Goal: Task Accomplishment & Management: Complete application form

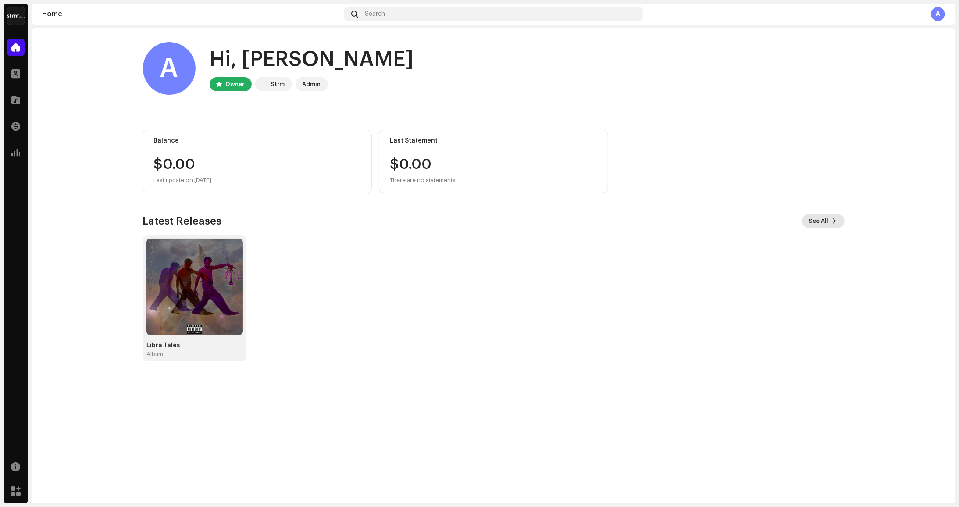
click at [819, 223] on span "See All" at bounding box center [819, 221] width 20 height 18
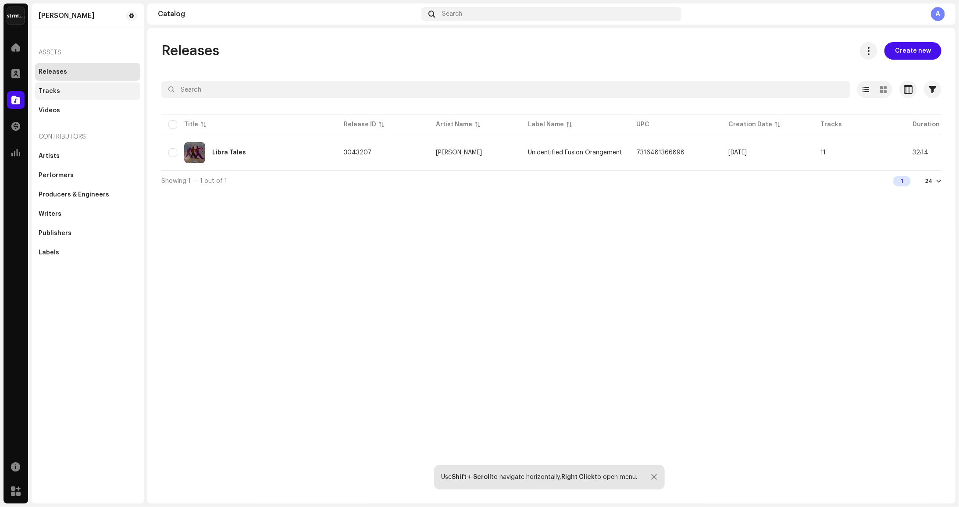
click at [48, 91] on div "Tracks" at bounding box center [49, 91] width 21 height 7
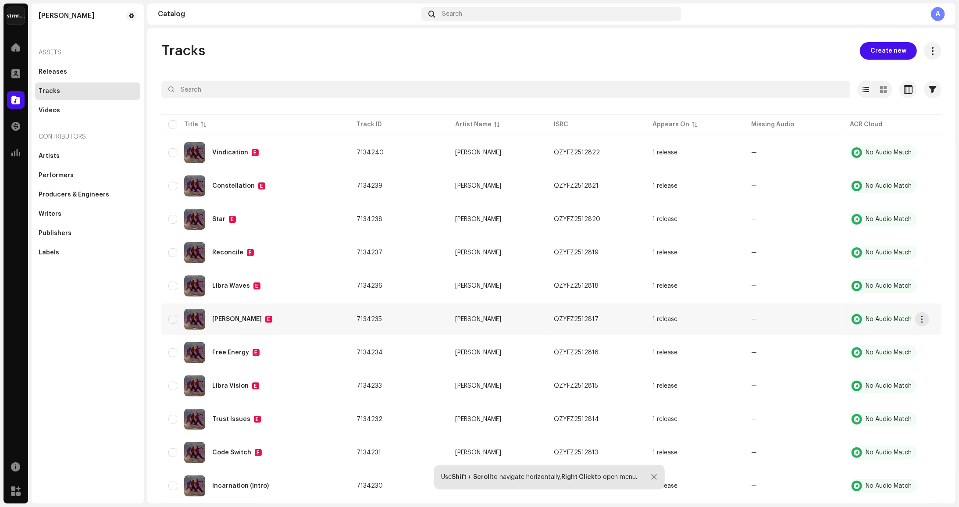
scroll to position [21, 0]
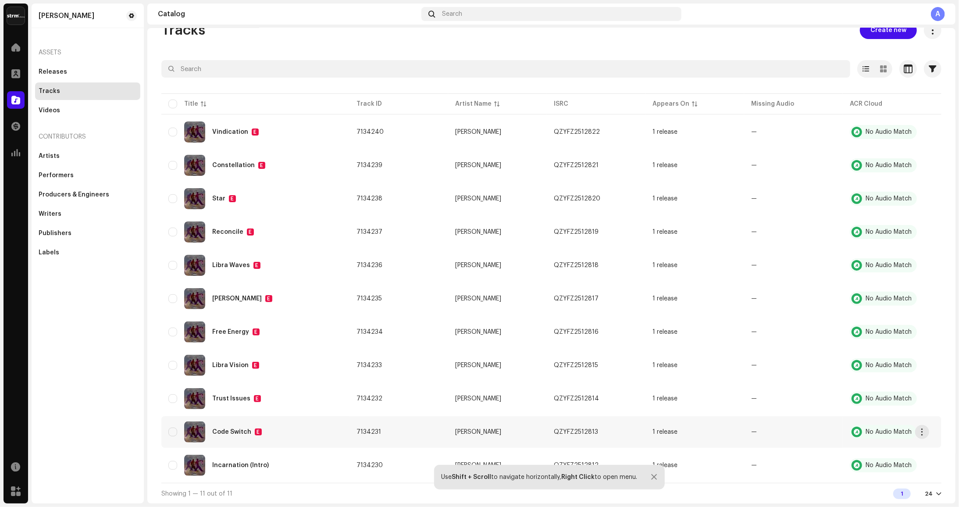
click at [236, 431] on div "Code Switch" at bounding box center [231, 432] width 39 height 6
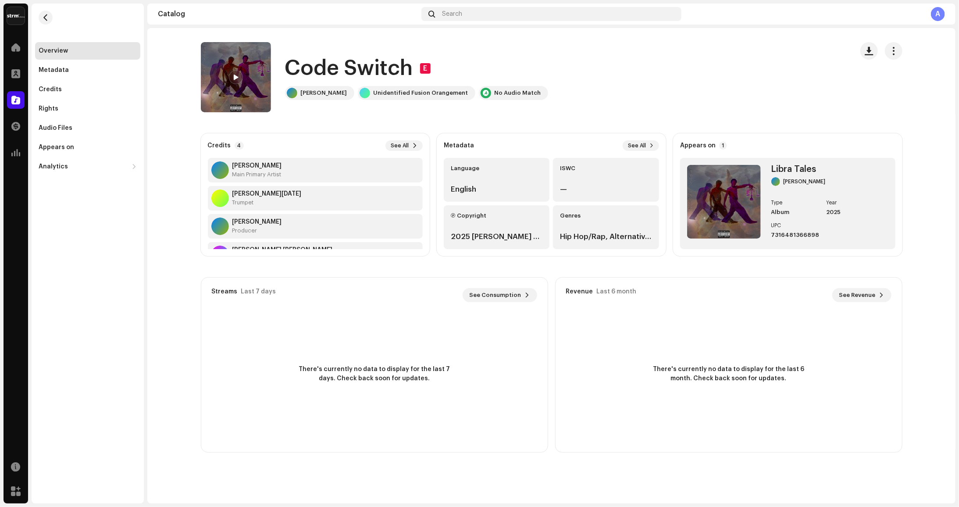
click at [223, 74] on img at bounding box center [236, 77] width 70 height 70
click at [234, 76] on span at bounding box center [235, 77] width 5 height 7
click at [306, 486] on span at bounding box center [351, 486] width 123 height 2
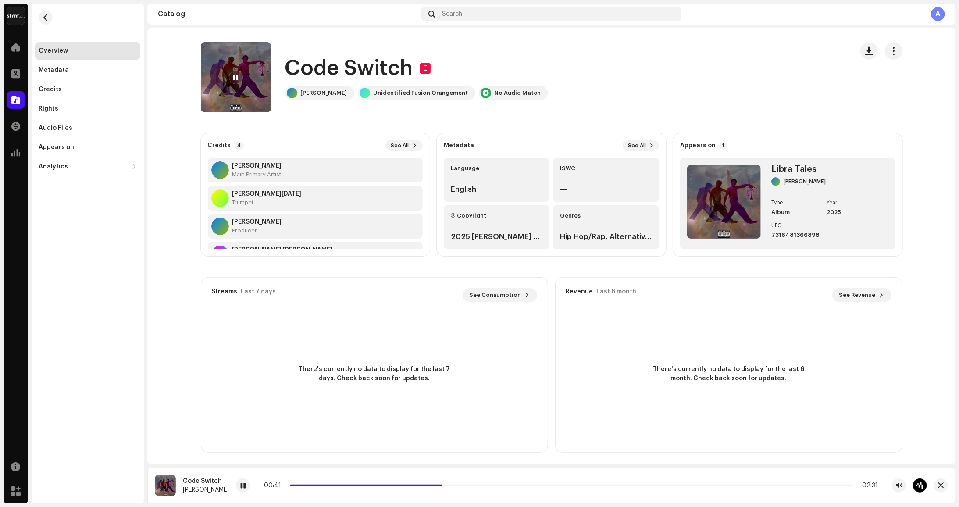
drag, startPoint x: 364, startPoint y: 490, endPoint x: 356, endPoint y: 484, distance: 9.9
click at [357, 489] on div "00:41 02:31" at bounding box center [581, 486] width 691 height 14
click at [355, 482] on div "00:41 02:31" at bounding box center [571, 485] width 614 height 7
click at [368, 485] on span at bounding box center [368, 486] width 157 height 2
click at [356, 486] on span at bounding box center [329, 486] width 78 height 2
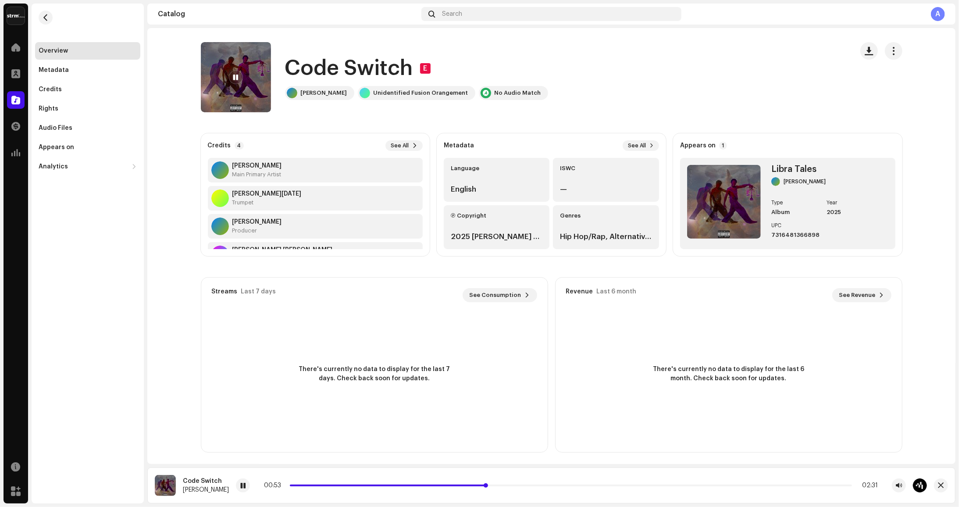
click at [364, 485] on span at bounding box center [388, 486] width 197 height 2
click at [584, 488] on div "01:26 02:31" at bounding box center [571, 485] width 614 height 7
click at [583, 484] on div "01:27 02:31" at bounding box center [571, 485] width 614 height 7
click at [582, 484] on div "01:27 02:31" at bounding box center [571, 485] width 614 height 7
click at [579, 486] on div "01:28 02:31" at bounding box center [571, 485] width 614 height 7
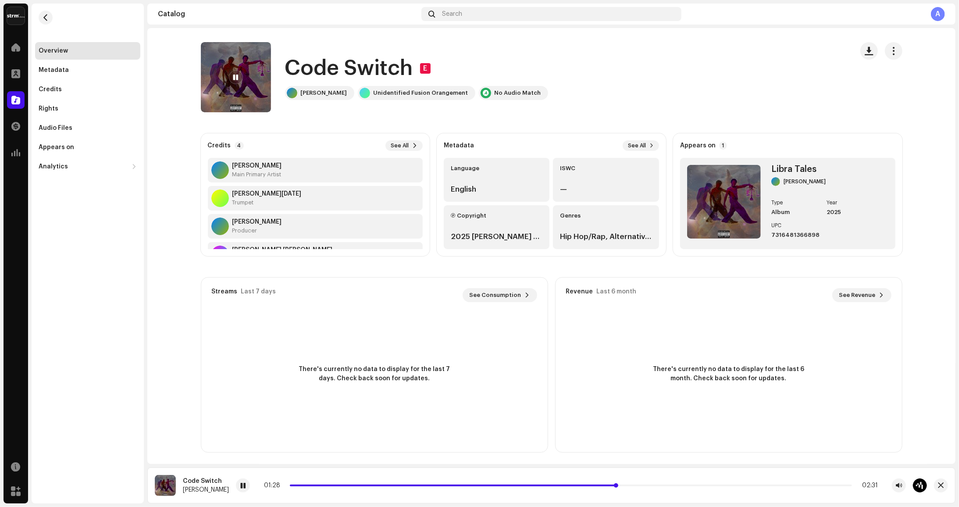
click at [579, 485] on span at bounding box center [454, 486] width 328 height 2
click at [547, 486] on span at bounding box center [435, 486] width 290 height 2
click at [636, 485] on span at bounding box center [500, 486] width 421 height 2
click at [586, 486] on span at bounding box center [465, 486] width 350 height 2
click at [554, 485] on span at bounding box center [439, 486] width 298 height 2
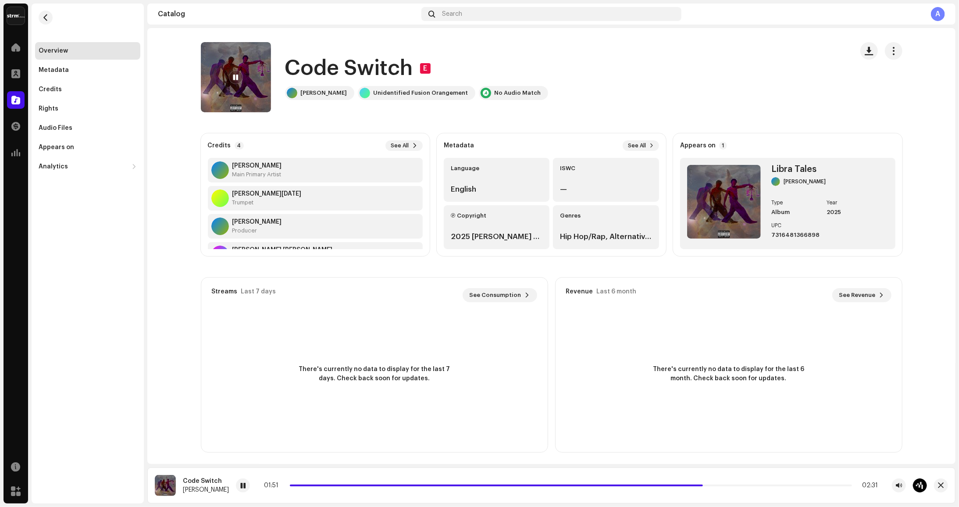
click at [642, 480] on div "01:51 02:31" at bounding box center [581, 486] width 691 height 14
click at [647, 487] on div "01:51 02:31" at bounding box center [571, 485] width 614 height 7
click at [647, 487] on div "01:52 02:31" at bounding box center [571, 485] width 614 height 7
click at [644, 483] on div "01:52 02:31" at bounding box center [571, 485] width 614 height 7
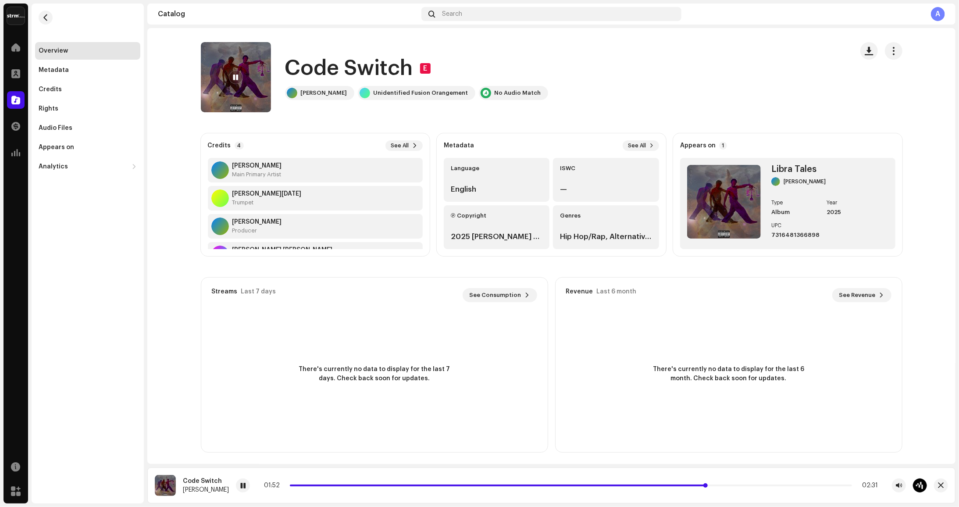
click at [643, 486] on span at bounding box center [498, 486] width 417 height 2
click at [612, 486] on span at bounding box center [480, 486] width 380 height 2
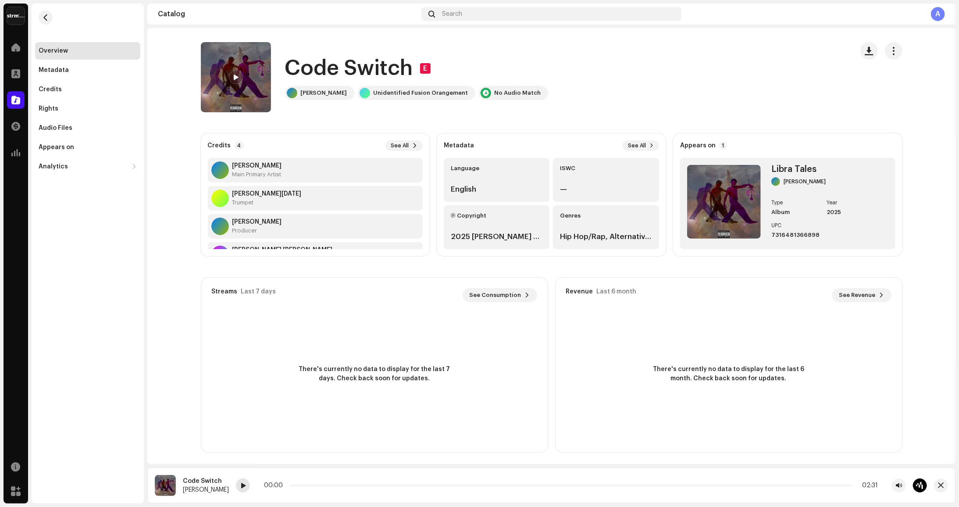
click at [246, 484] on span at bounding box center [242, 486] width 5 height 7
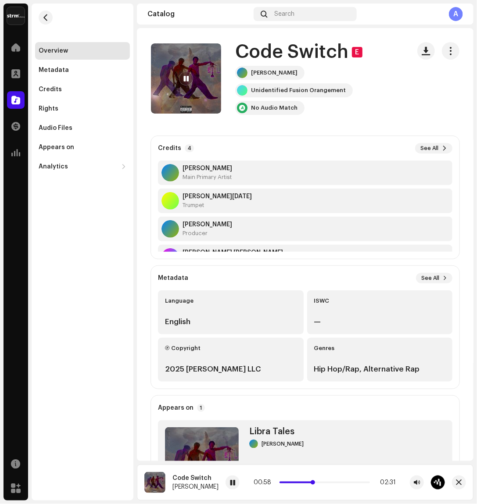
click at [311, 483] on span at bounding box center [296, 483] width 35 height 2
click at [314, 484] on div "00:56 02:31" at bounding box center [325, 482] width 142 height 7
click at [314, 482] on span at bounding box center [296, 483] width 34 height 2
click at [303, 485] on div "00:43 02:31" at bounding box center [325, 482] width 142 height 7
click at [304, 481] on div "00:44 02:31" at bounding box center [325, 482] width 142 height 7
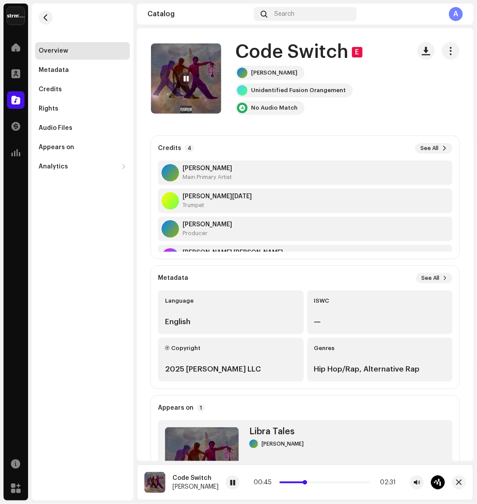
click at [303, 483] on span at bounding box center [292, 483] width 27 height 2
click at [442, 53] on button "button" at bounding box center [451, 51] width 18 height 18
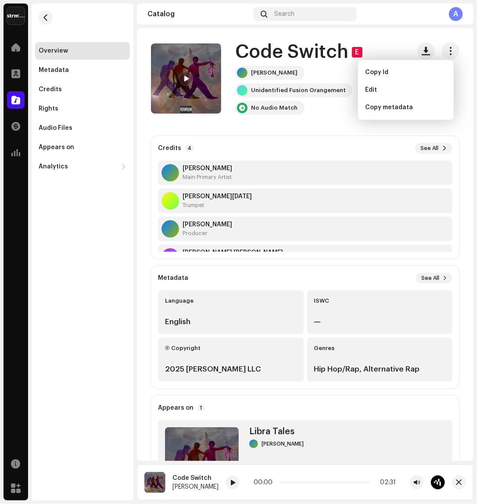
click at [332, 149] on div "Credits 4 See All" at bounding box center [305, 148] width 294 height 11
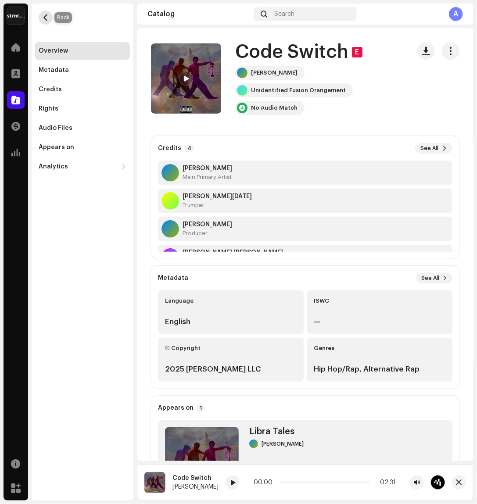
click at [50, 16] on button "button" at bounding box center [46, 18] width 14 height 14
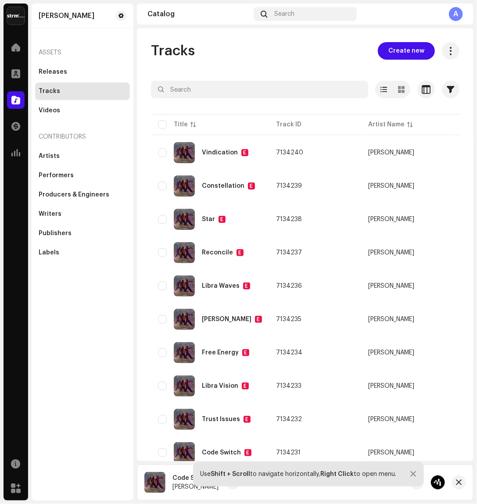
click at [109, 349] on div "[PERSON_NAME] Assets Releases Tracks Videos Contributors Artists Performers Pro…" at bounding box center [83, 252] width 102 height 497
click at [12, 53] on div at bounding box center [16, 48] width 18 height 18
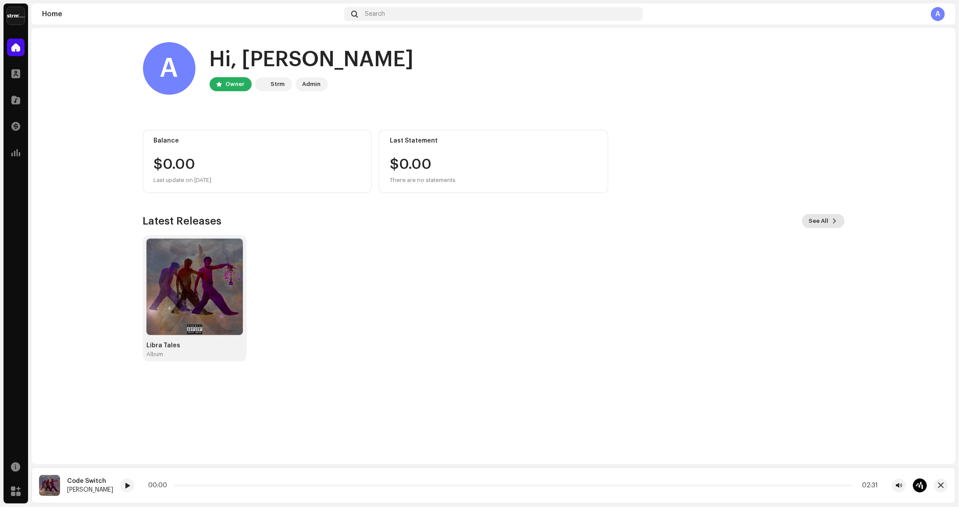
click at [815, 218] on span "See All" at bounding box center [819, 221] width 20 height 18
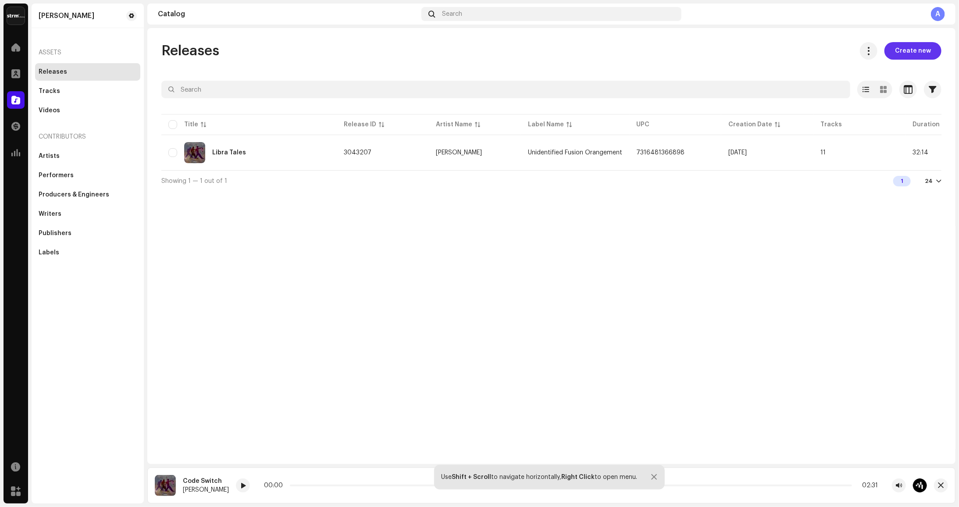
click at [905, 52] on span "Create new" at bounding box center [913, 51] width 36 height 18
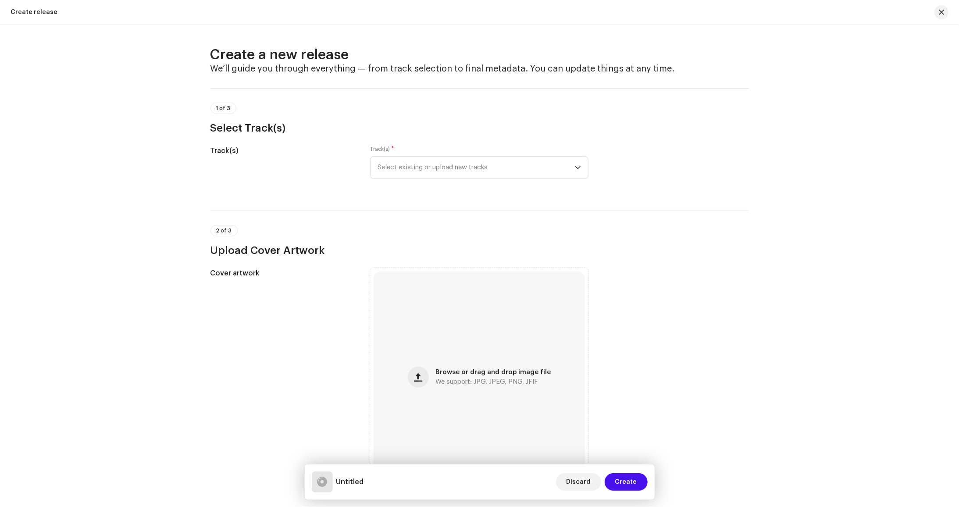
click at [363, 163] on div "Track(s) Track(s) * Select existing or upload new tracks" at bounding box center [480, 168] width 539 height 44
click at [379, 164] on span "Select existing or upload new tracks" at bounding box center [476, 168] width 197 height 22
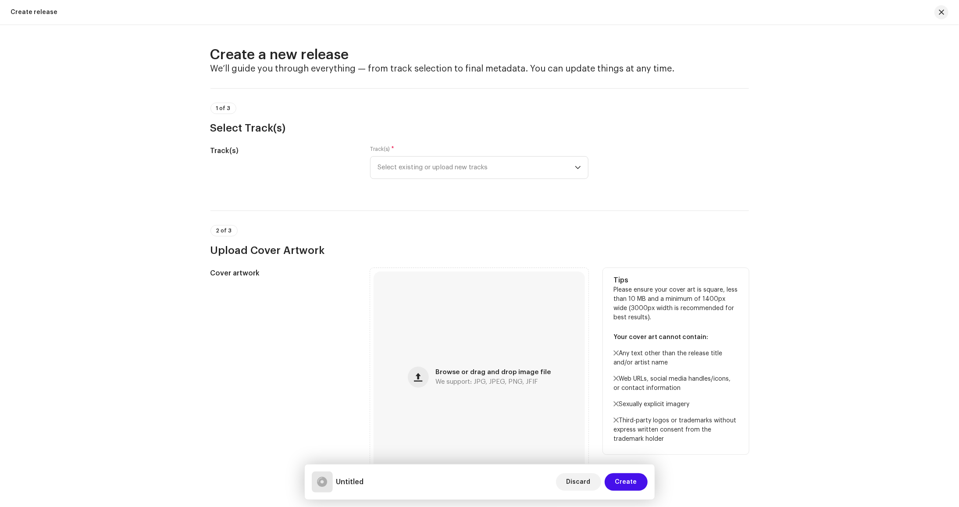
scroll to position [88, 0]
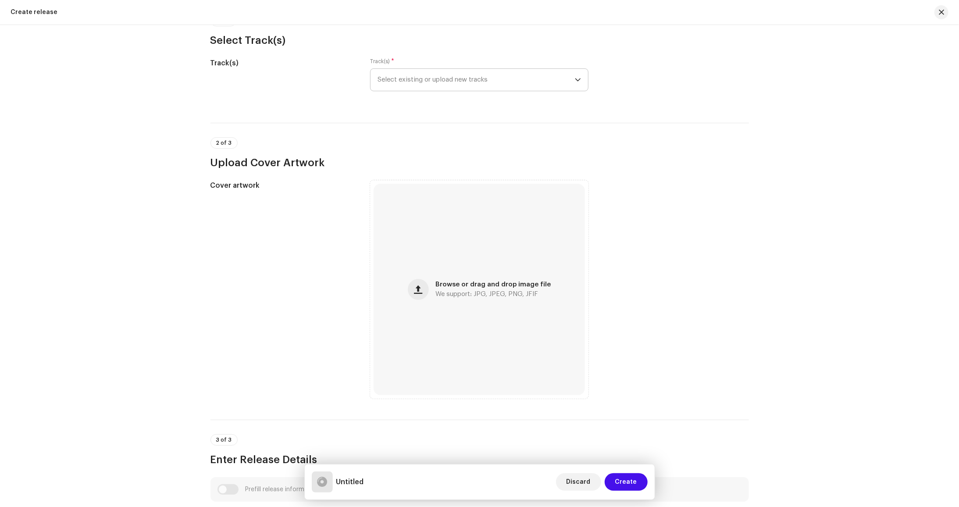
click at [481, 75] on span "Select existing or upload new tracks" at bounding box center [476, 80] width 197 height 22
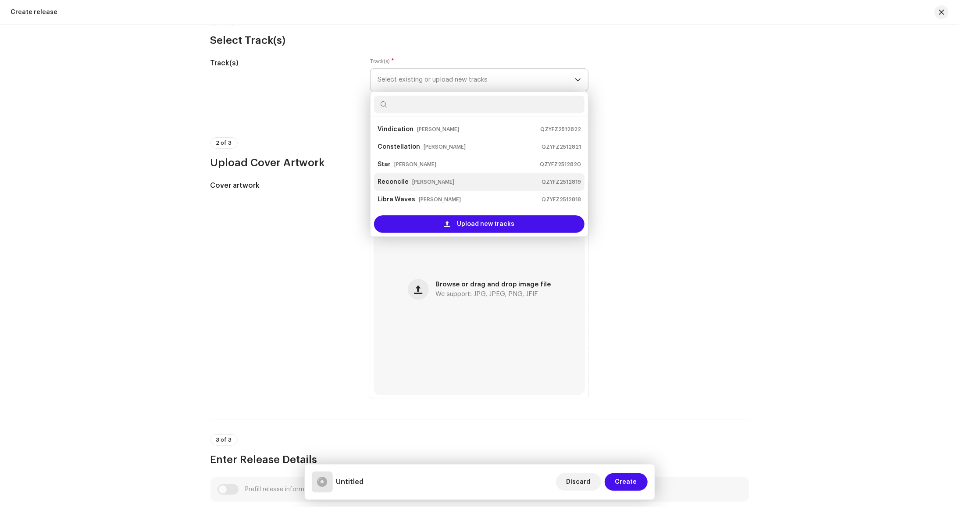
scroll to position [105, 0]
click at [446, 195] on small "[PERSON_NAME]" at bounding box center [459, 199] width 42 height 9
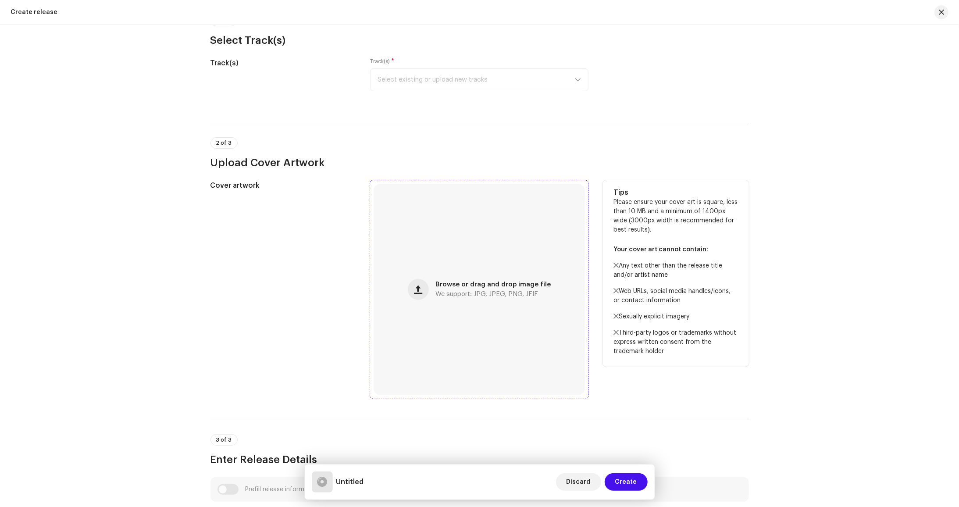
click at [483, 297] on div "Browse or drag and drop image file We support: JPG, JPEG, PNG, JFIF" at bounding box center [479, 289] width 211 height 211
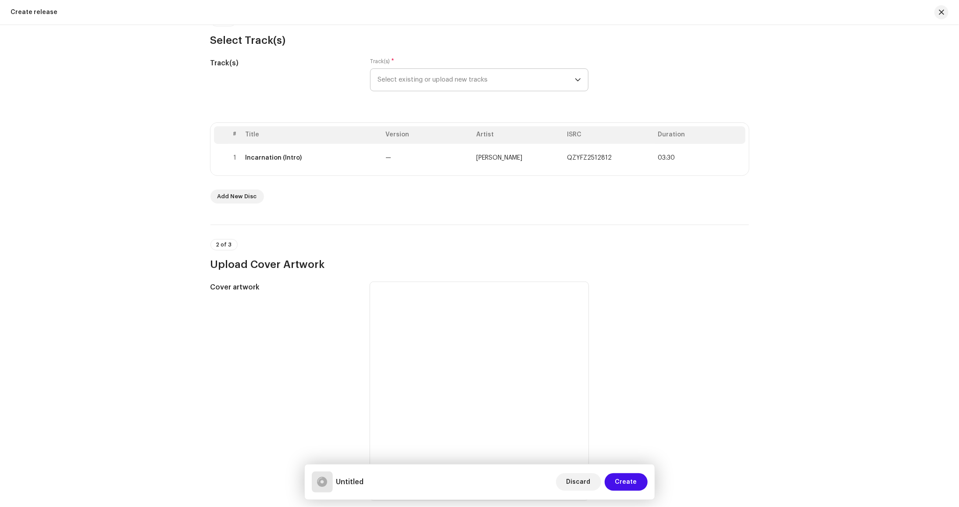
click at [465, 87] on span "Select existing or upload new tracks" at bounding box center [476, 80] width 197 height 22
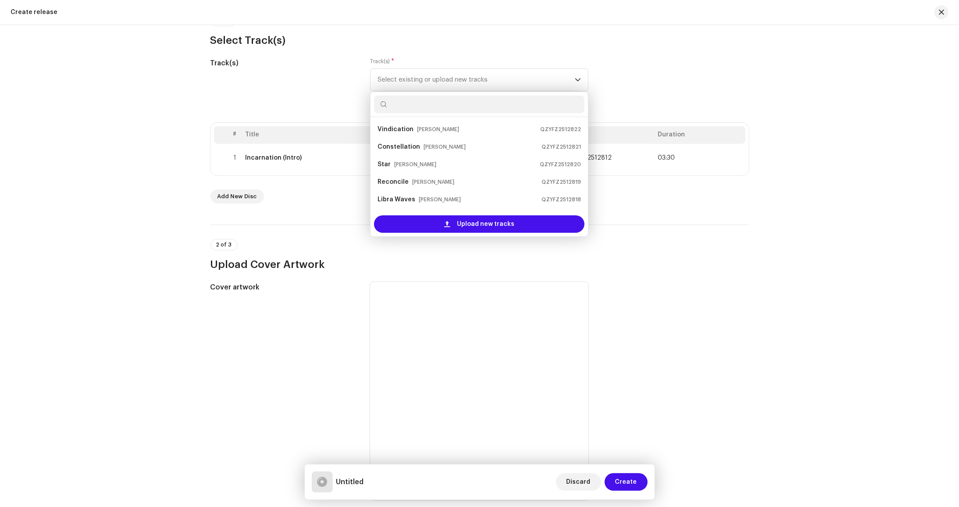
scroll to position [88, 0]
click at [439, 197] on small "[PERSON_NAME]" at bounding box center [441, 199] width 42 height 9
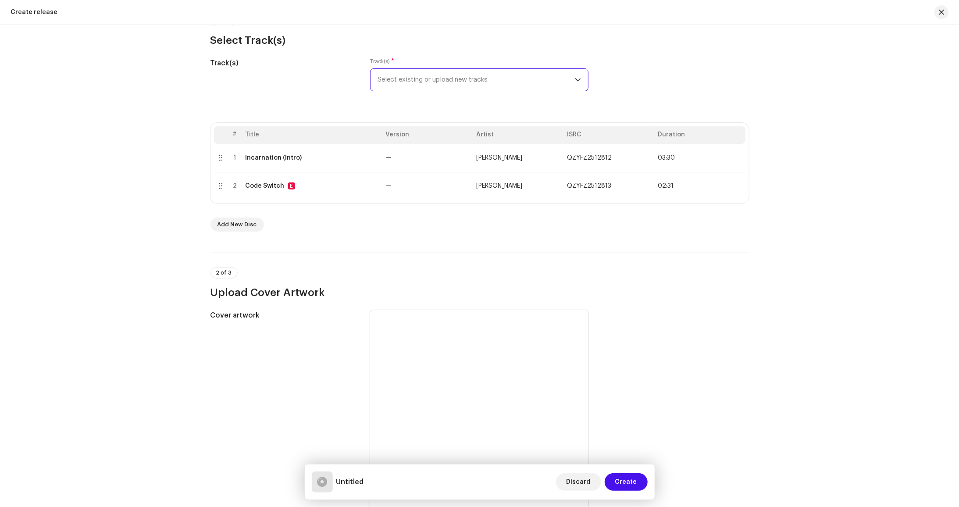
click at [433, 84] on span "Select existing or upload new tracks" at bounding box center [476, 80] width 197 height 22
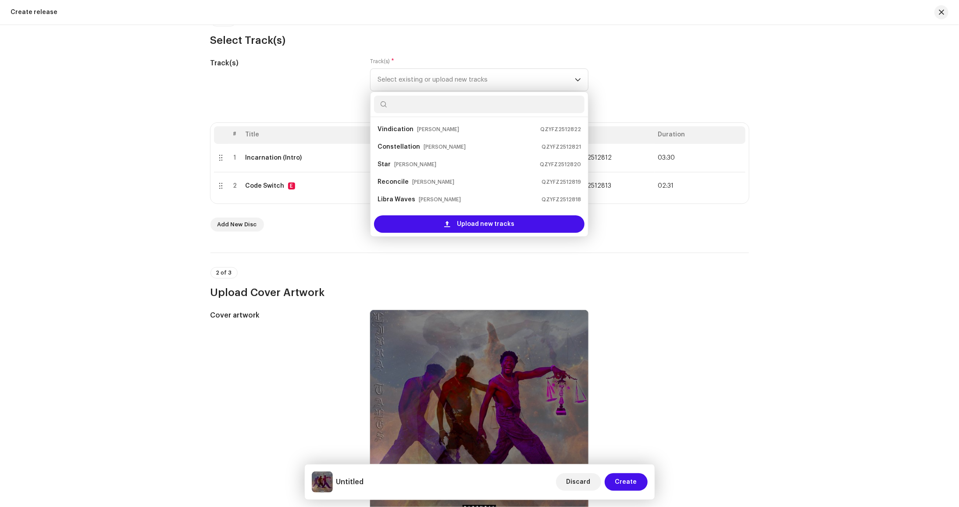
scroll to position [70, 0]
click at [419, 200] on small "[PERSON_NAME]" at bounding box center [440, 199] width 42 height 9
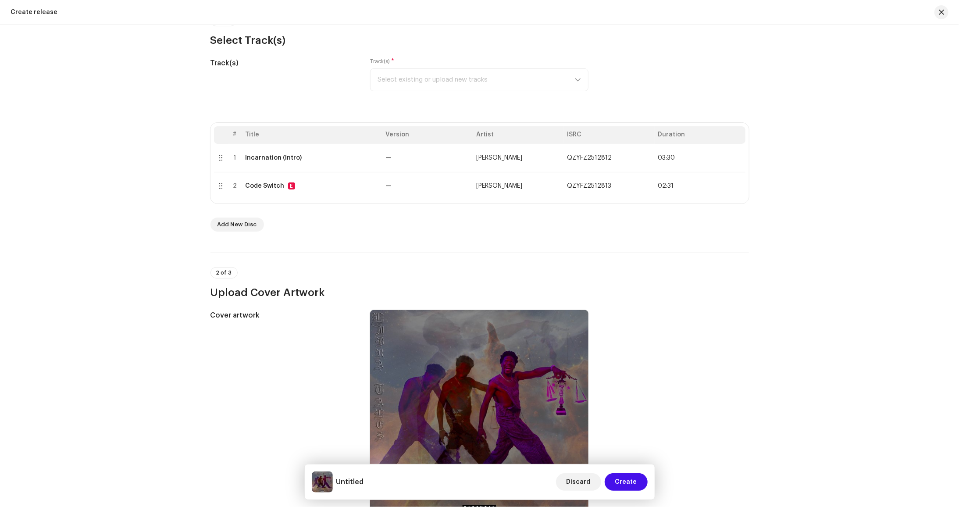
click at [438, 86] on div "Track(s) * Select existing or upload new tracks" at bounding box center [479, 74] width 218 height 33
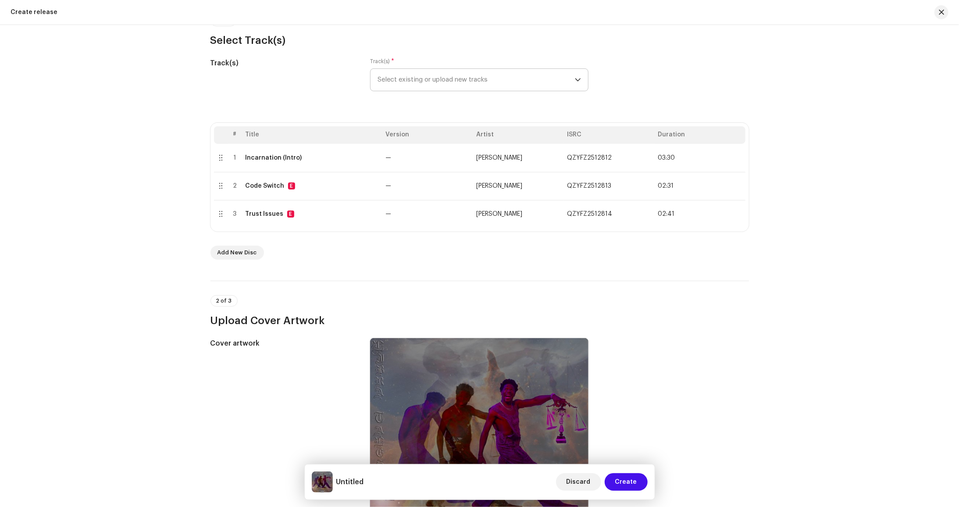
click at [443, 71] on span "Select existing or upload new tracks" at bounding box center [476, 80] width 197 height 22
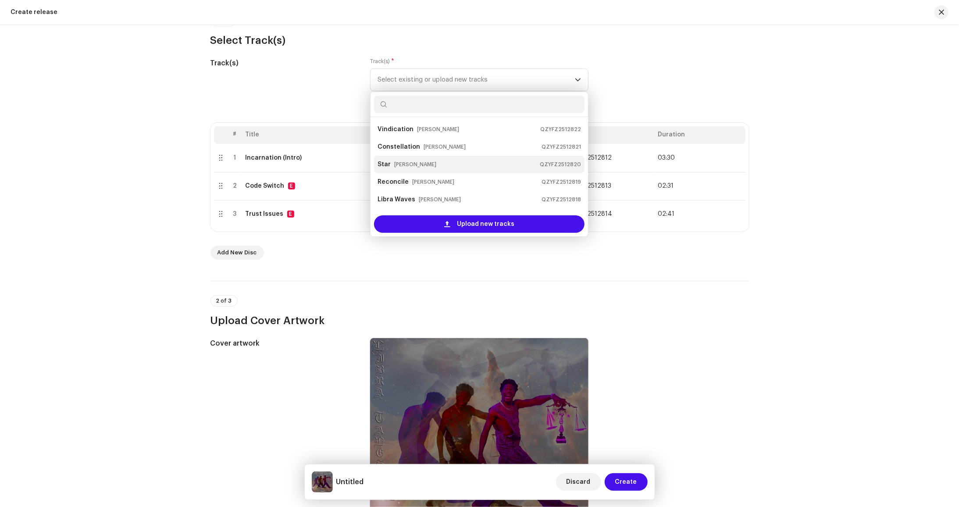
scroll to position [53, 0]
click at [451, 192] on li "Libra Vision [PERSON_NAME] QZYFZ2512815" at bounding box center [479, 200] width 211 height 18
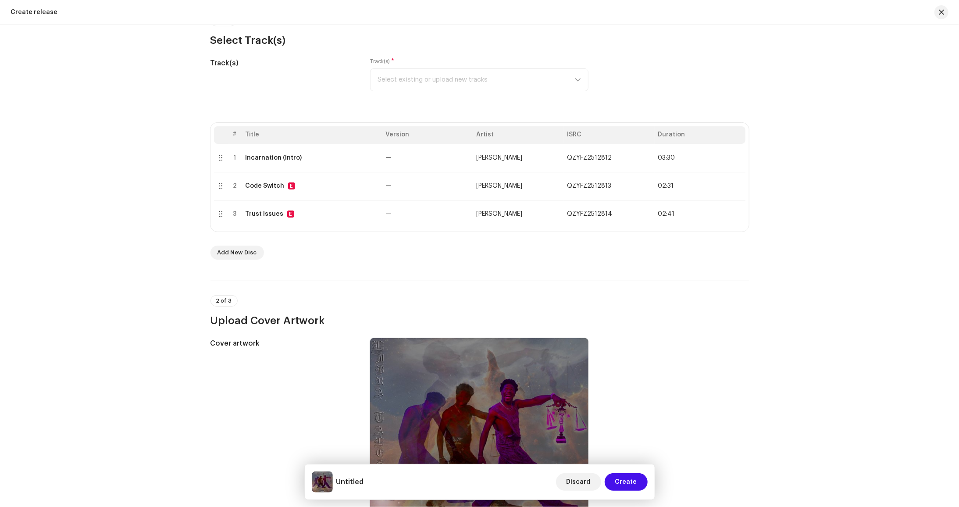
click at [448, 81] on div "Track(s) * Select existing or upload new tracks" at bounding box center [479, 74] width 218 height 33
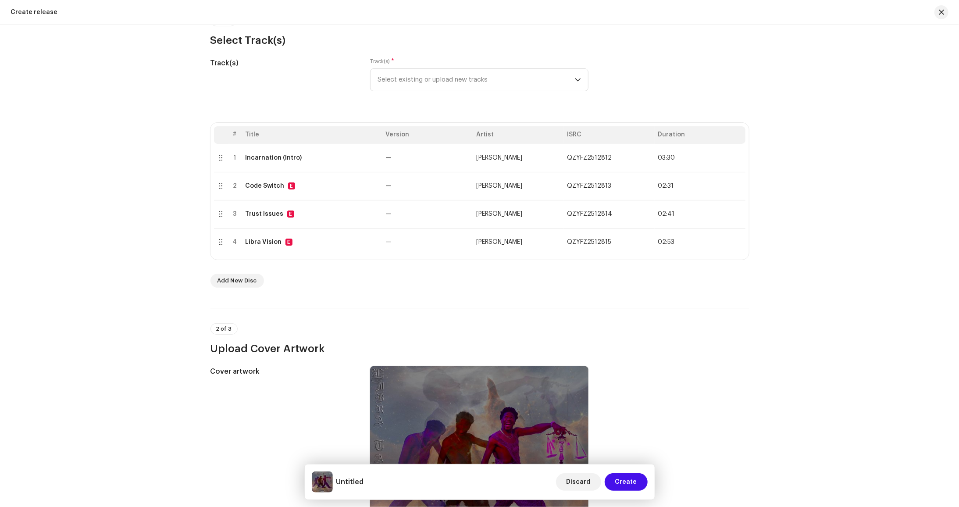
click at [458, 75] on span "Select existing or upload new tracks" at bounding box center [476, 80] width 197 height 22
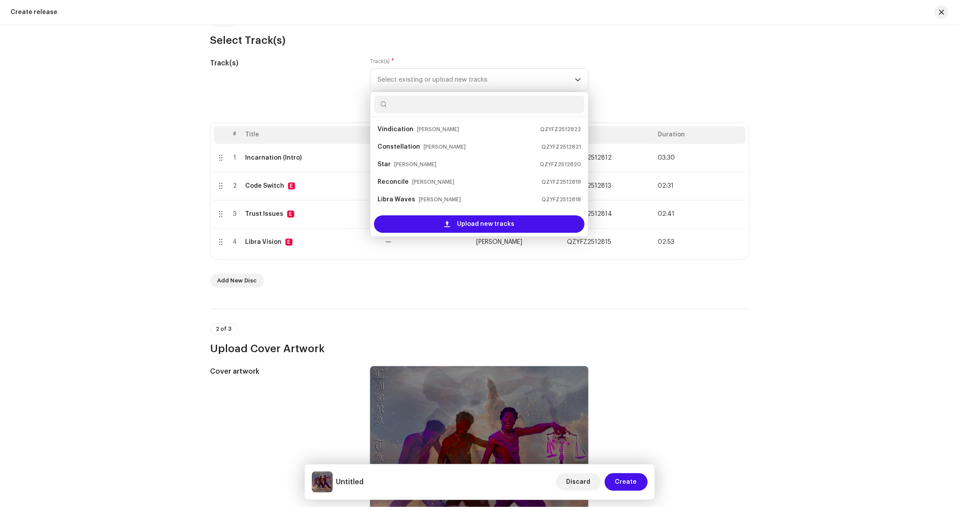
scroll to position [35, 0]
click at [441, 193] on div "Free Energy [PERSON_NAME] QZYFZ2512816" at bounding box center [480, 200] width 204 height 14
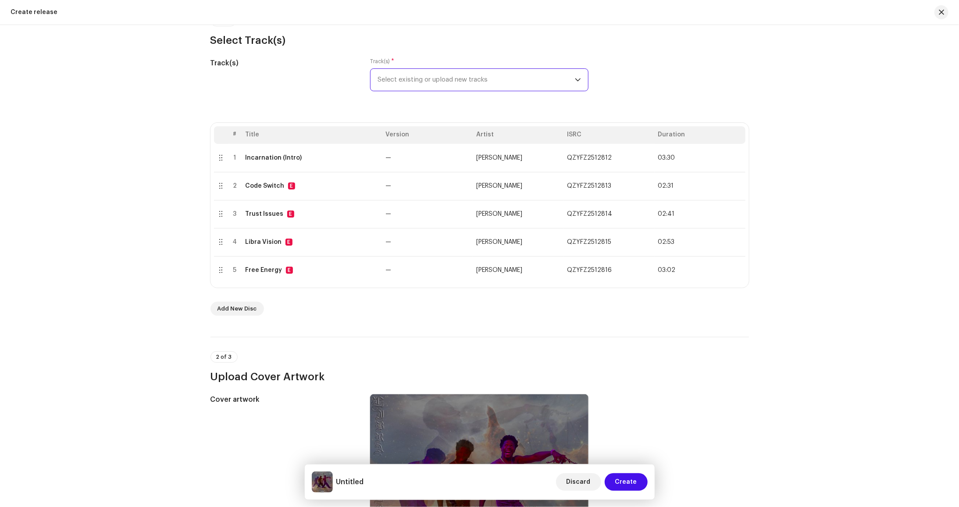
click at [464, 79] on span "Select existing or upload new tracks" at bounding box center [476, 80] width 197 height 22
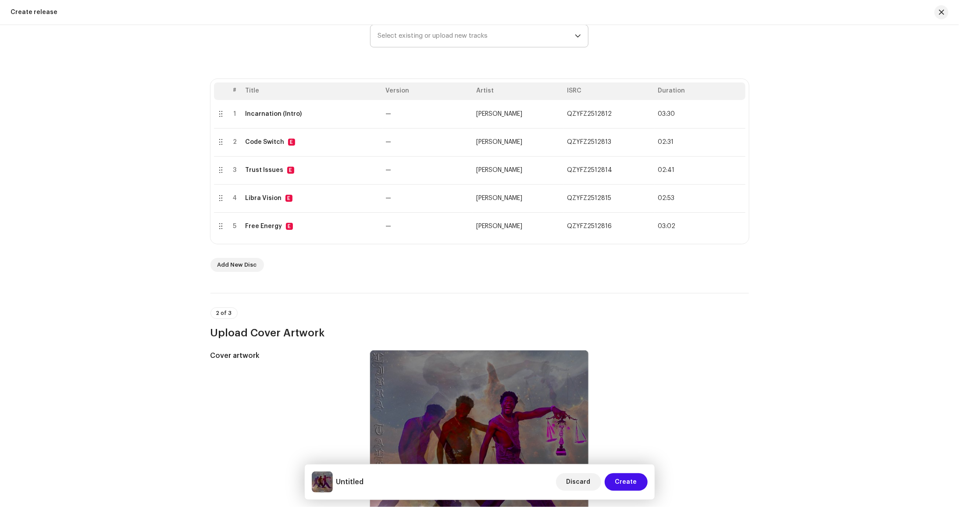
click at [459, 29] on span "Select existing or upload new tracks" at bounding box center [476, 36] width 197 height 22
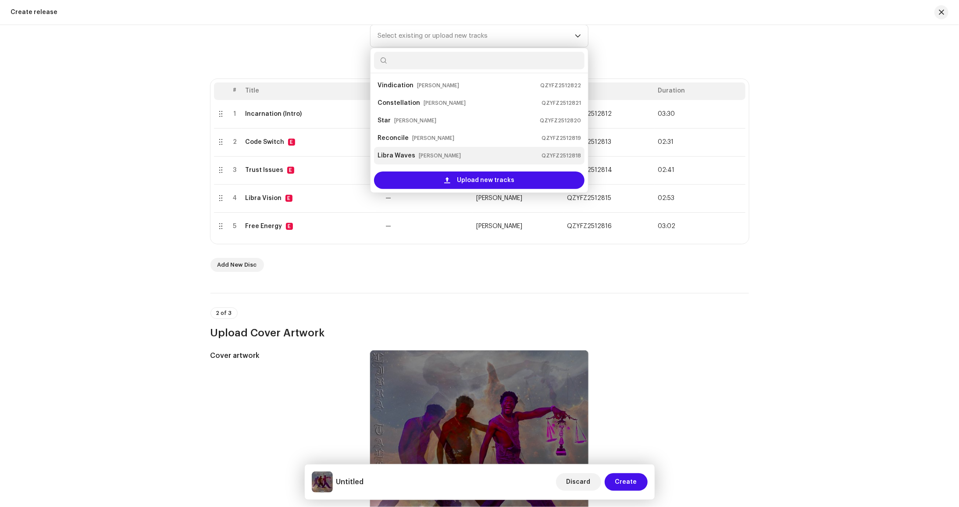
click at [433, 154] on small "[PERSON_NAME]" at bounding box center [440, 155] width 42 height 9
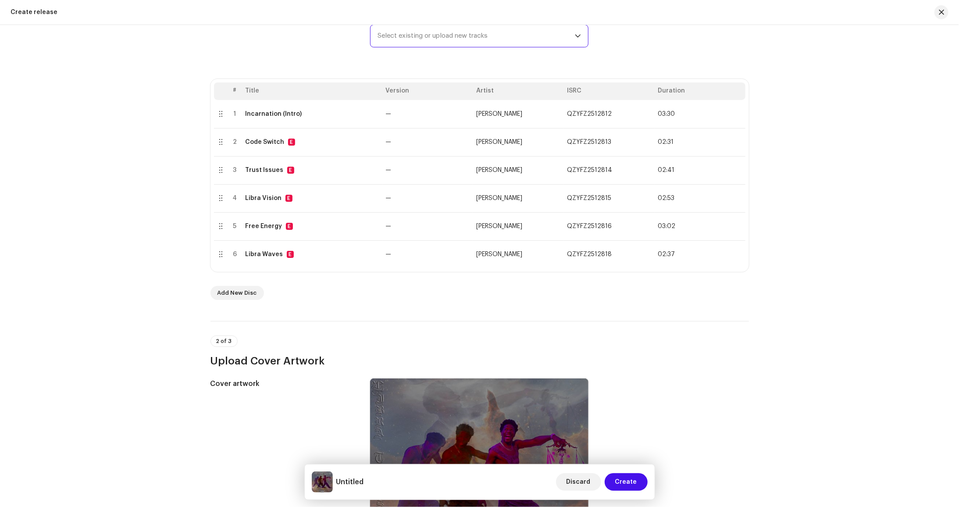
click at [476, 35] on span "Select existing or upload new tracks" at bounding box center [476, 36] width 197 height 22
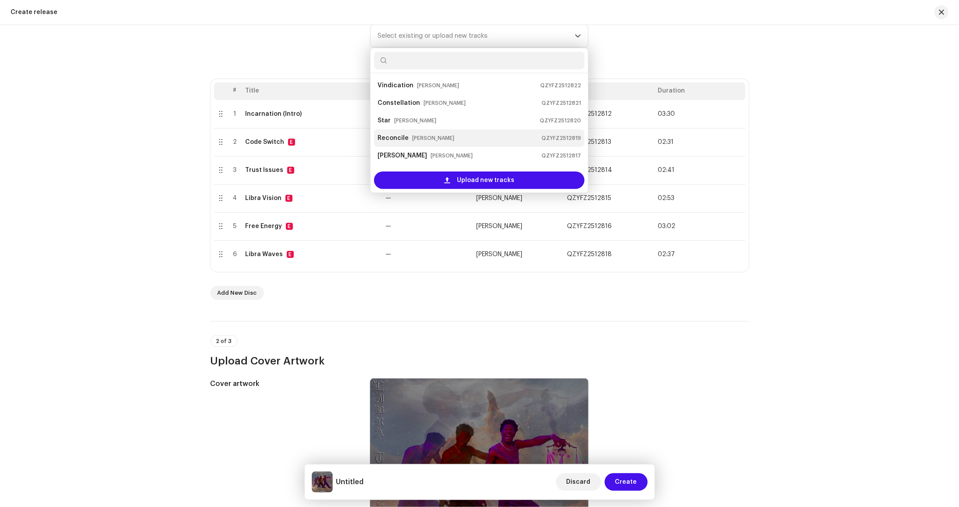
click at [459, 144] on div "Reconcile [PERSON_NAME] QZYFZ2512819" at bounding box center [480, 138] width 204 height 14
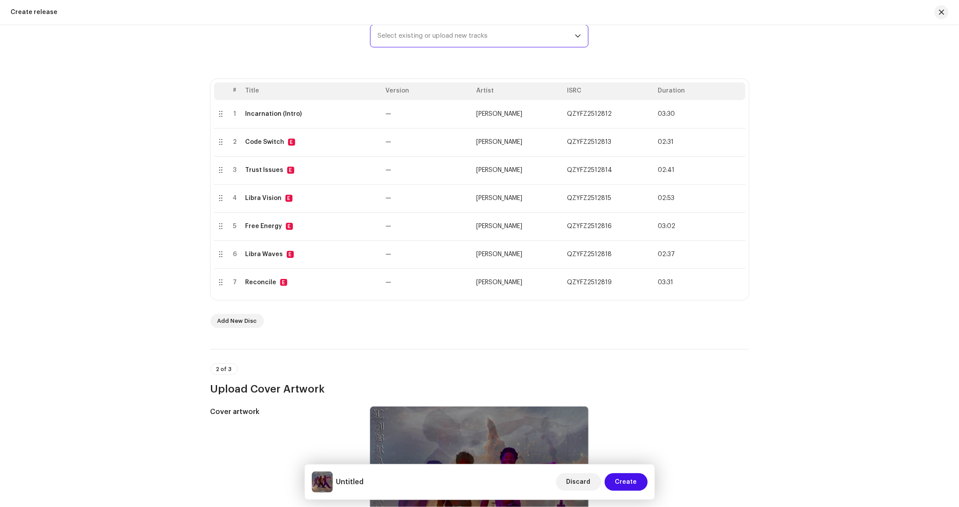
click at [473, 35] on span "Select existing or upload new tracks" at bounding box center [476, 36] width 197 height 22
click at [452, 45] on span "Select existing or upload new tracks" at bounding box center [476, 36] width 197 height 22
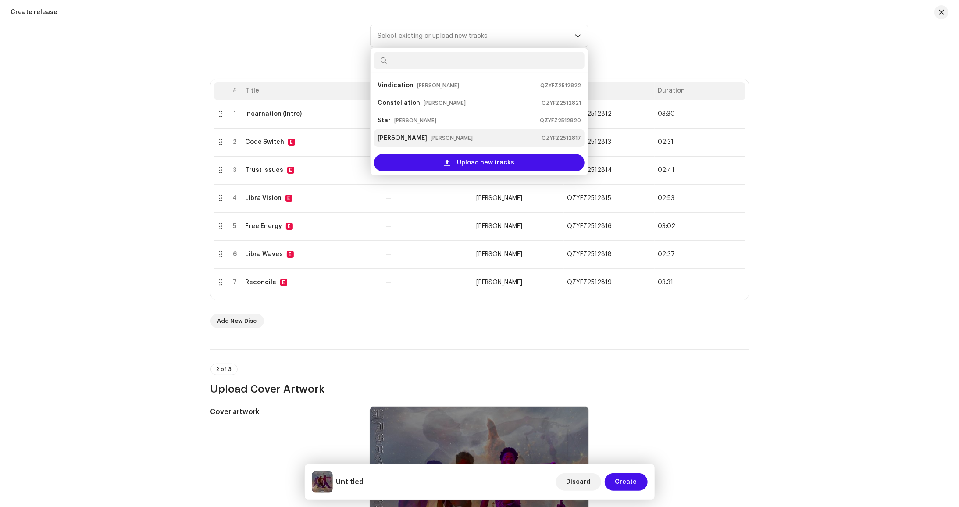
click at [434, 130] on li "[PERSON_NAME] [PERSON_NAME] QZYFZ2512817" at bounding box center [479, 138] width 211 height 18
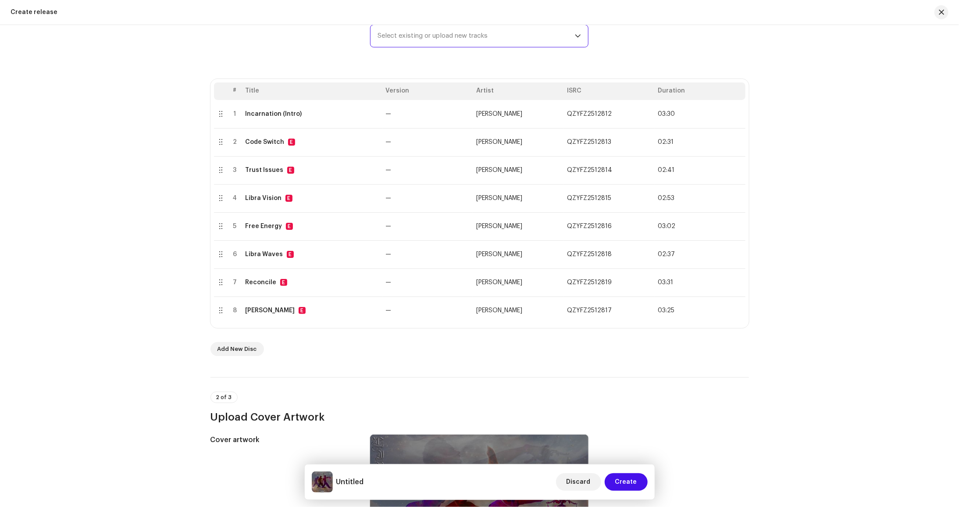
click at [490, 37] on span "Select existing or upload new tracks" at bounding box center [476, 36] width 197 height 22
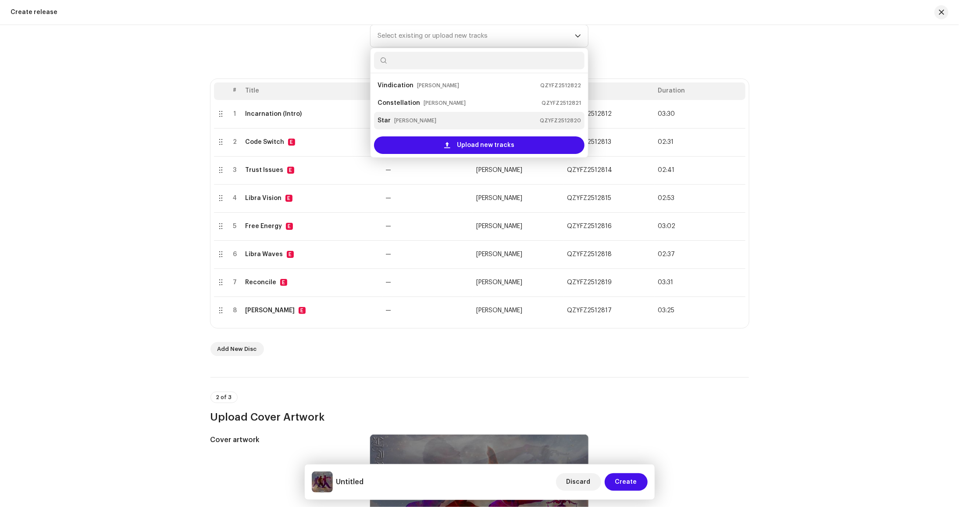
click at [469, 115] on div "Star [PERSON_NAME] QZYFZ2512820" at bounding box center [480, 121] width 204 height 14
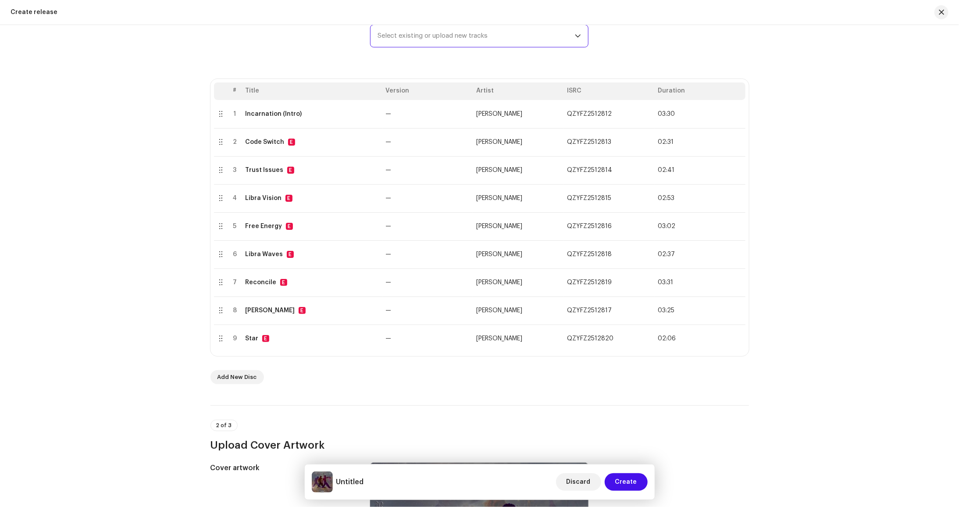
click at [519, 38] on span "Select existing or upload new tracks" at bounding box center [476, 36] width 197 height 22
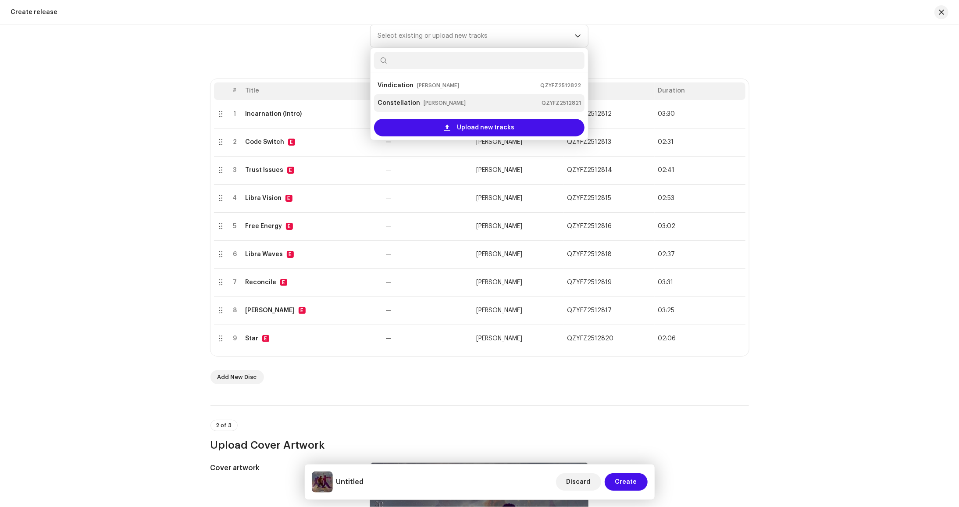
click at [481, 102] on div "Constellation [PERSON_NAME] QZYFZ2512821" at bounding box center [480, 103] width 204 height 14
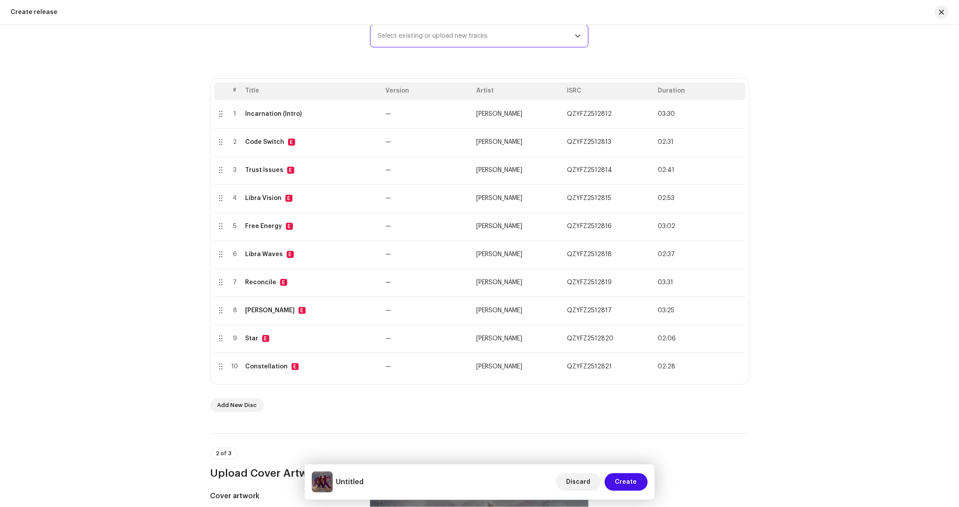
click at [529, 35] on span "Select existing or upload new tracks" at bounding box center [476, 36] width 197 height 22
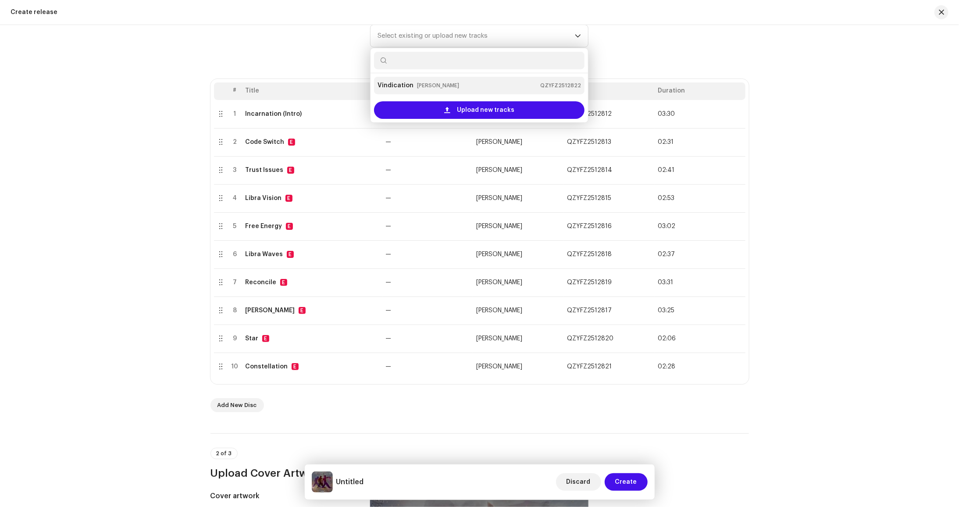
click at [505, 82] on div "Vindication [PERSON_NAME] QZYFZ2512822" at bounding box center [480, 86] width 204 height 14
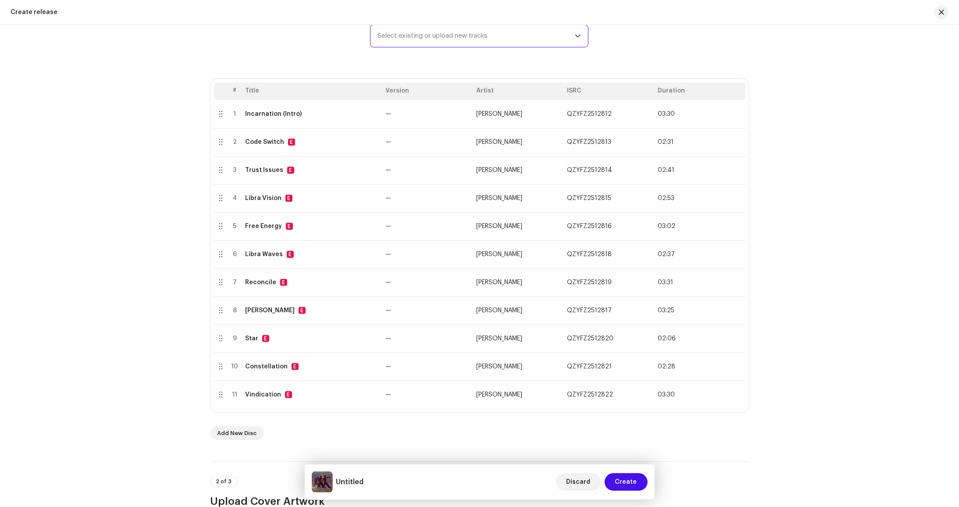
click at [122, 325] on div "Create a new release We’ll guide you through everything — from track selection …" at bounding box center [479, 266] width 959 height 482
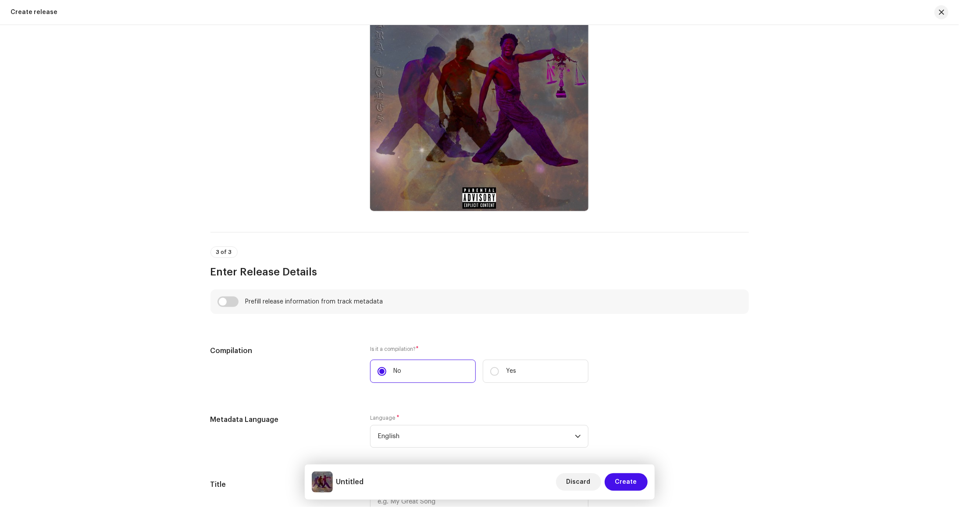
scroll to position [833, 0]
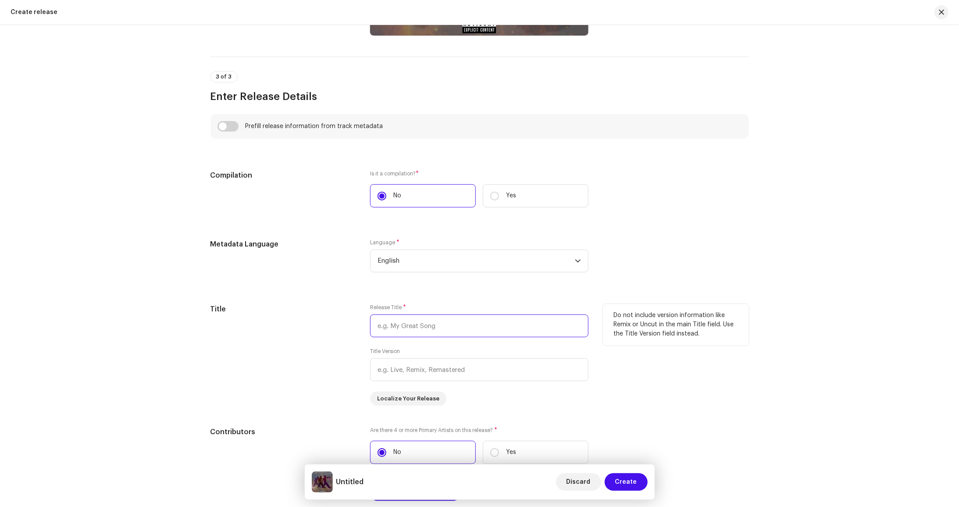
click at [411, 329] on input "text" at bounding box center [479, 326] width 218 height 23
type input "Libra Tales"
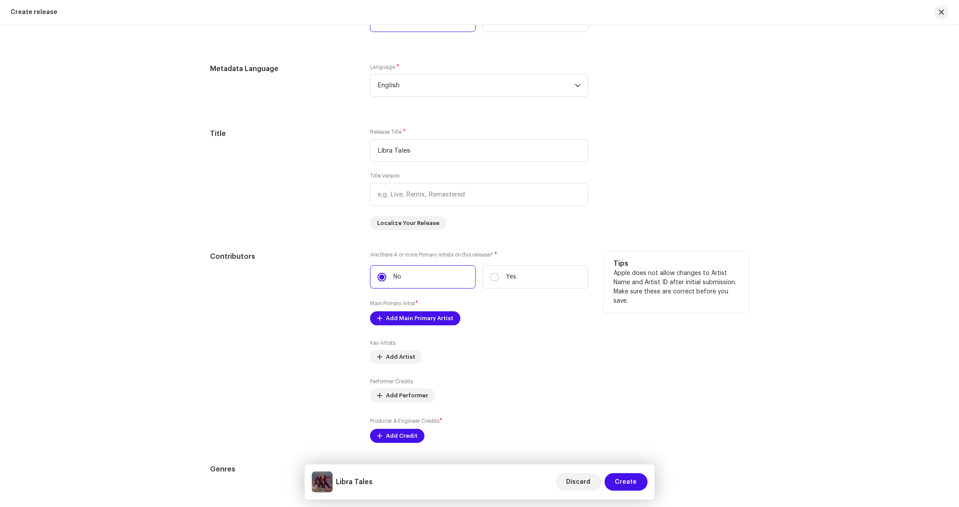
scroll to position [1141, 0]
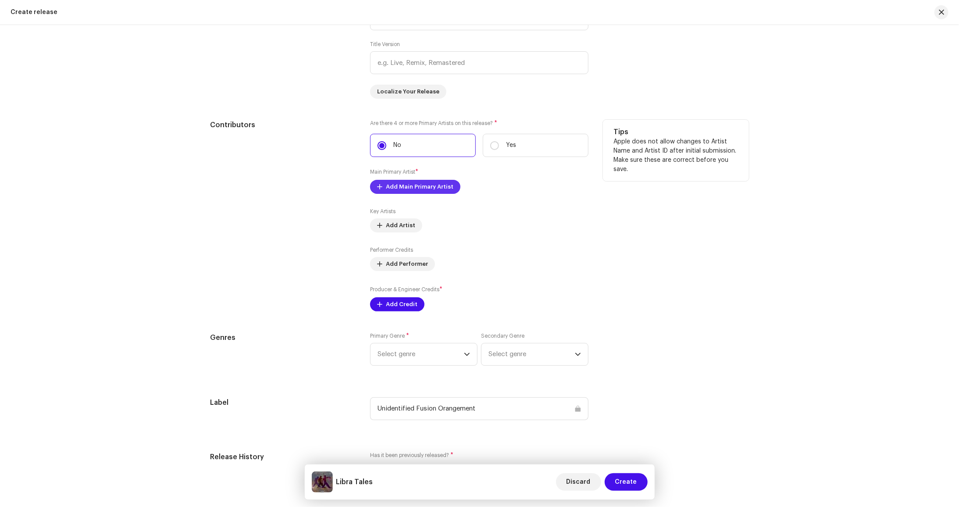
click at [387, 193] on span "Add Main Primary Artist" at bounding box center [420, 187] width 68 height 18
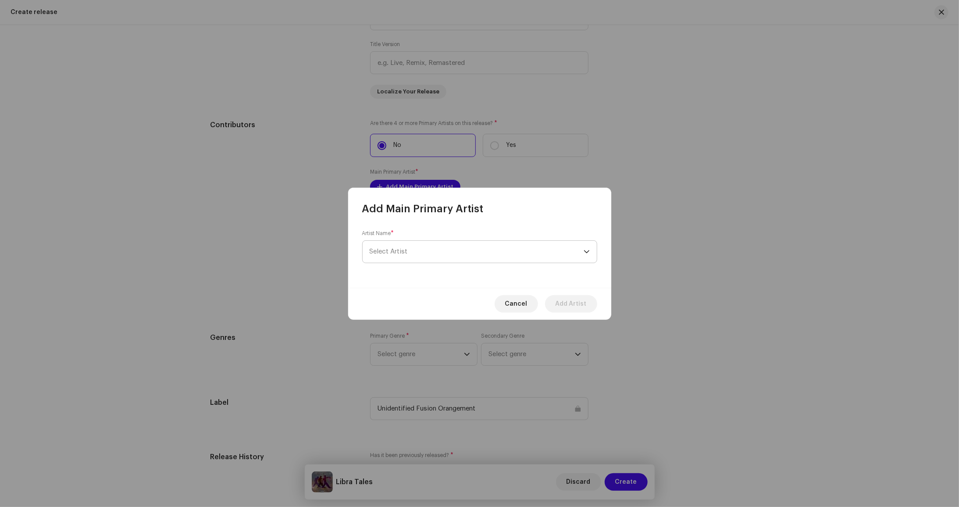
click at [474, 254] on span "Select Artist" at bounding box center [477, 252] width 214 height 22
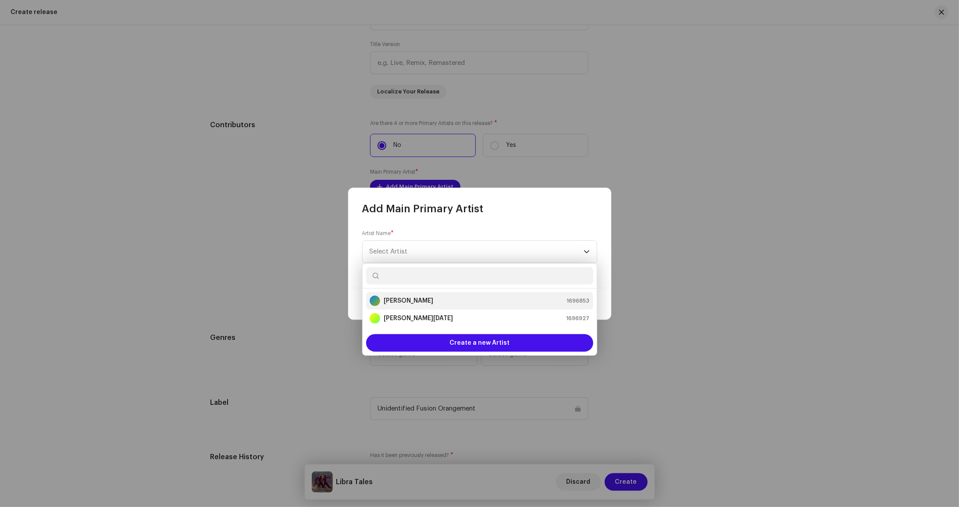
click at [432, 297] on strong "[PERSON_NAME]" at bounding box center [409, 301] width 50 height 9
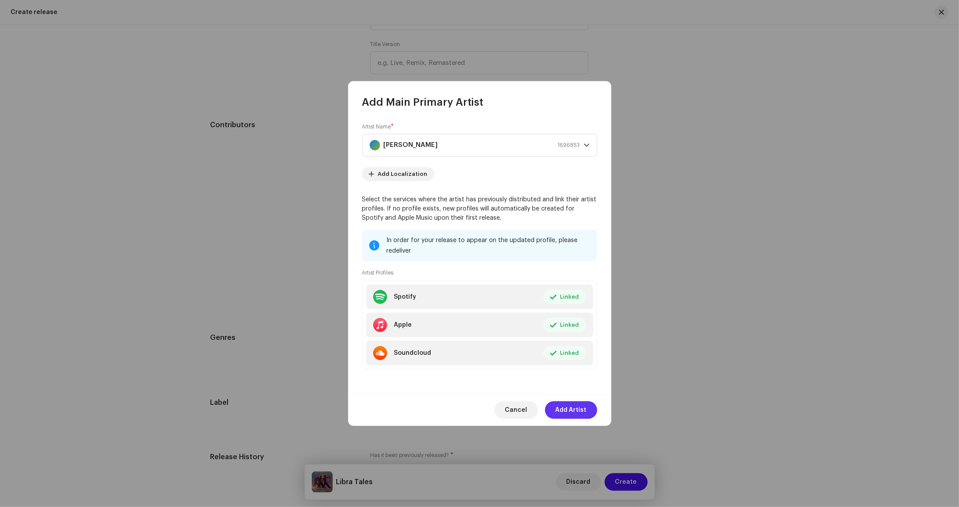
click at [579, 407] on span "Add Artist" at bounding box center [571, 410] width 31 height 18
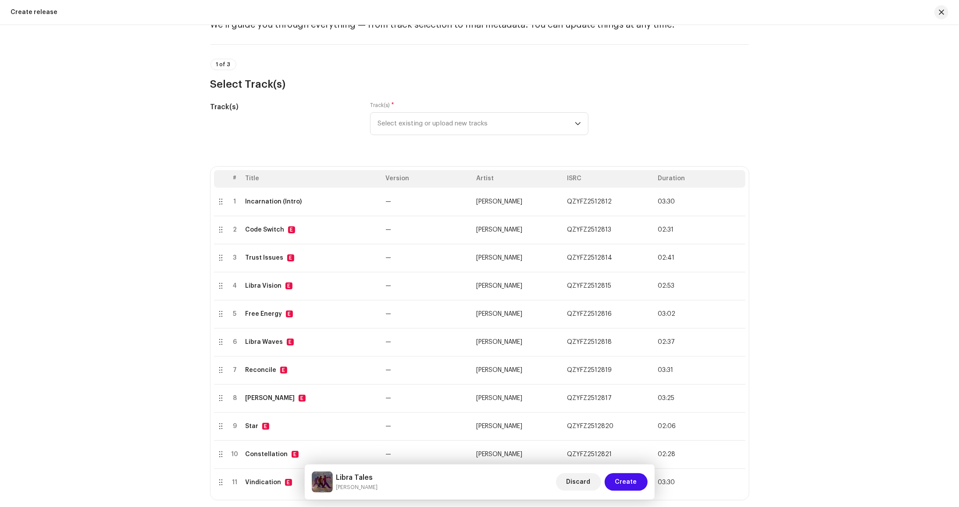
scroll to position [0, 0]
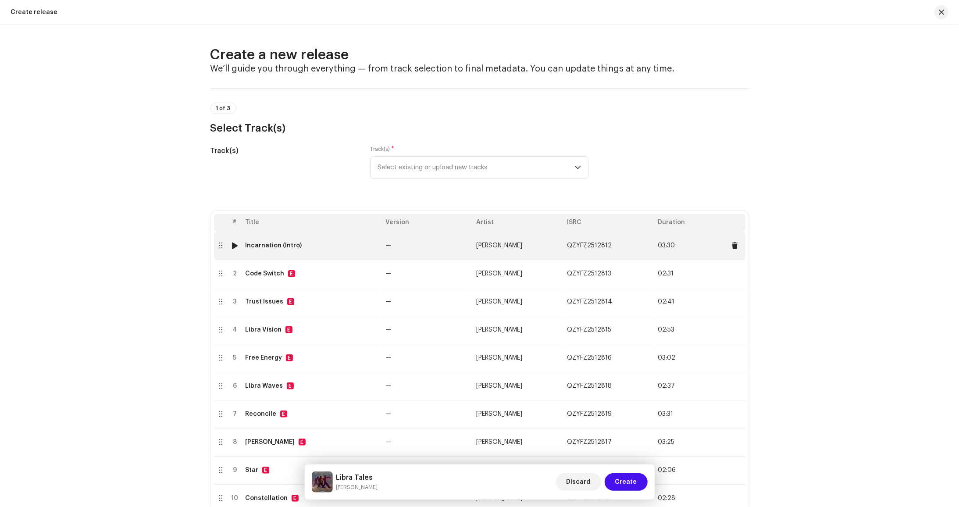
click at [329, 244] on div "Incarnation (Intro)" at bounding box center [312, 245] width 133 height 7
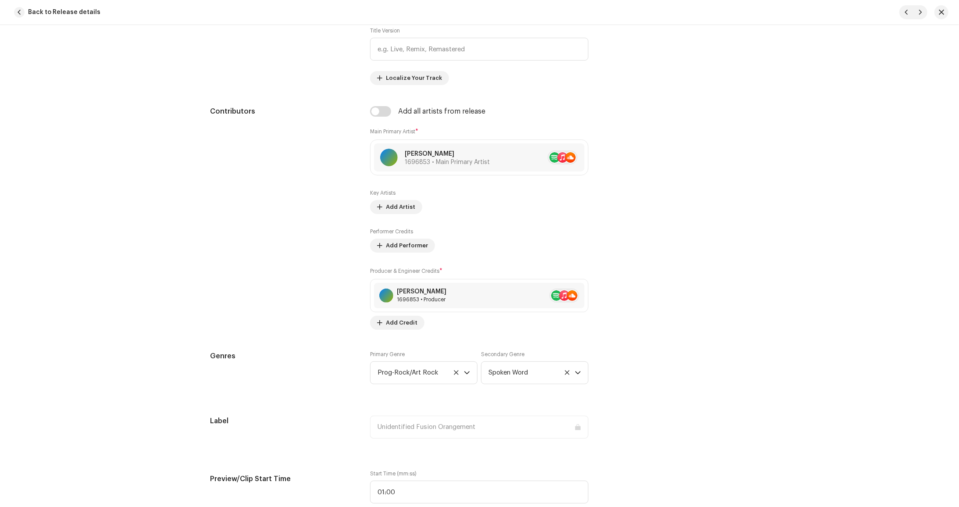
scroll to position [263, 0]
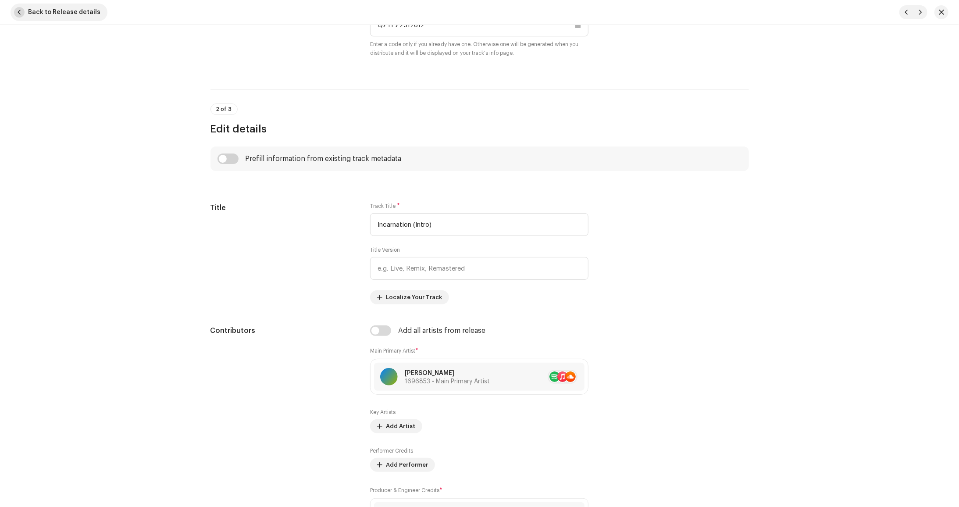
click at [18, 14] on span "button" at bounding box center [19, 12] width 11 height 11
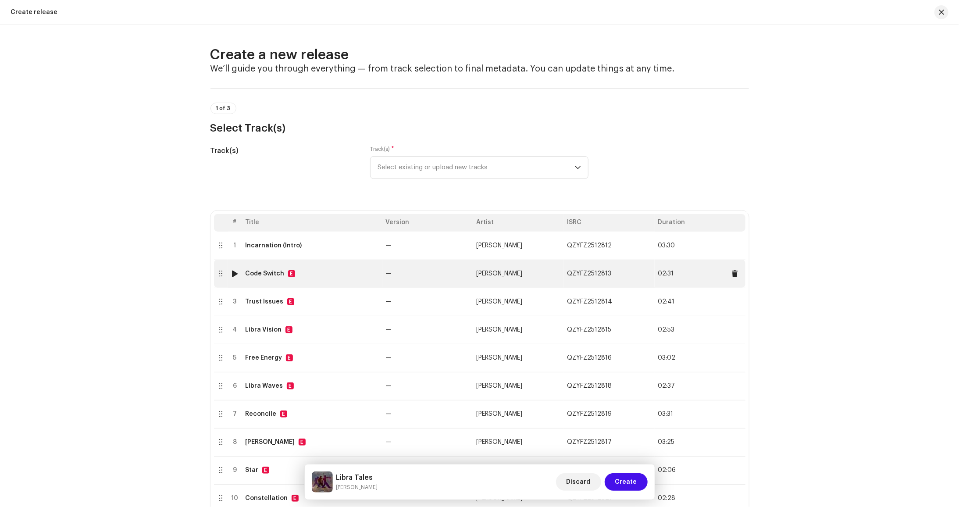
click at [258, 287] on td "Code Switch E" at bounding box center [312, 274] width 140 height 28
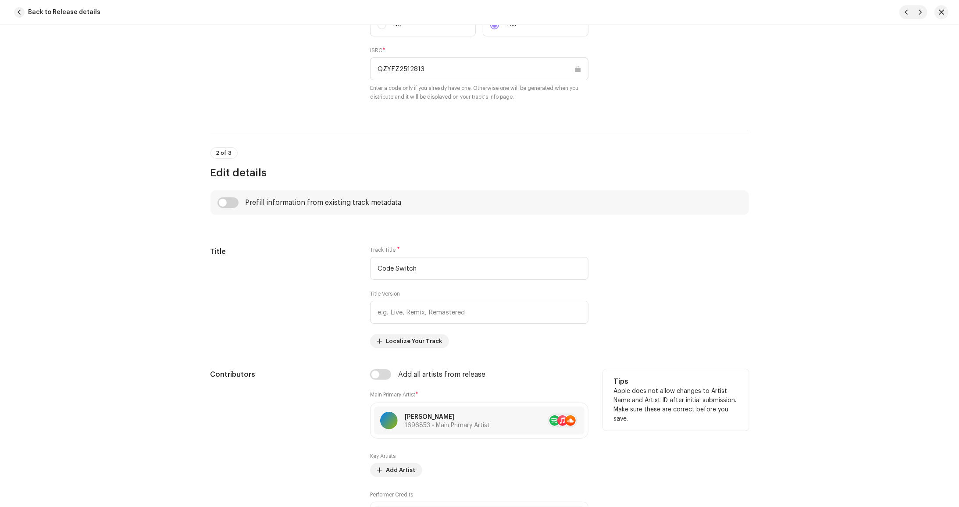
scroll to position [395, 0]
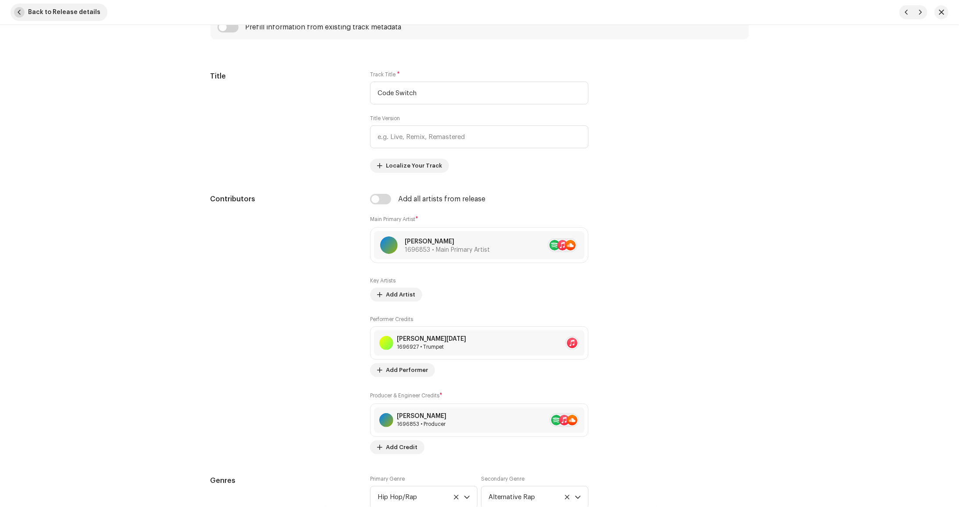
click at [25, 13] on button "Back to Release details" at bounding box center [59, 13] width 97 height 18
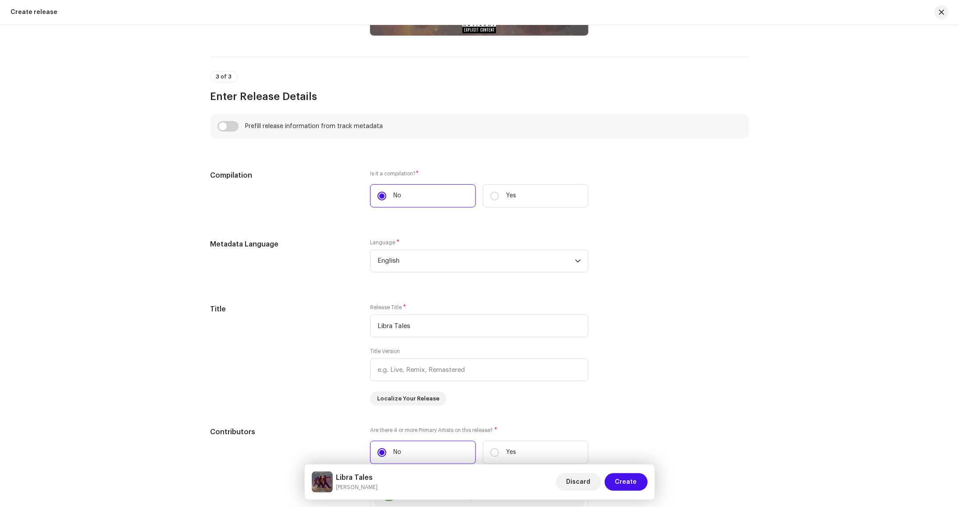
scroll to position [1141, 0]
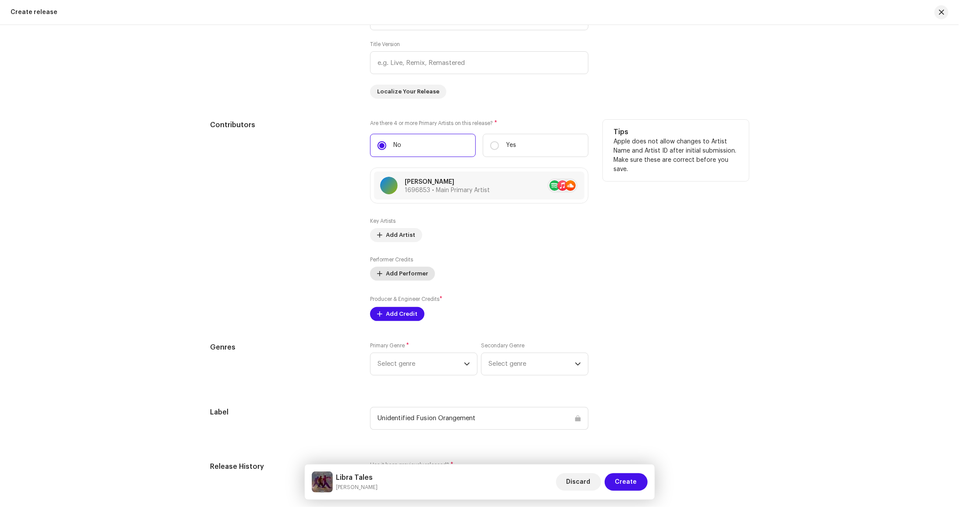
click at [386, 271] on span "Add Performer" at bounding box center [407, 274] width 42 height 18
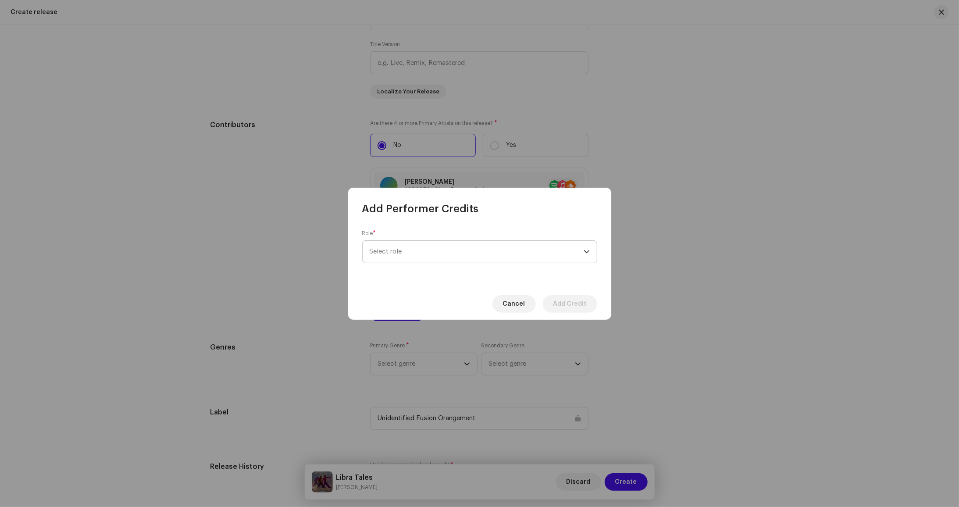
click at [411, 255] on span "Select role" at bounding box center [477, 252] width 214 height 22
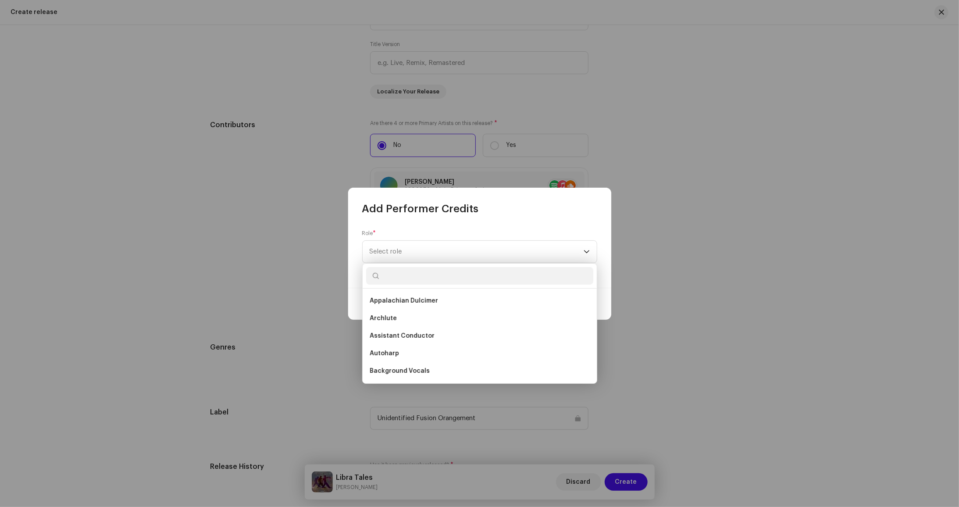
scroll to position [526, 0]
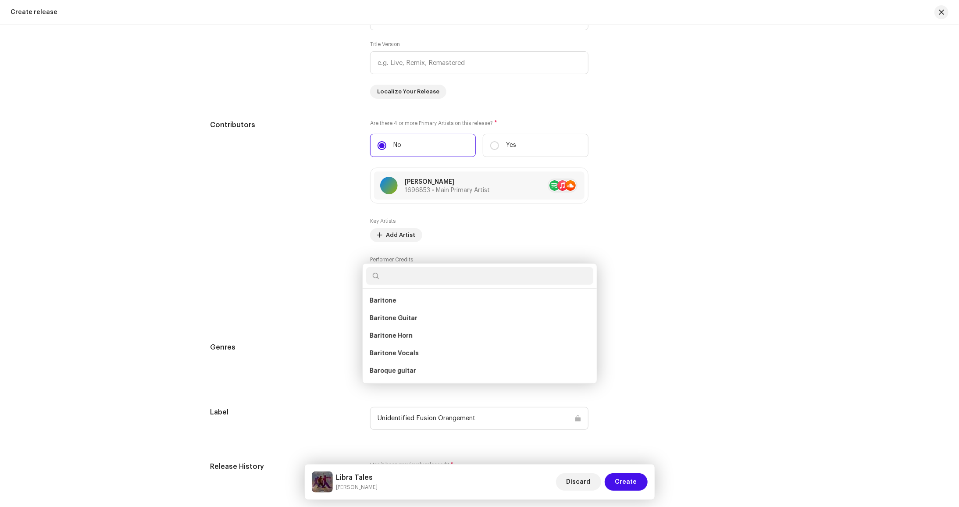
click at [313, 284] on div "Add Performer Credits Role * Select role Cancel Add Credit" at bounding box center [479, 253] width 959 height 507
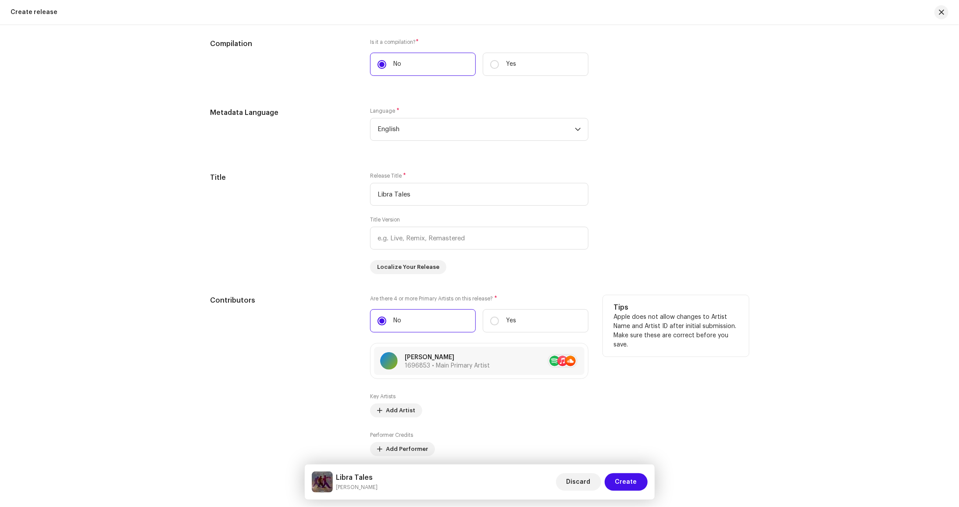
scroll to position [1184, 0]
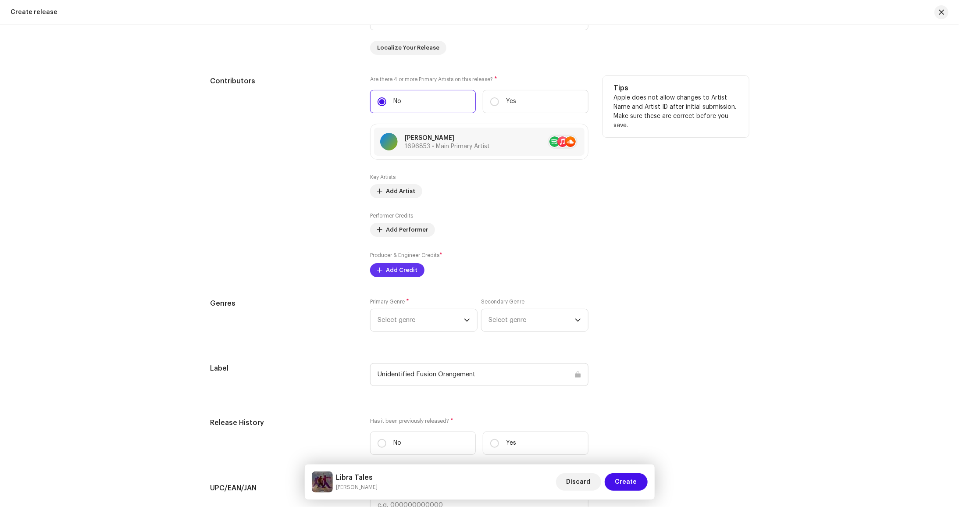
click at [387, 267] on span "Add Credit" at bounding box center [402, 270] width 32 height 18
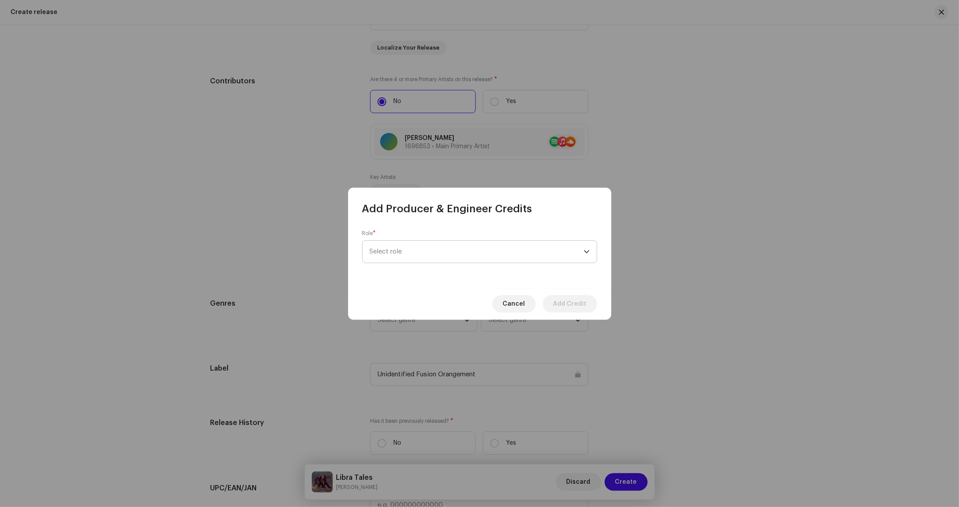
click at [420, 256] on span "Select role" at bounding box center [477, 252] width 214 height 22
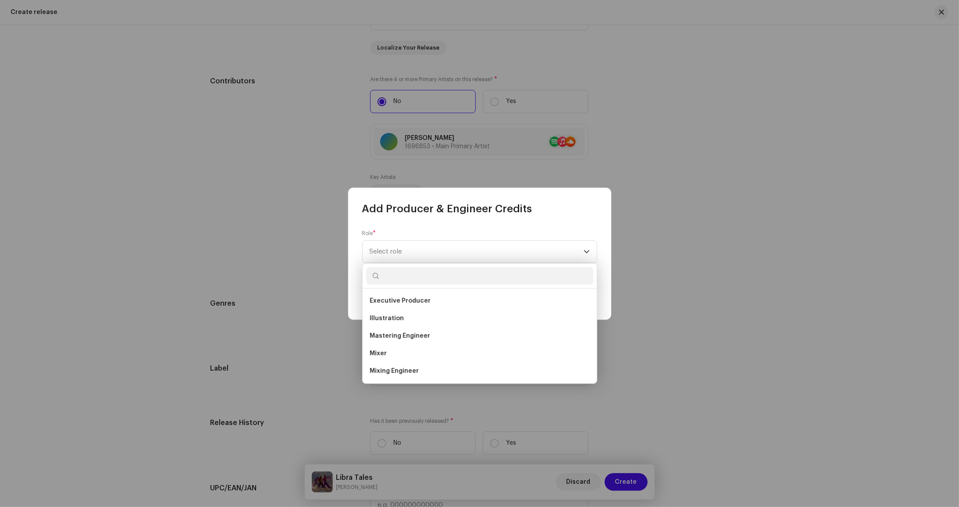
scroll to position [0, 0]
click at [466, 324] on li "Artwork" at bounding box center [479, 319] width 227 height 18
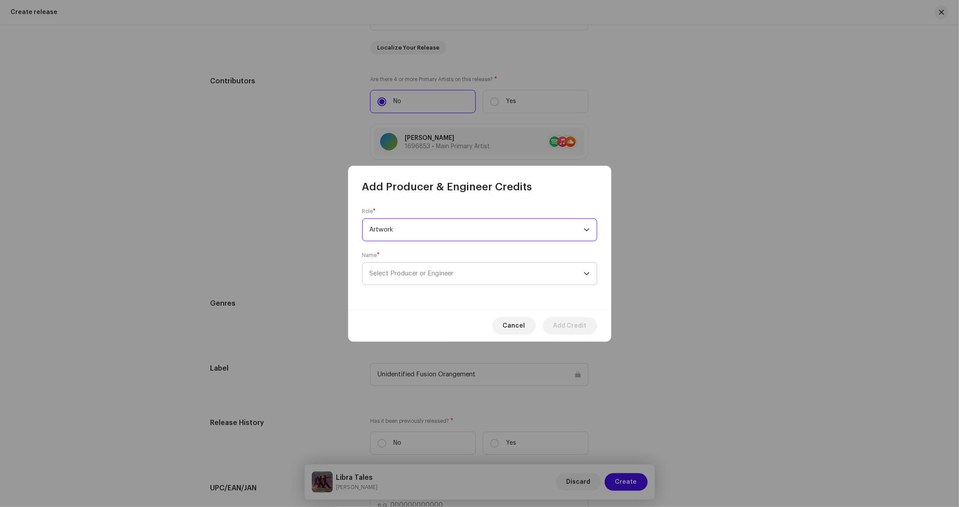
click at [433, 272] on span "Select Producer or Engineer" at bounding box center [412, 273] width 84 height 7
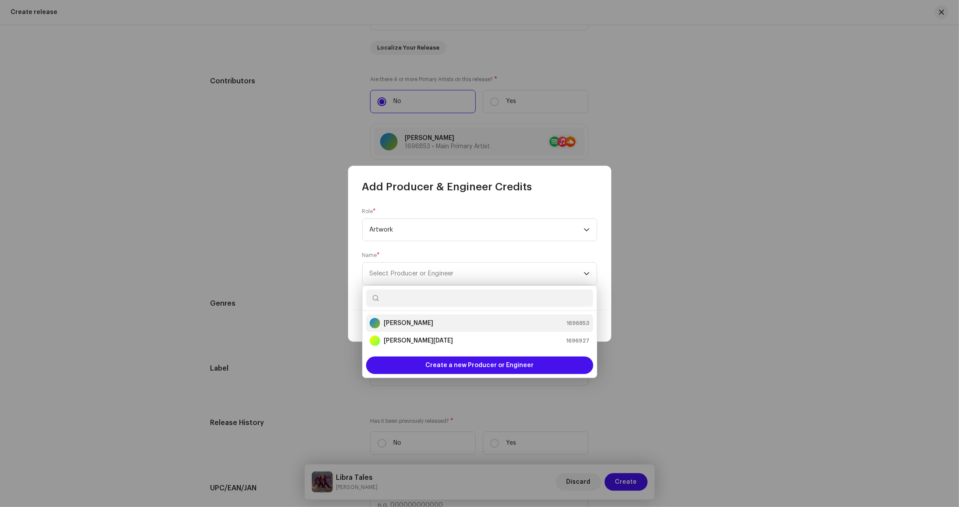
click at [445, 322] on div "[PERSON_NAME] 1696853" at bounding box center [480, 323] width 220 height 11
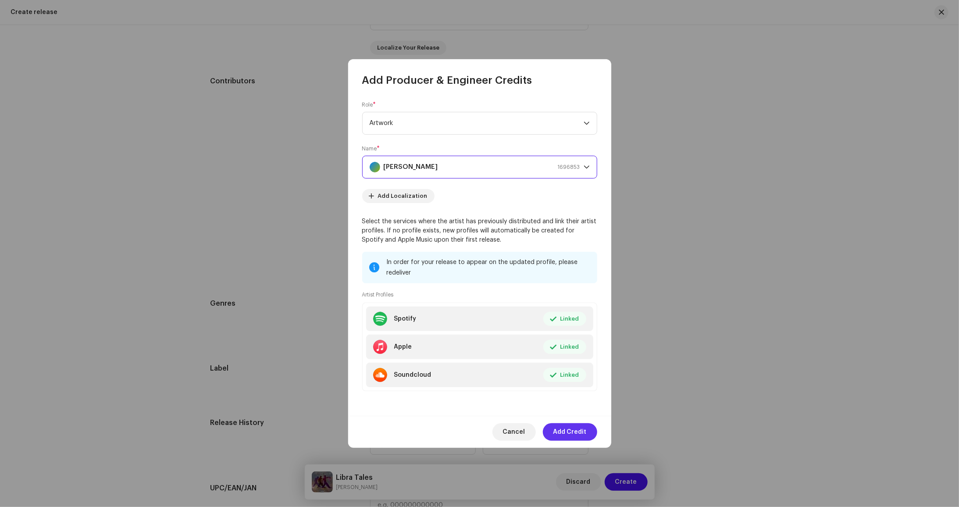
click at [581, 429] on span "Add Credit" at bounding box center [570, 432] width 33 height 18
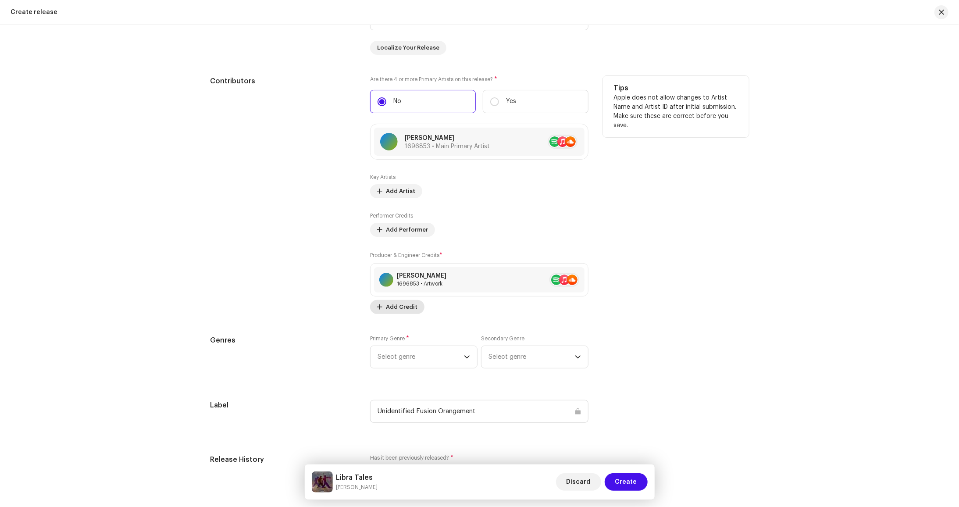
click at [407, 314] on span "Add Credit" at bounding box center [402, 307] width 32 height 18
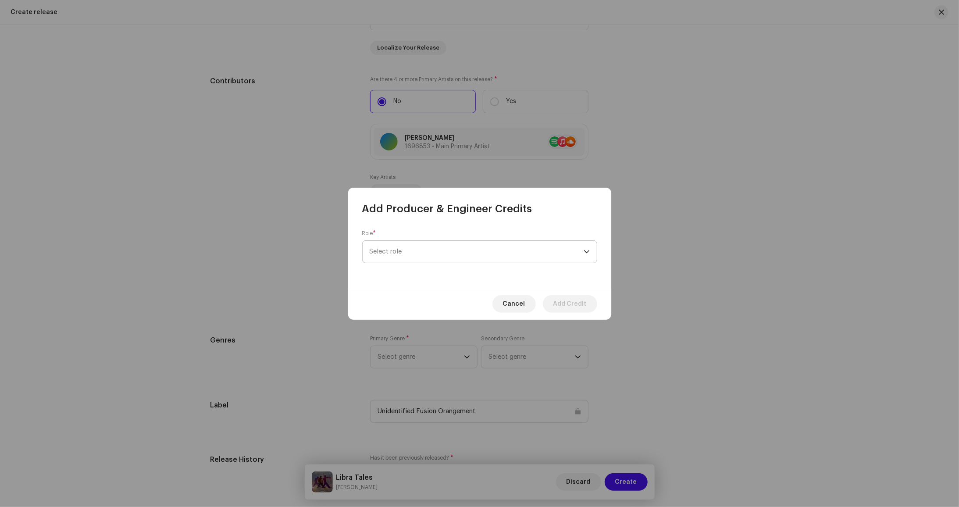
click at [444, 246] on span "Select role" at bounding box center [477, 252] width 214 height 22
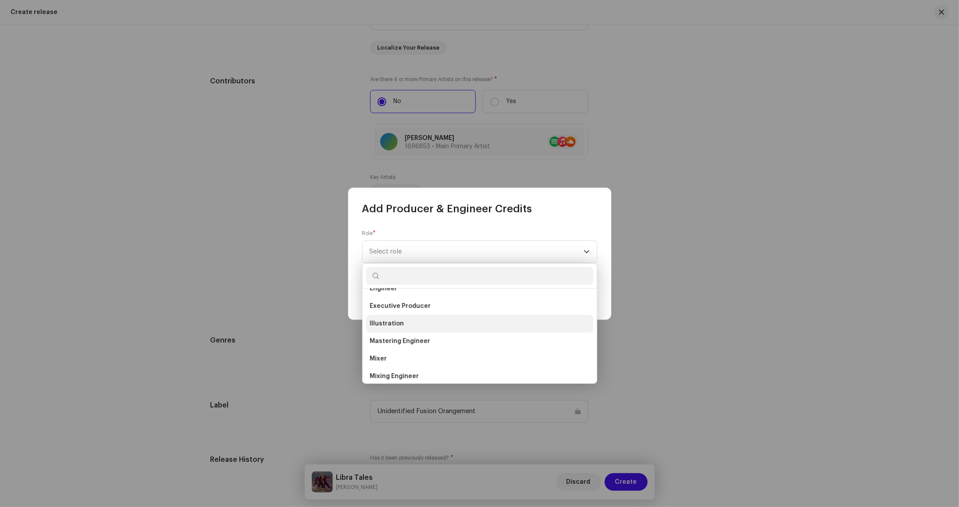
scroll to position [161, 0]
click at [460, 332] on li "Engineer" at bounding box center [479, 333] width 227 height 18
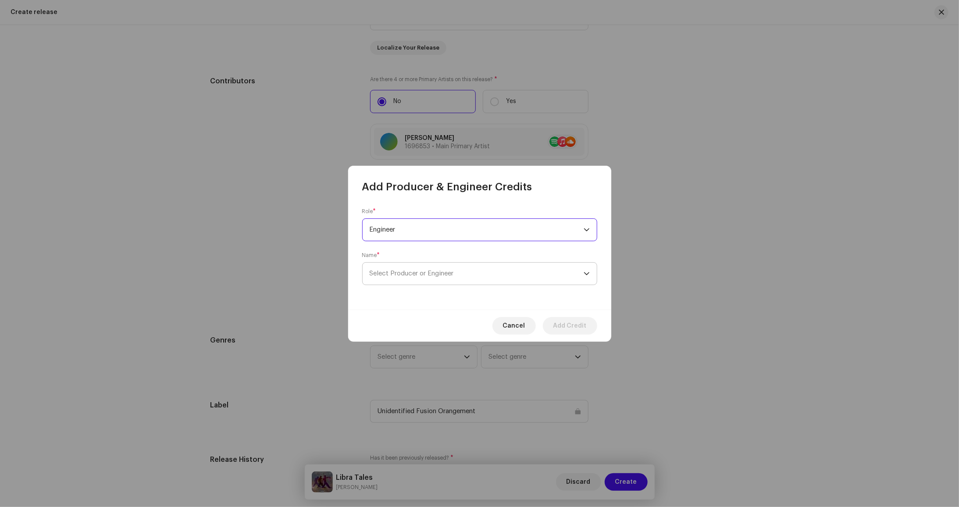
click at [472, 277] on span "Select Producer or Engineer" at bounding box center [477, 274] width 214 height 22
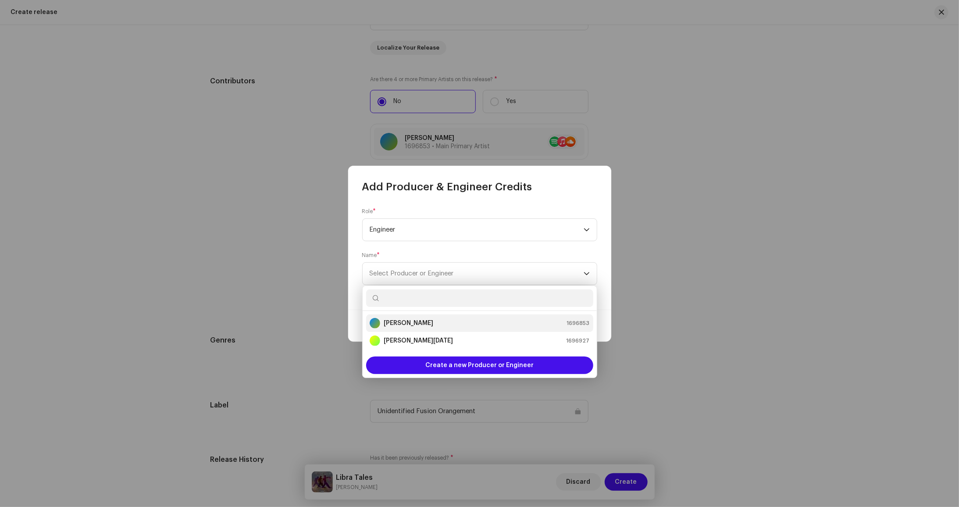
click at [451, 318] on div "[PERSON_NAME] 1696853" at bounding box center [480, 323] width 220 height 11
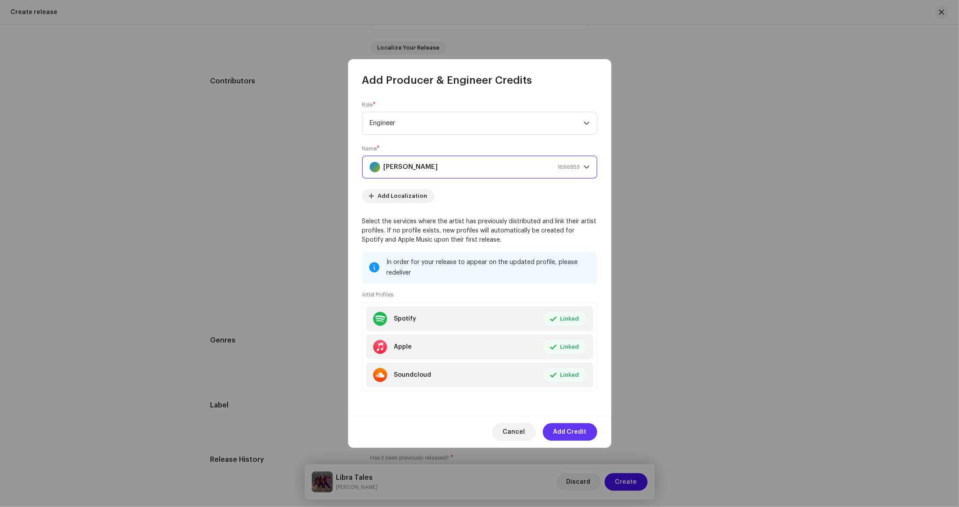
click at [569, 433] on span "Add Credit" at bounding box center [570, 432] width 33 height 18
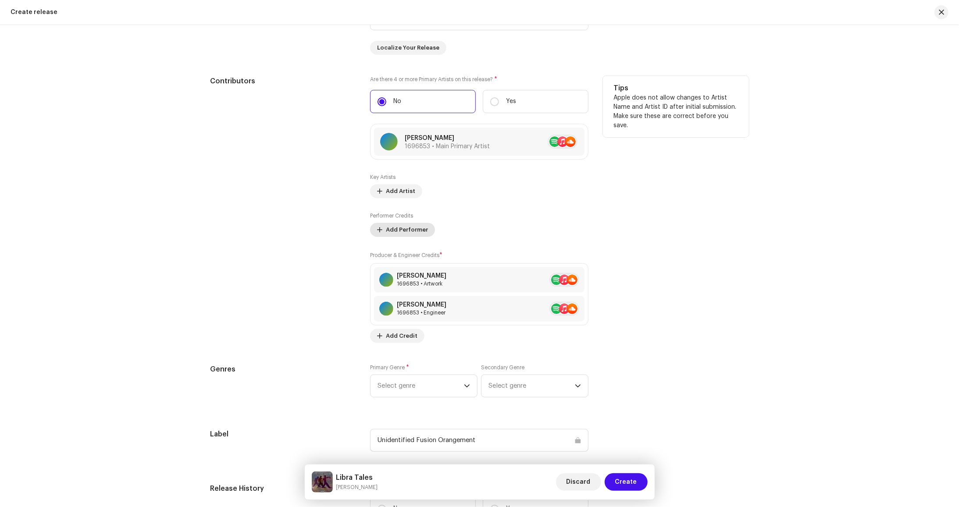
click at [404, 235] on span "Add Performer" at bounding box center [407, 230] width 42 height 18
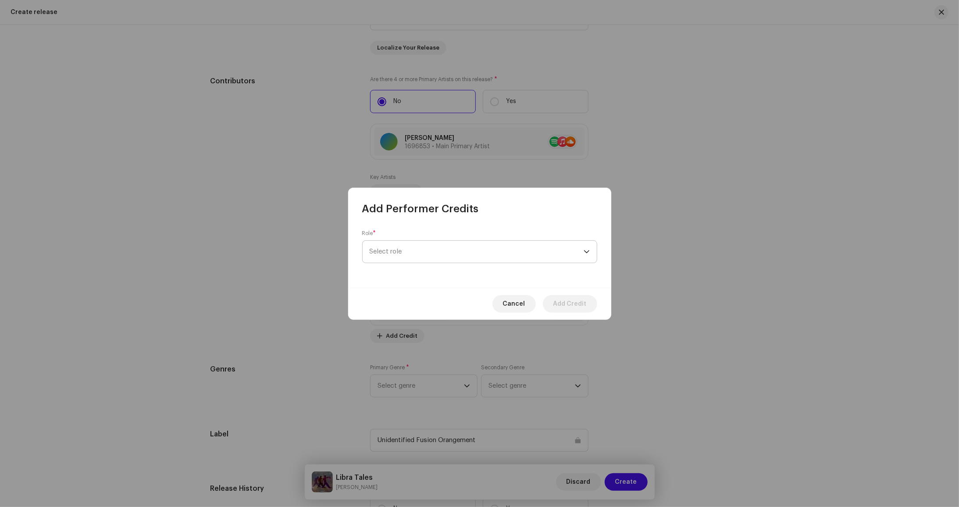
click at [415, 247] on span "Select role" at bounding box center [477, 252] width 214 height 22
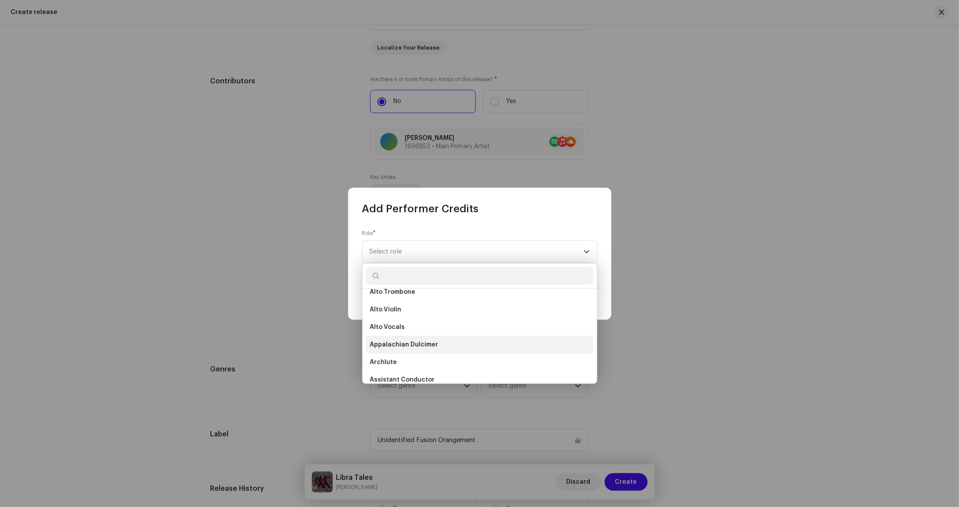
scroll to position [263, 0]
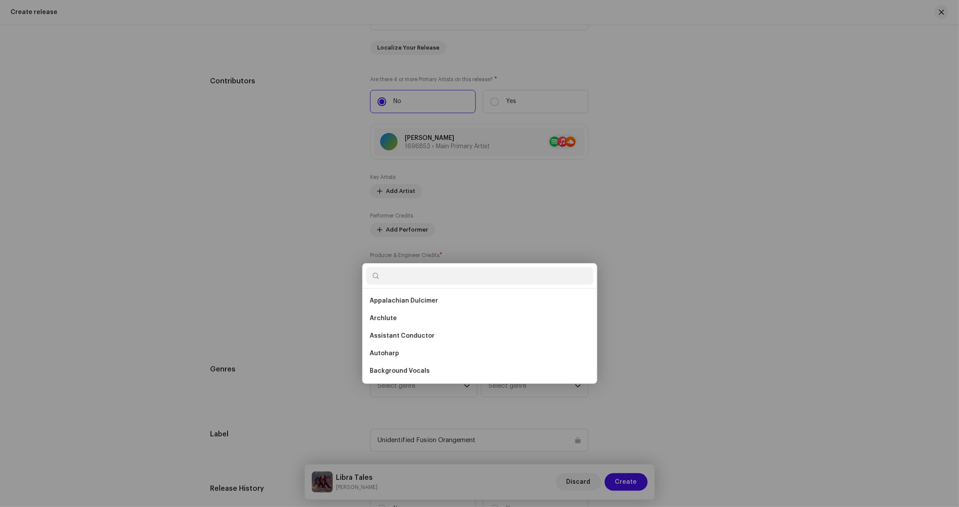
click at [773, 272] on div "Add Performer Credits Role * Select role Cancel Add Credit" at bounding box center [479, 253] width 959 height 507
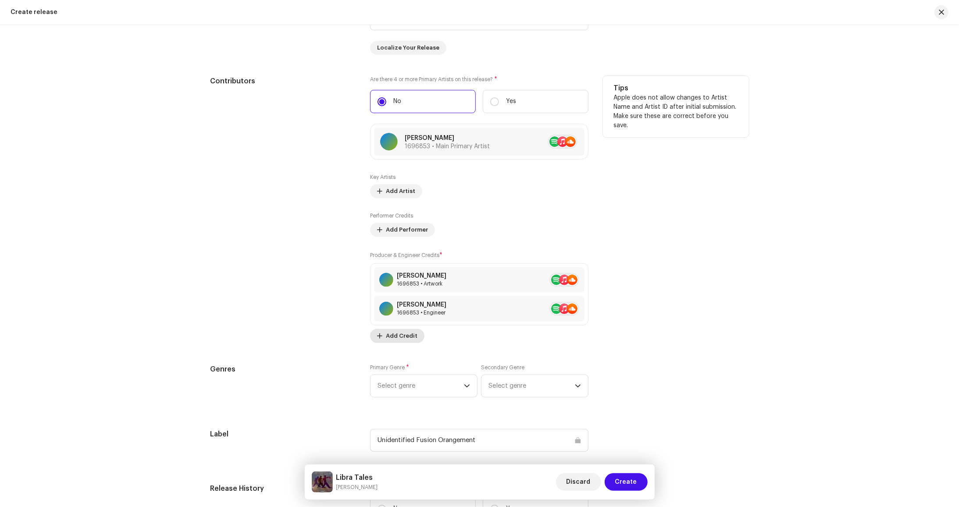
click at [392, 339] on span "Add Credit" at bounding box center [402, 336] width 32 height 18
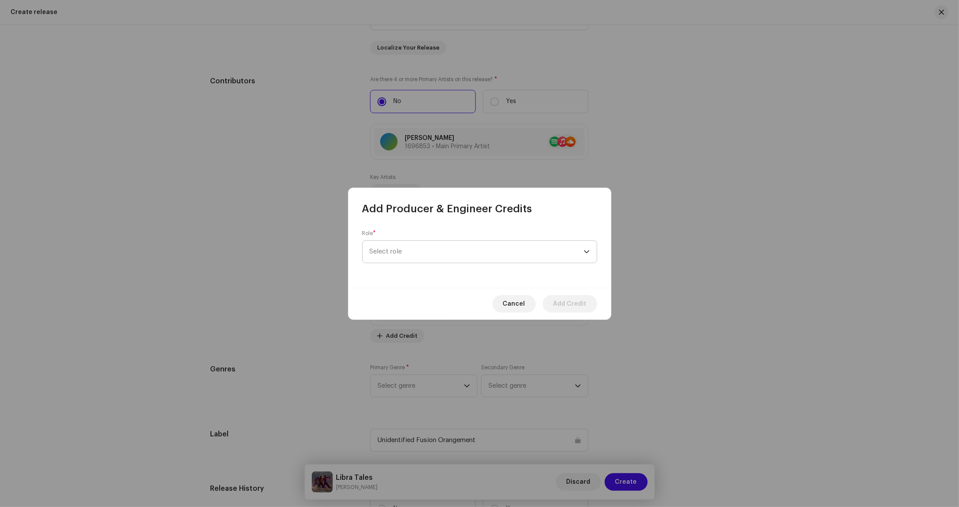
click at [423, 256] on span "Select role" at bounding box center [477, 252] width 214 height 22
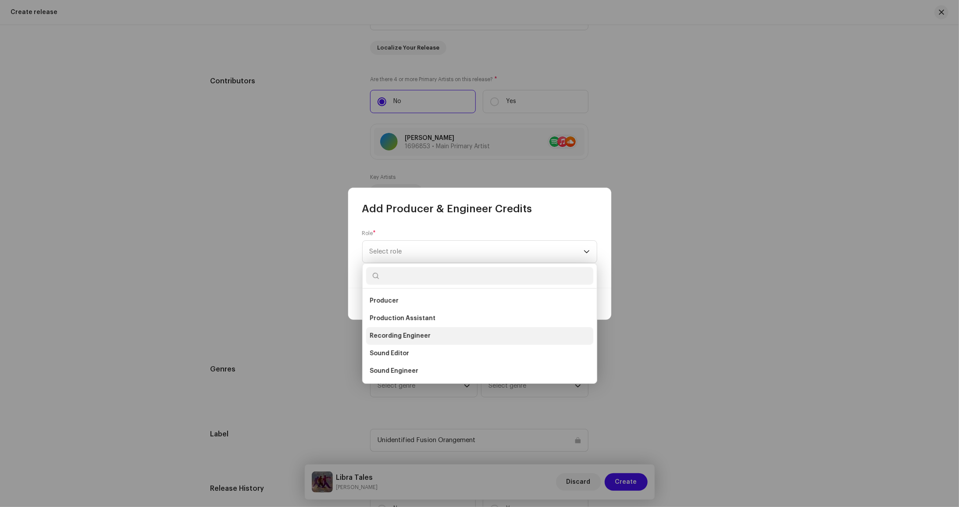
scroll to position [307, 0]
click at [488, 341] on li "Producer" at bounding box center [479, 345] width 227 height 18
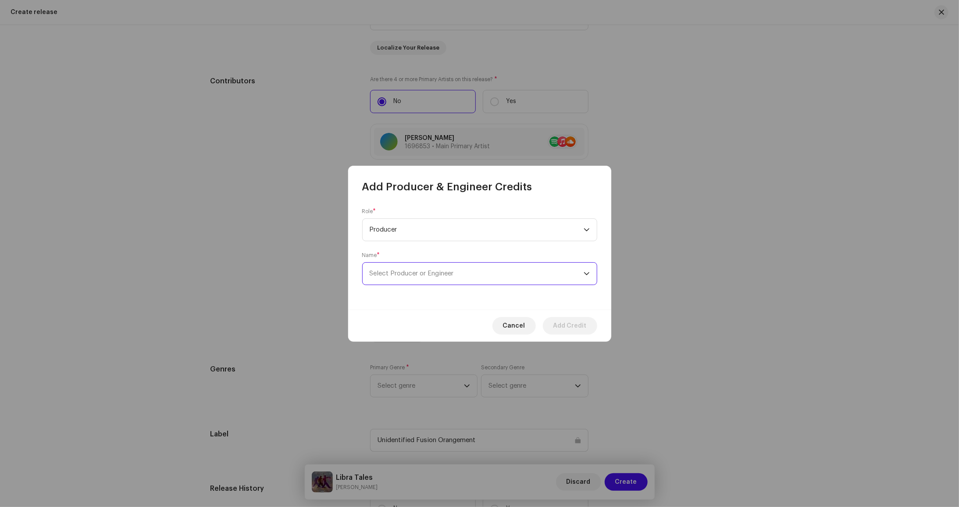
click at [482, 273] on span "Select Producer or Engineer" at bounding box center [477, 274] width 214 height 22
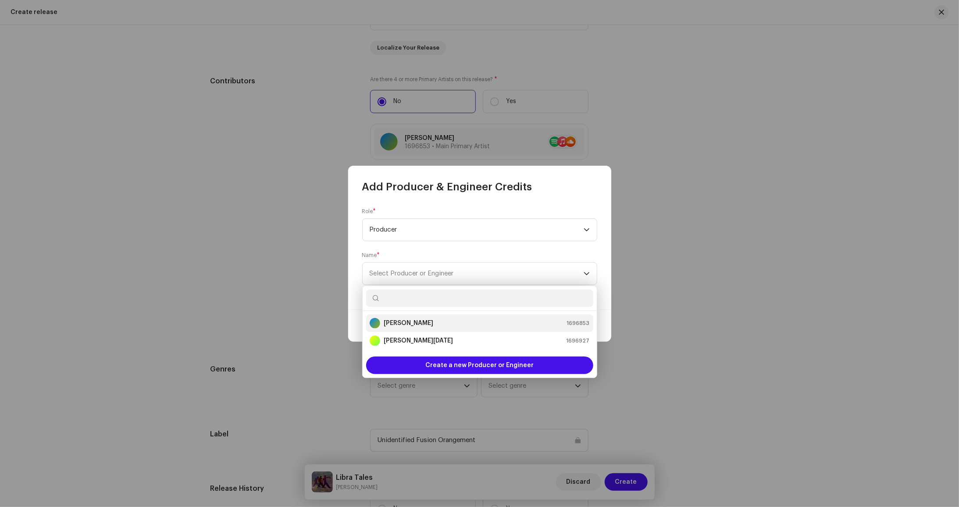
click at [473, 318] on div "[PERSON_NAME] 1696853" at bounding box center [480, 323] width 220 height 11
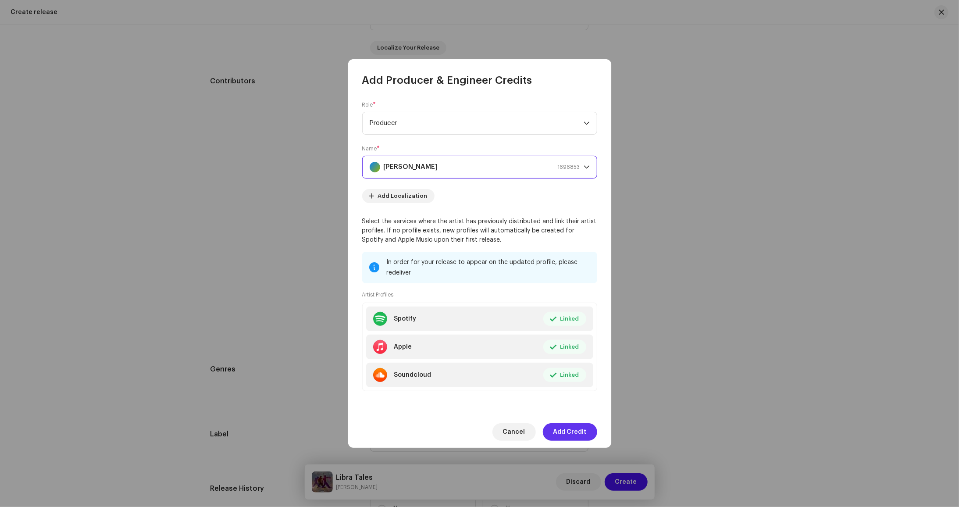
click at [579, 440] on span "Add Credit" at bounding box center [570, 432] width 33 height 18
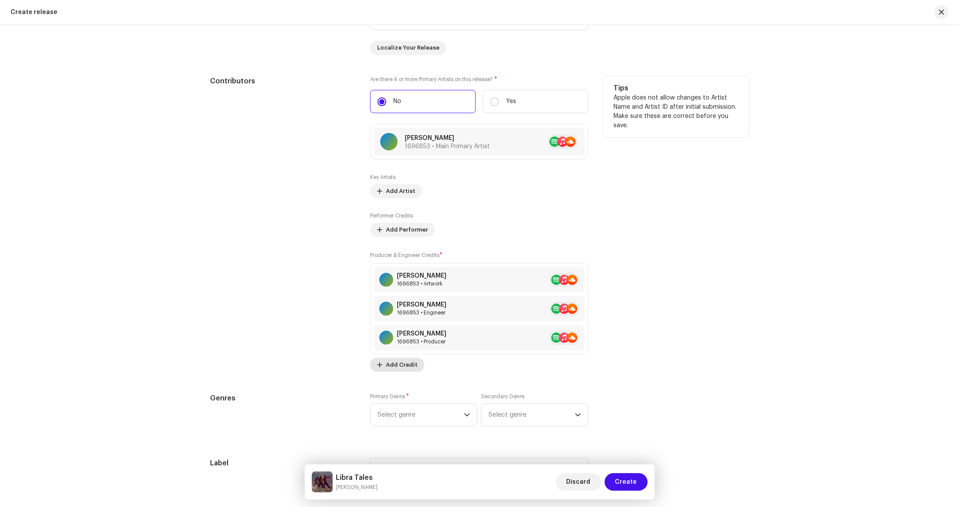
click at [406, 361] on span "Add Credit" at bounding box center [402, 365] width 32 height 18
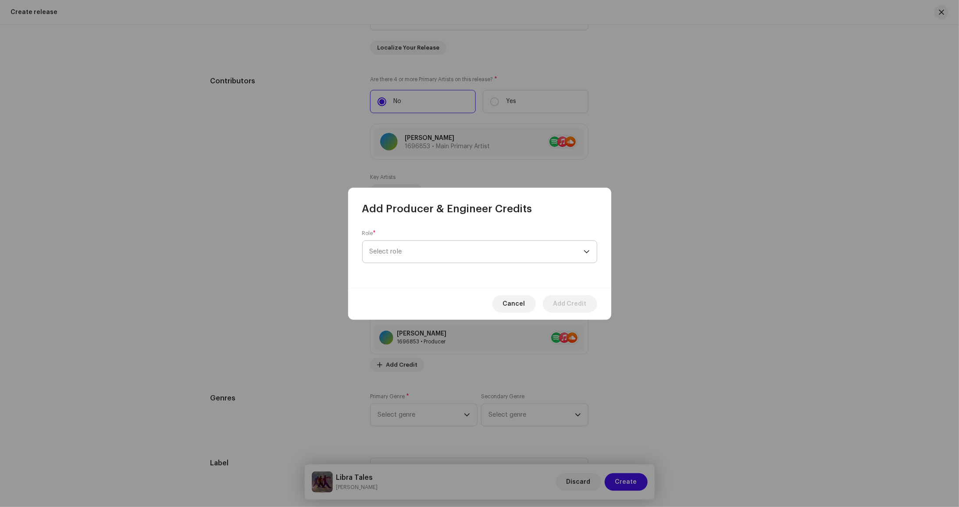
click at [530, 252] on span "Select role" at bounding box center [477, 252] width 214 height 22
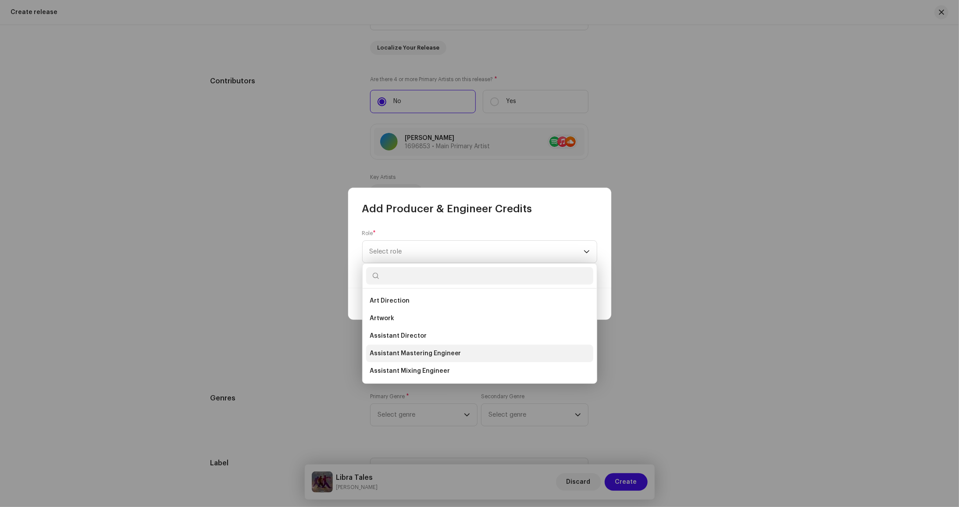
scroll to position [219, 0]
click at [490, 361] on li "Mixing Engineer" at bounding box center [479, 363] width 227 height 18
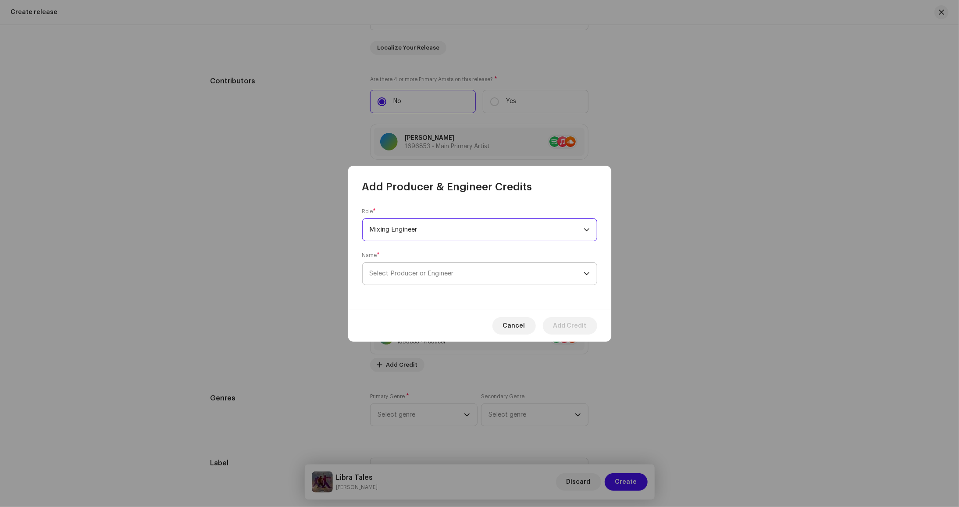
click at [497, 281] on span "Select Producer or Engineer" at bounding box center [477, 274] width 214 height 22
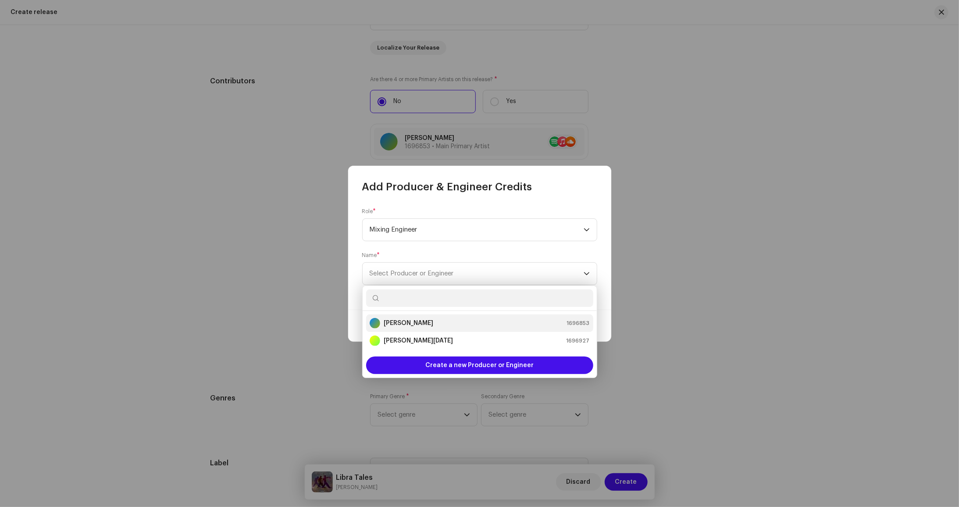
click at [465, 317] on li "[PERSON_NAME] 1696853" at bounding box center [479, 324] width 227 height 18
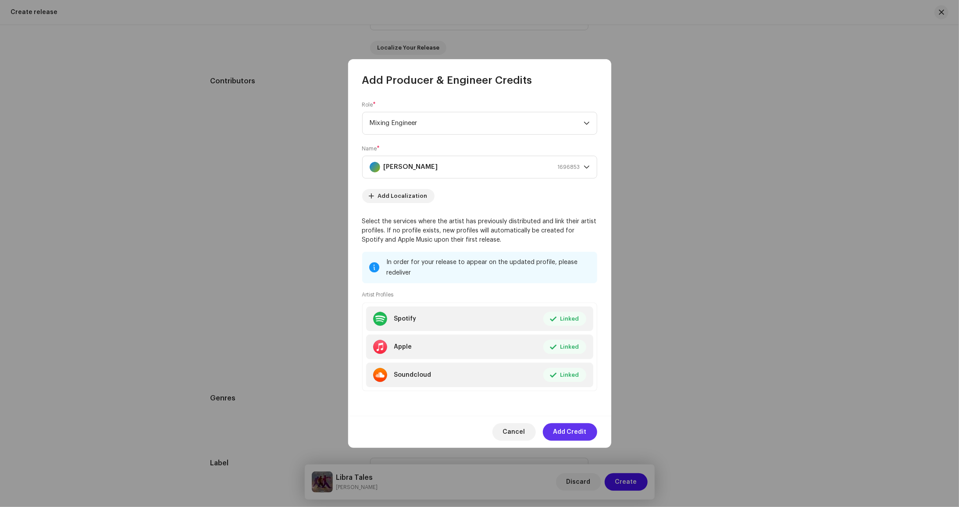
click at [575, 438] on span "Add Credit" at bounding box center [570, 432] width 33 height 18
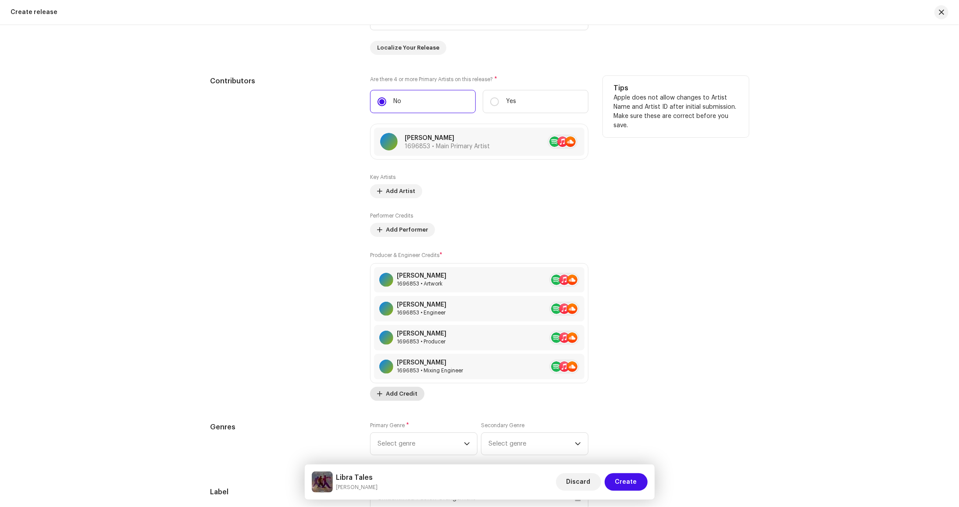
click at [394, 398] on span "Add Credit" at bounding box center [402, 394] width 32 height 18
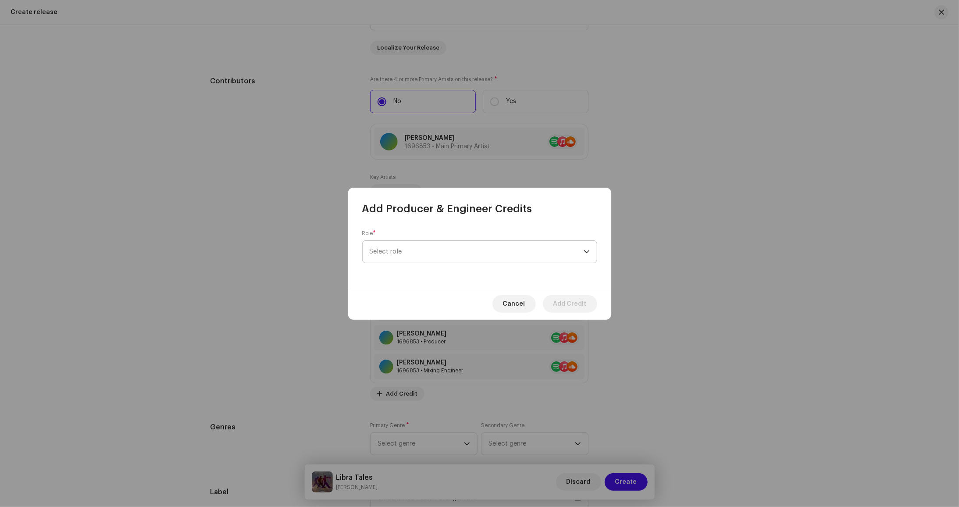
click at [488, 245] on span "Select role" at bounding box center [477, 252] width 214 height 22
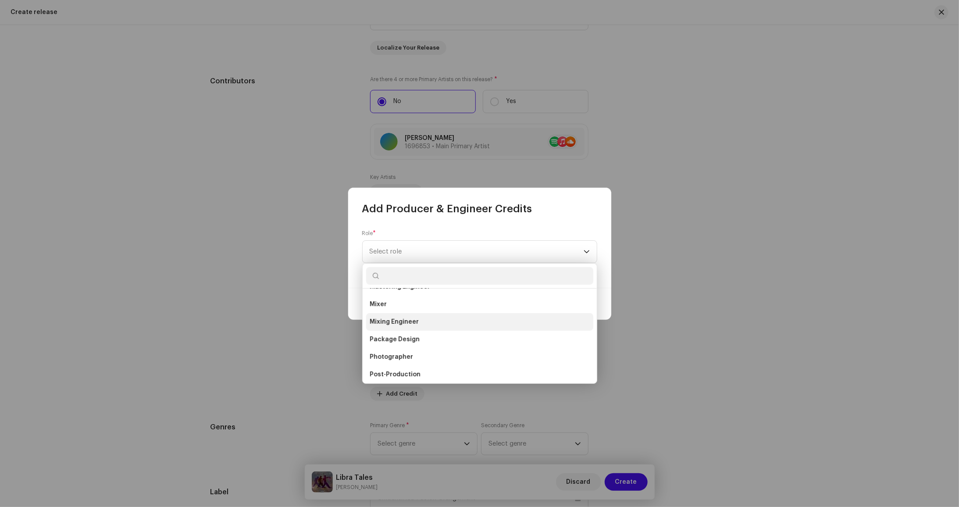
scroll to position [216, 0]
click at [516, 325] on li "Mastering Engineer" at bounding box center [479, 331] width 227 height 18
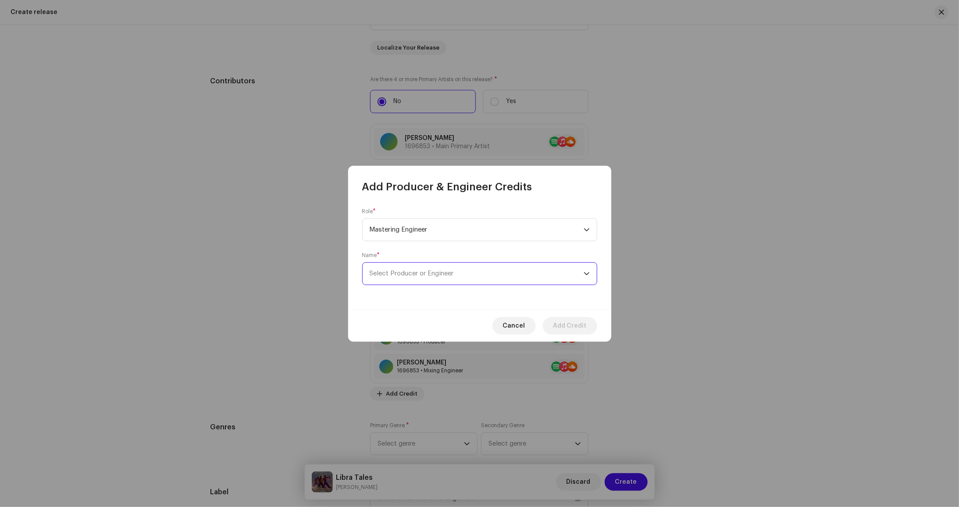
click at [572, 278] on span "Select Producer or Engineer" at bounding box center [477, 274] width 214 height 22
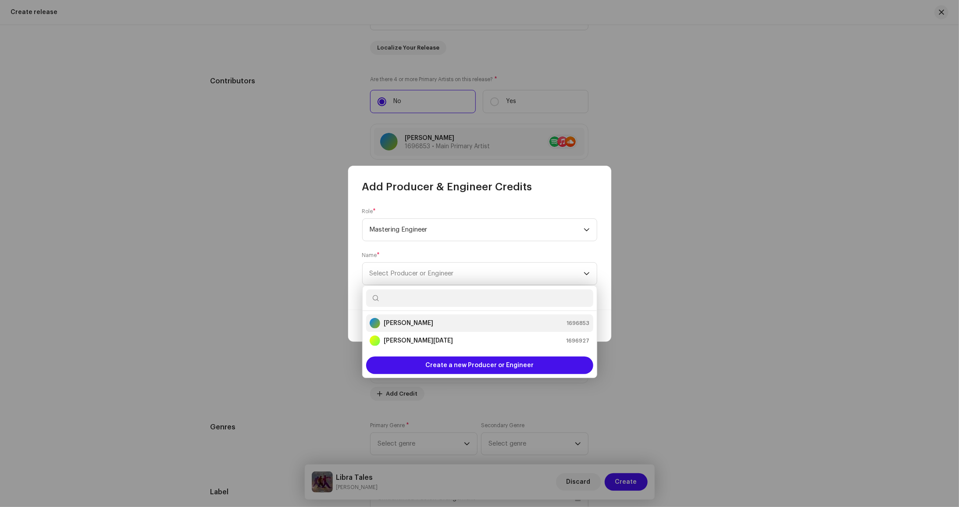
click at [534, 324] on div "[PERSON_NAME] 1696853" at bounding box center [480, 323] width 220 height 11
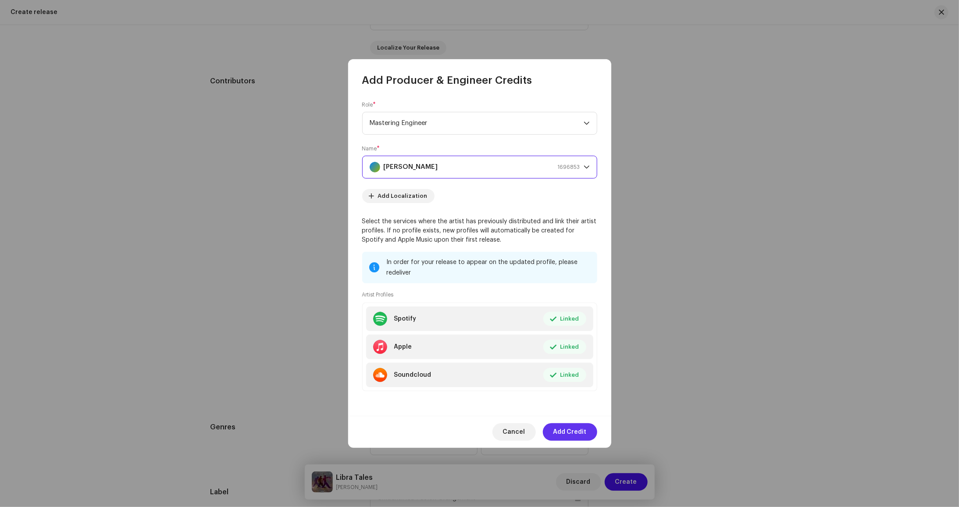
click at [579, 433] on span "Add Credit" at bounding box center [570, 432] width 33 height 18
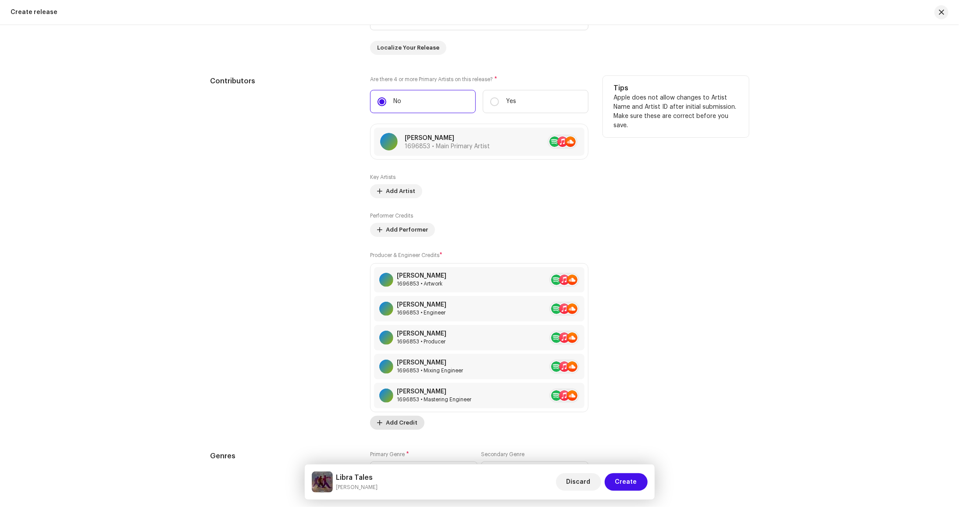
click at [406, 421] on span "Add Credit" at bounding box center [402, 423] width 32 height 18
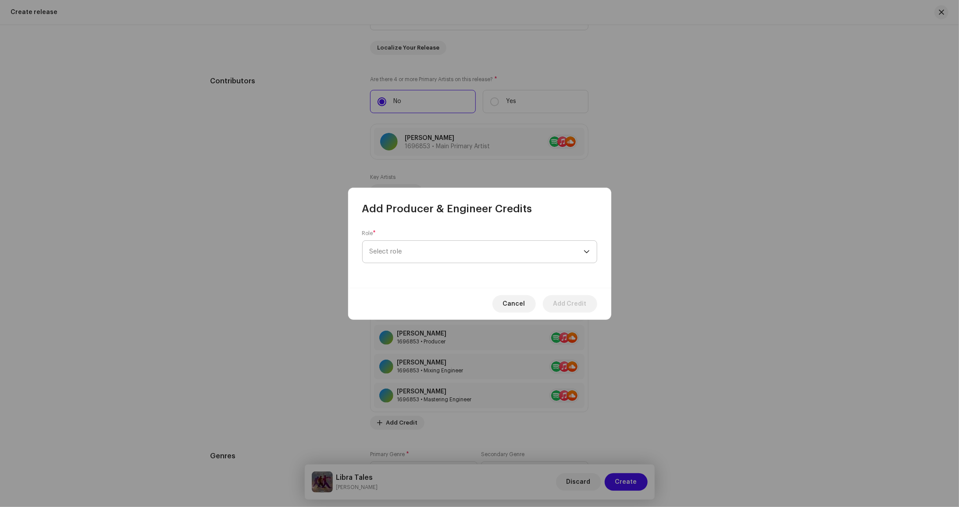
click at [488, 248] on span "Select role" at bounding box center [477, 252] width 214 height 22
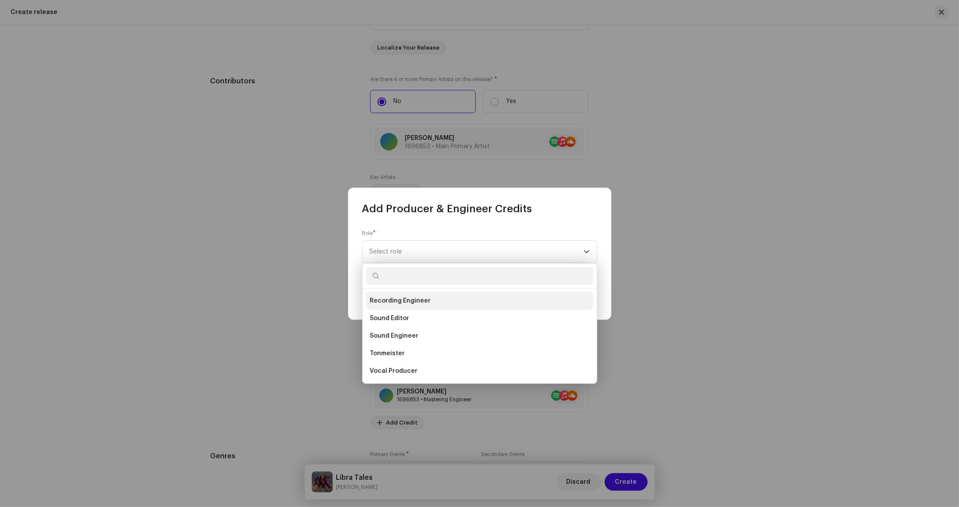
scroll to position [342, 0]
click at [439, 337] on li "Recording Engineer" at bounding box center [479, 345] width 227 height 18
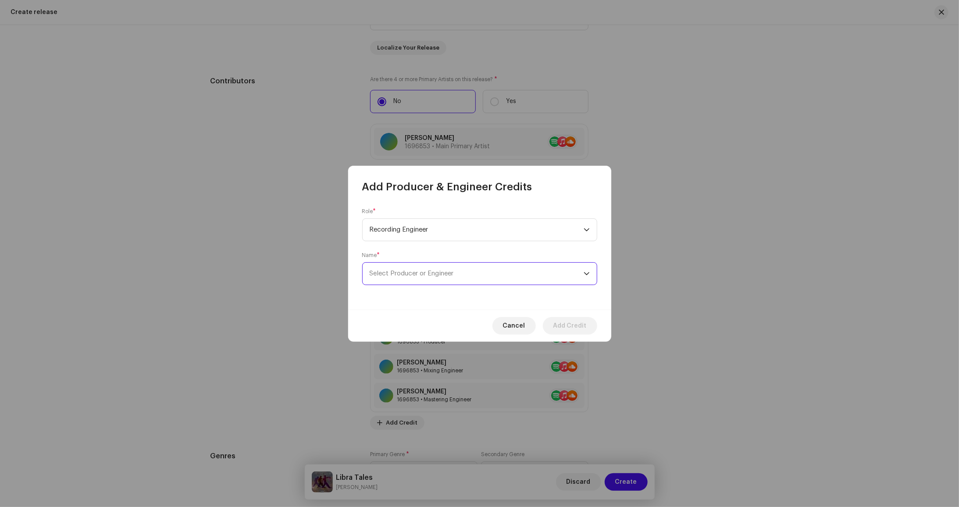
drag, startPoint x: 537, startPoint y: 275, endPoint x: 531, endPoint y: 281, distance: 8.7
click at [537, 275] on span "Select Producer or Engineer" at bounding box center [477, 274] width 214 height 22
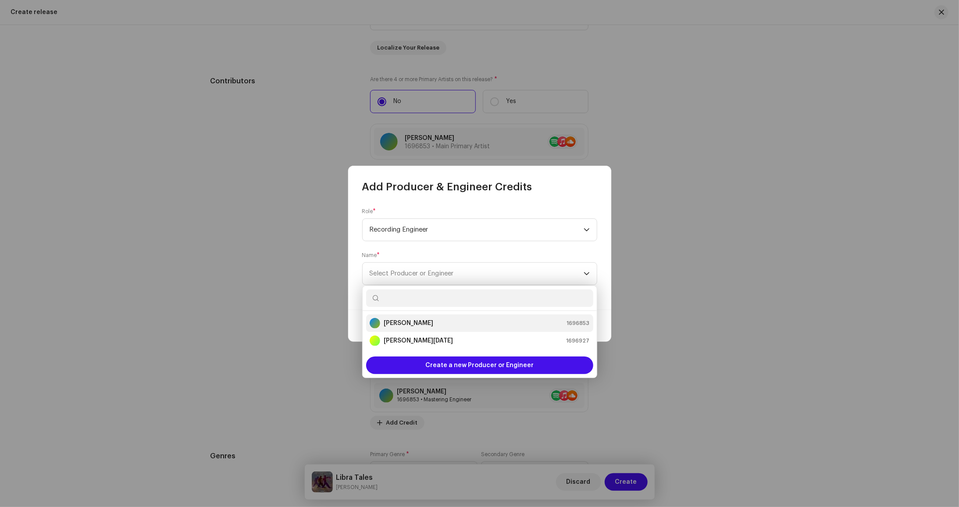
click at [459, 324] on div "[PERSON_NAME] 1696853" at bounding box center [480, 323] width 220 height 11
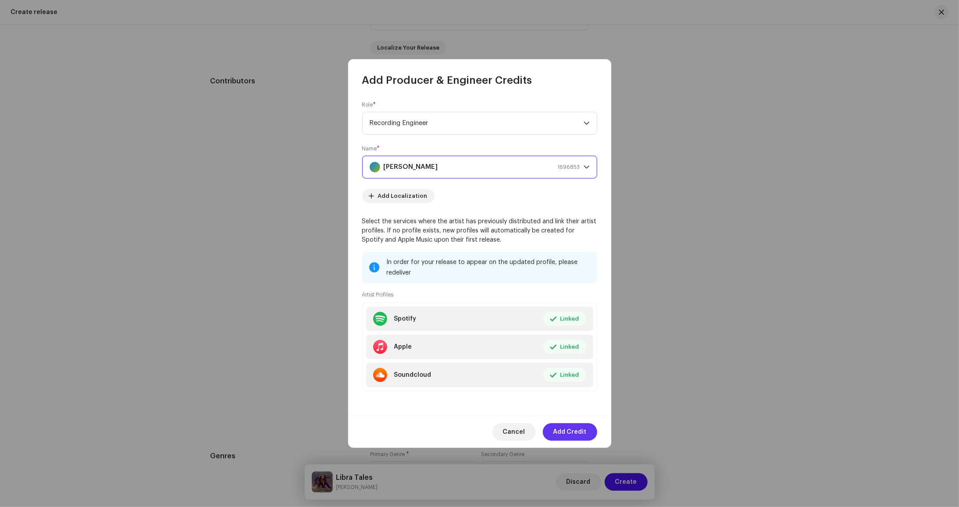
click at [577, 429] on span "Add Credit" at bounding box center [570, 432] width 33 height 18
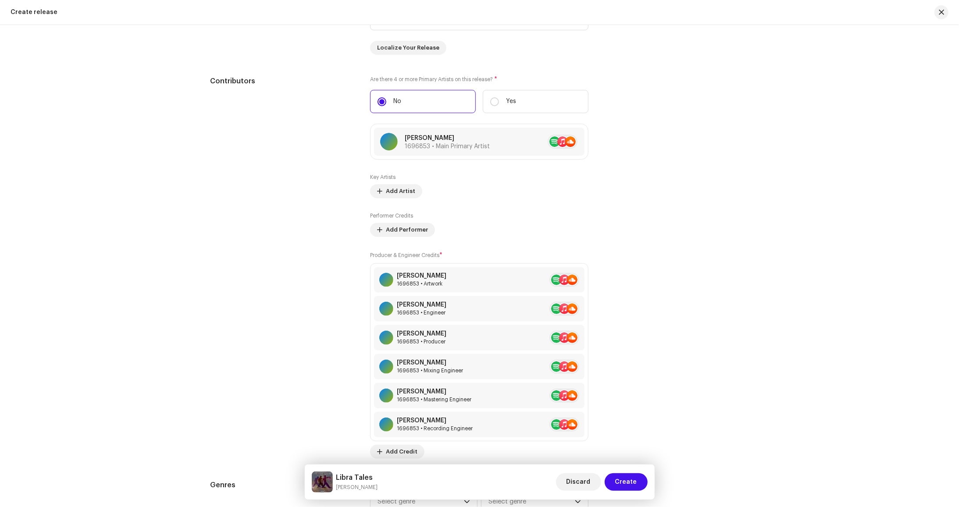
click at [572, 311] on span at bounding box center [574, 308] width 5 height 7
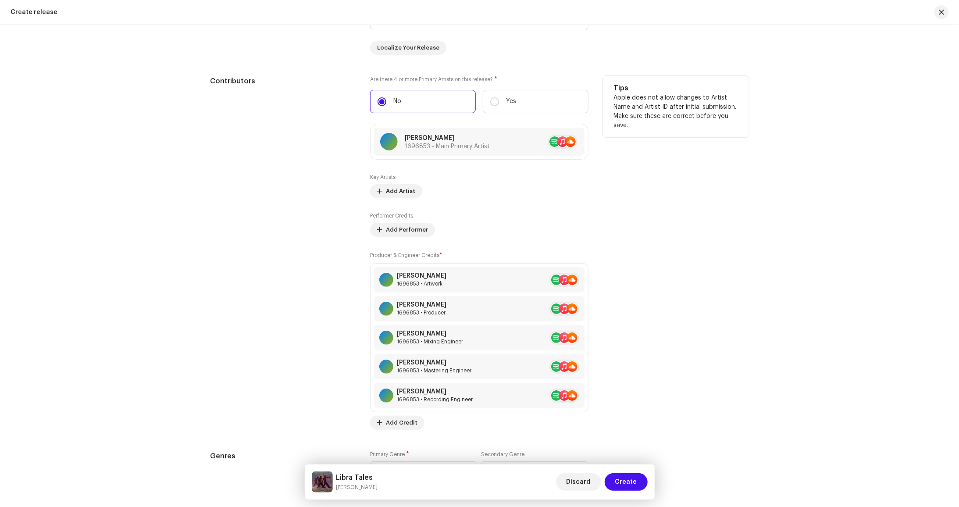
click at [655, 305] on div "Tips Apple does not allow changes to Artist Name and Artist ID after initial su…" at bounding box center [676, 253] width 146 height 354
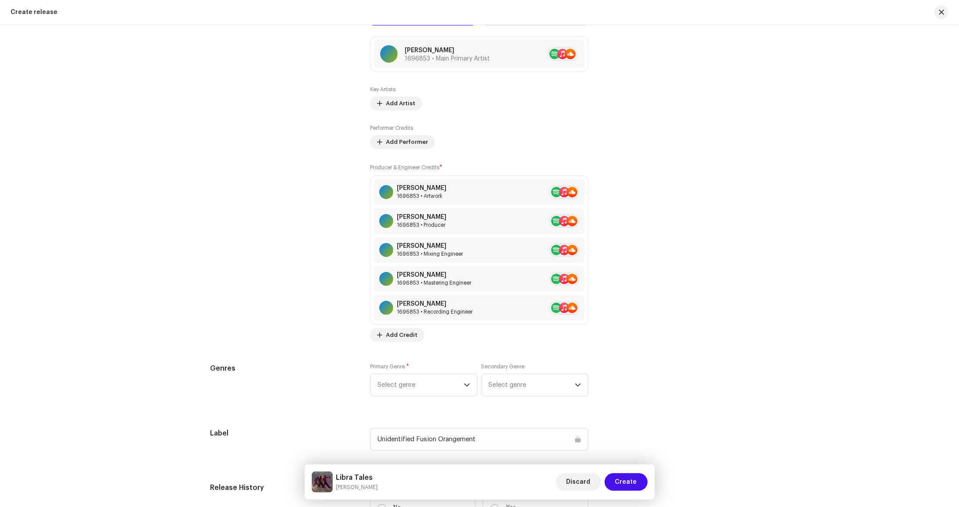
scroll to position [1360, 0]
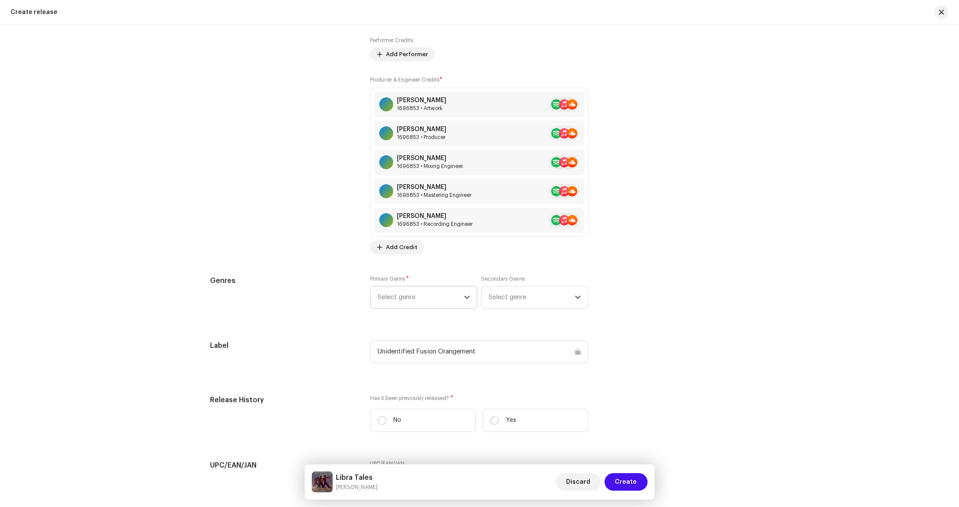
click at [390, 294] on span "Select genre" at bounding box center [421, 297] width 86 height 22
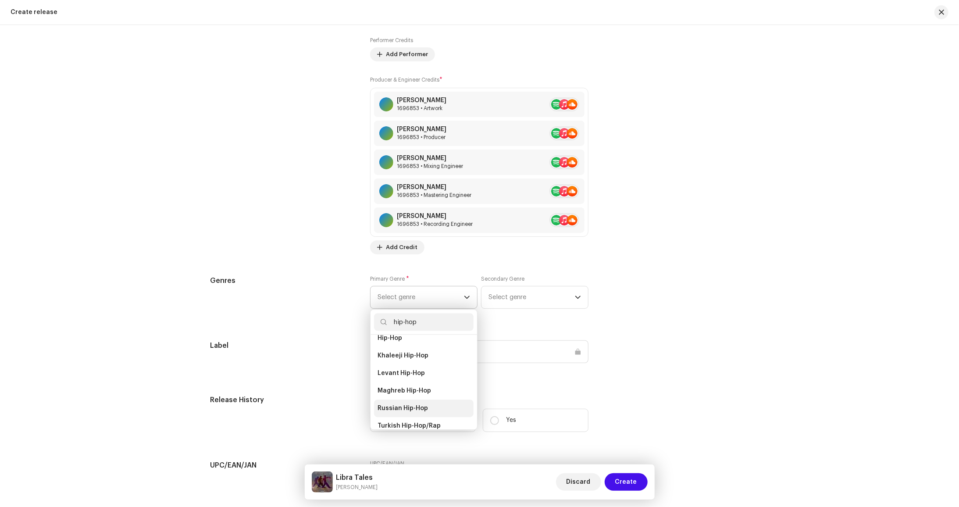
scroll to position [36, 0]
type input "hip-hop"
click at [407, 386] on li "Hip-Hop" at bounding box center [424, 382] width 100 height 18
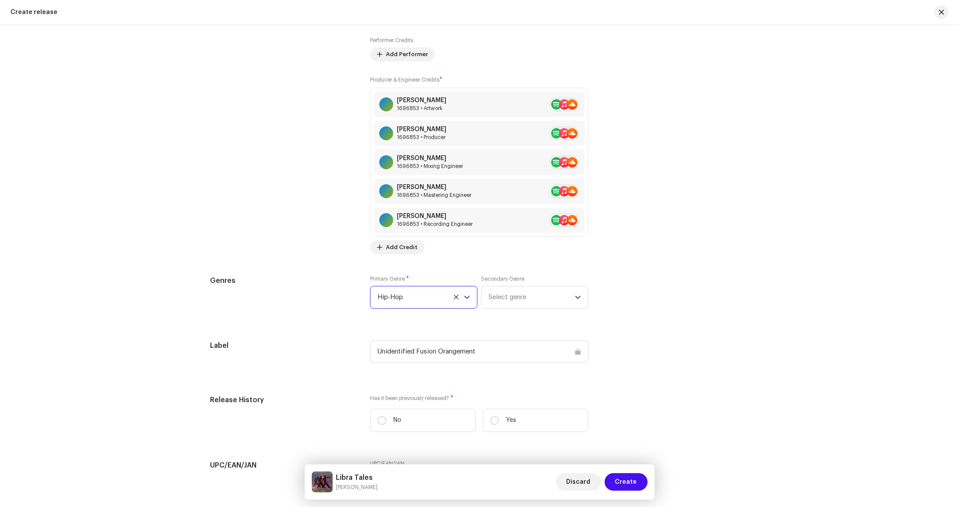
click at [434, 299] on span "Hip-Hop" at bounding box center [421, 297] width 86 height 22
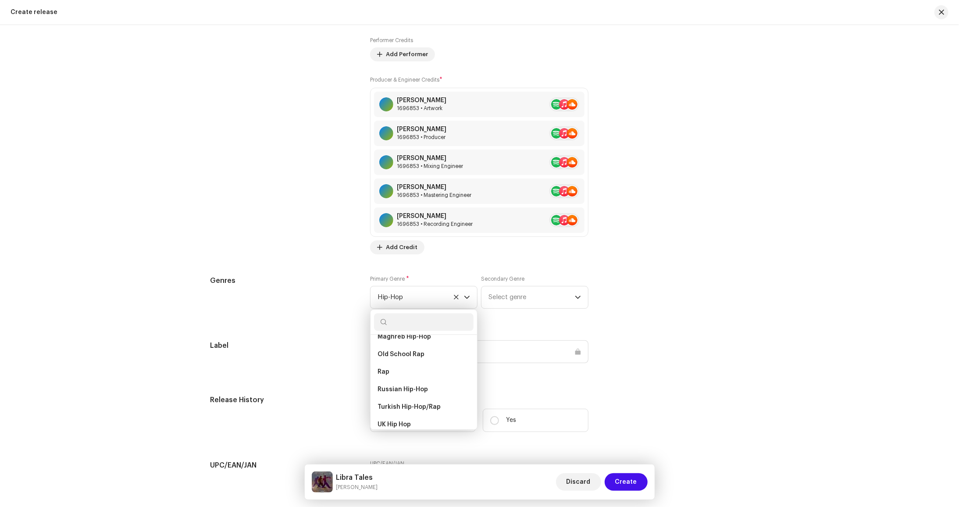
scroll to position [3772, 0]
click at [531, 298] on span "Select genre" at bounding box center [532, 297] width 86 height 22
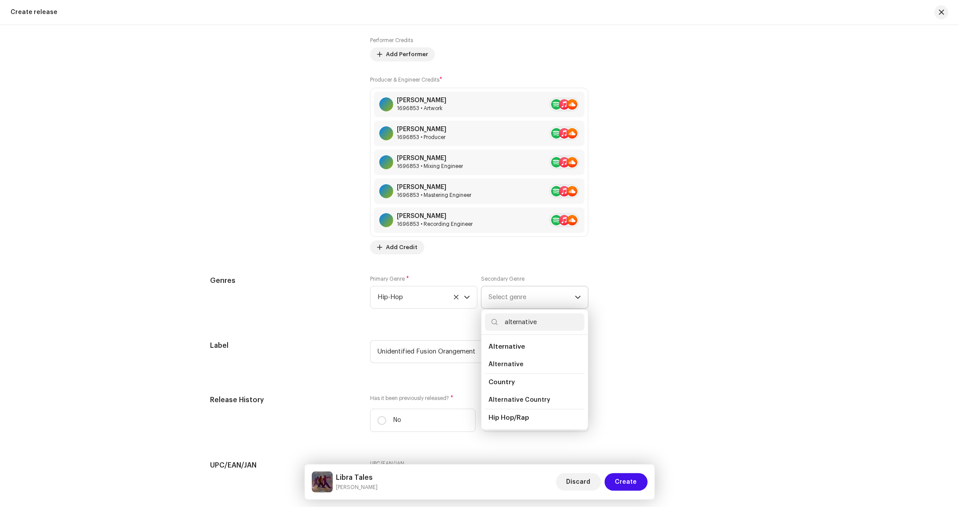
scroll to position [44, 0]
type input "alternative"
click at [515, 393] on span "Alternative Rap" at bounding box center [513, 391] width 48 height 9
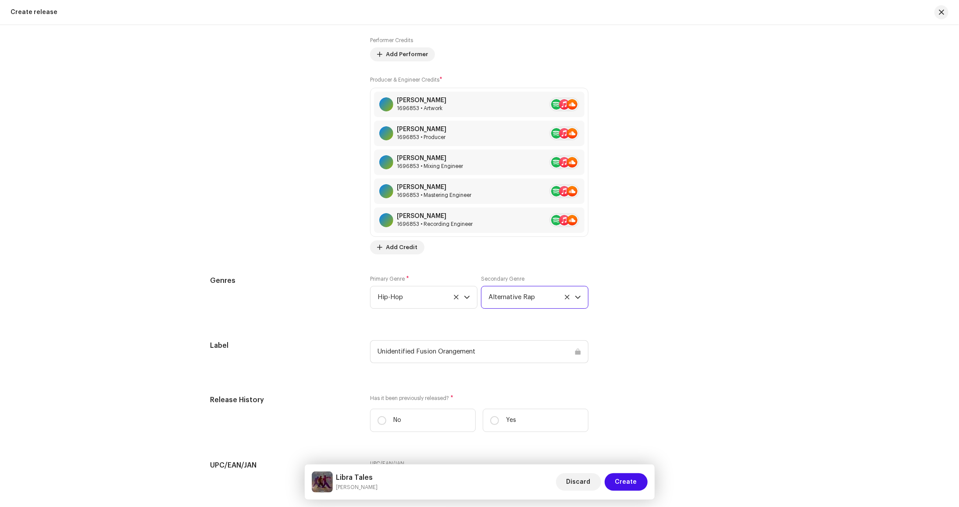
drag, startPoint x: 690, startPoint y: 340, endPoint x: 686, endPoint y: 340, distance: 4.8
click at [689, 340] on div "Prefill release information from track metadata Compilation Is it a compilation…" at bounding box center [480, 133] width 539 height 1090
click at [437, 298] on span "Hip-Hop" at bounding box center [421, 297] width 86 height 22
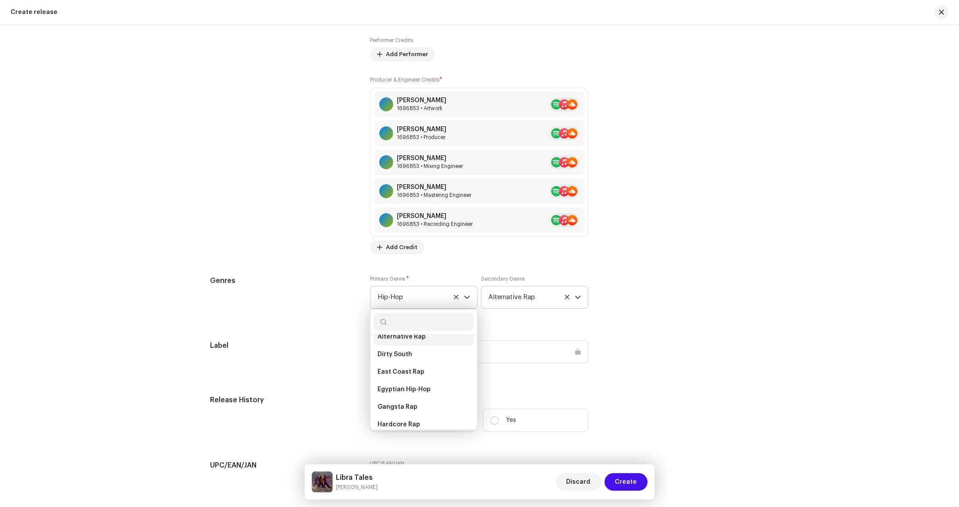
scroll to position [3465, 0]
click at [417, 380] on li "Hip Hop/Rap" at bounding box center [424, 389] width 100 height 18
click at [412, 403] on span "Hip Hop/Rap" at bounding box center [397, 407] width 38 height 9
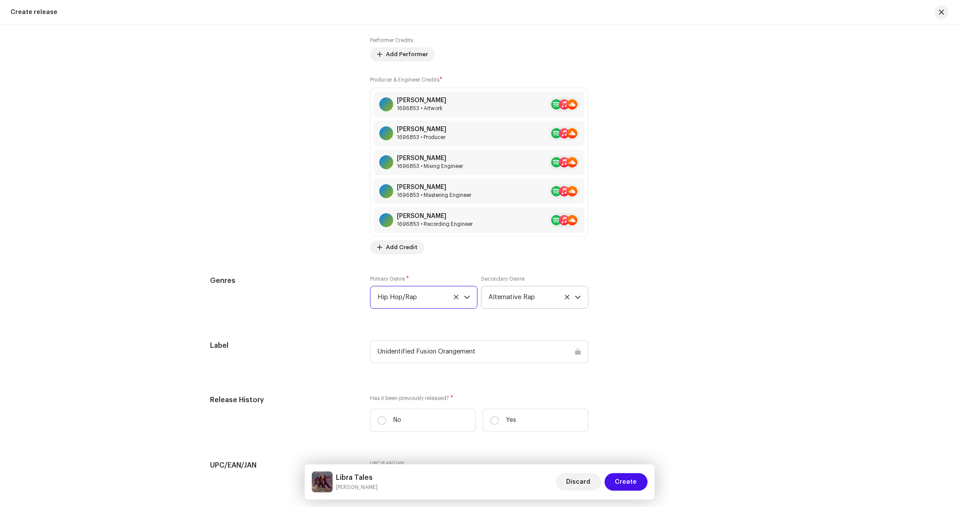
scroll to position [1491, 0]
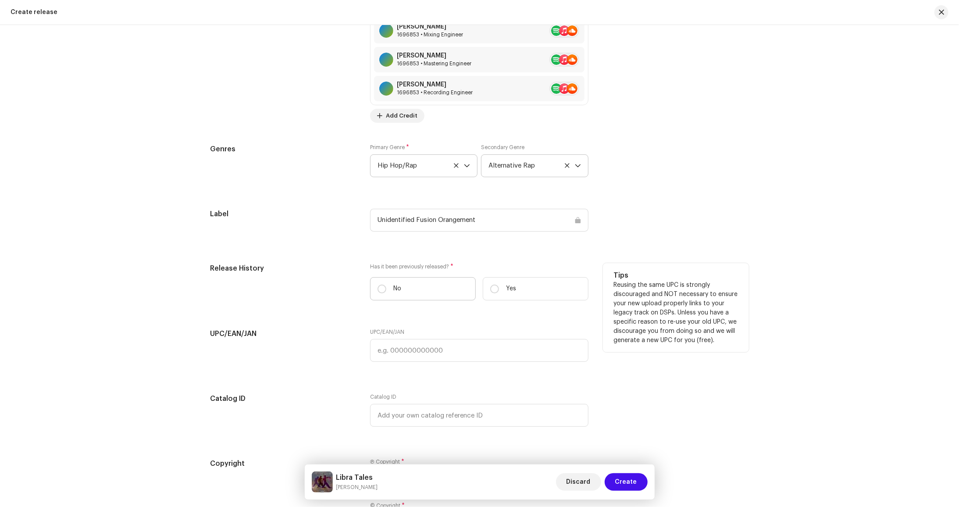
click at [400, 285] on p "No" at bounding box center [397, 288] width 8 height 9
click at [386, 285] on input "No" at bounding box center [382, 289] width 9 height 9
radio input "true"
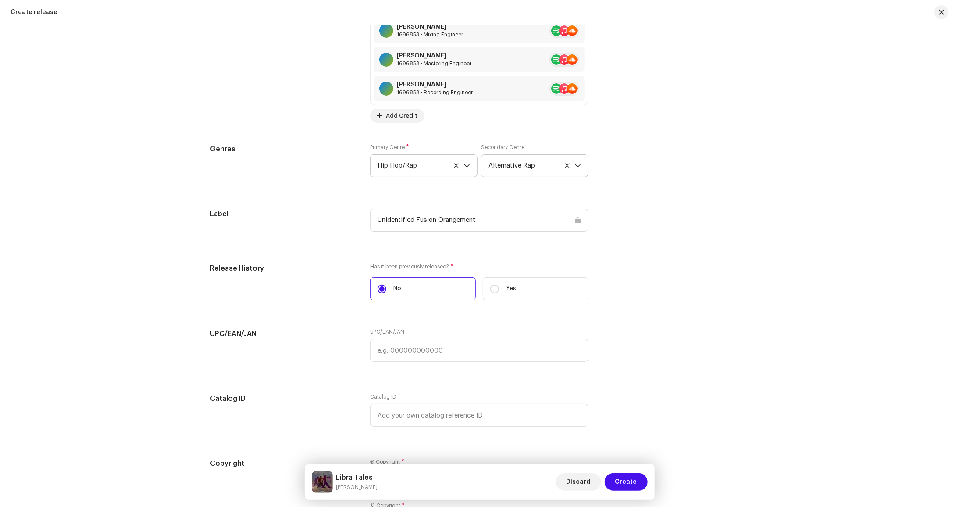
scroll to position [1618, 0]
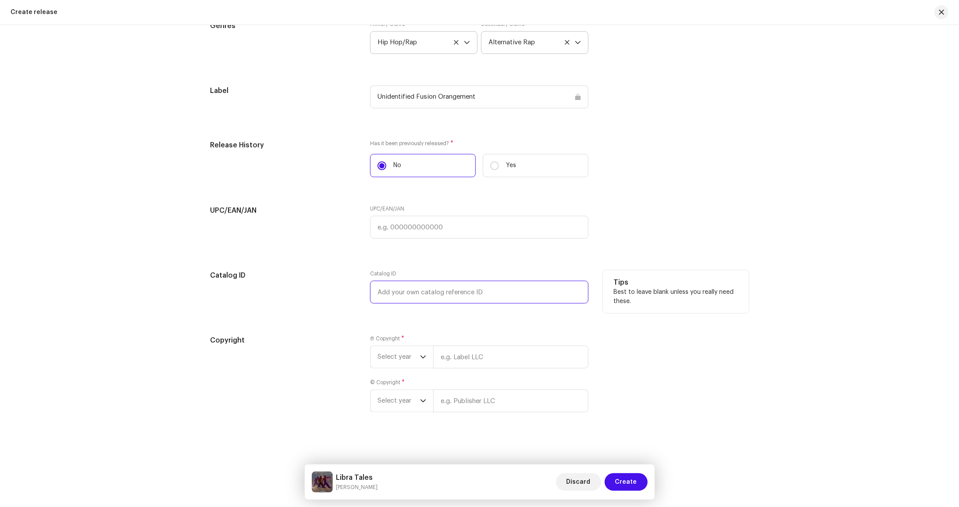
click at [434, 294] on input "text" at bounding box center [479, 292] width 218 height 23
click at [330, 347] on div "Copyright" at bounding box center [284, 379] width 146 height 88
click at [396, 355] on span "Select year" at bounding box center [399, 357] width 43 height 22
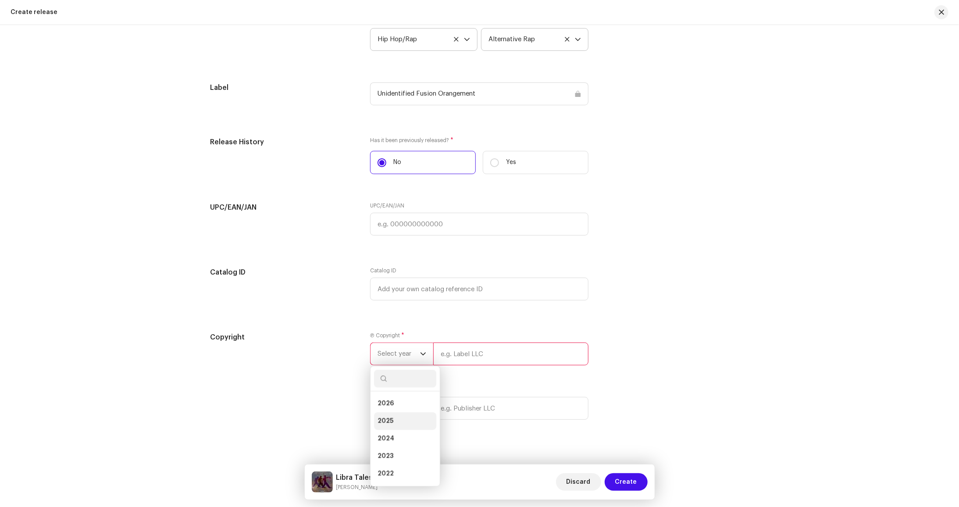
click at [393, 422] on li "2025" at bounding box center [405, 421] width 62 height 18
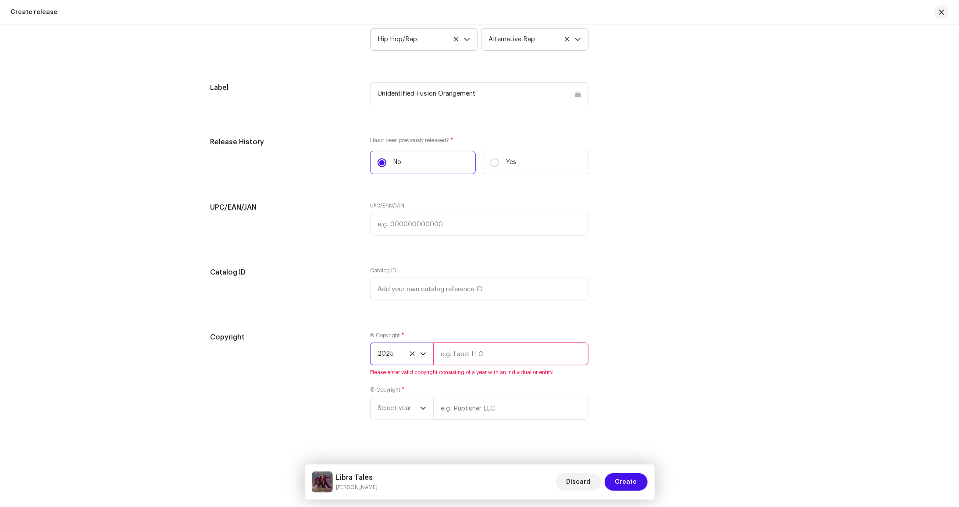
click at [479, 360] on input "text" at bounding box center [510, 354] width 155 height 23
type input "[PERSON_NAME] LLC"
click at [398, 408] on span "Select year" at bounding box center [399, 401] width 43 height 22
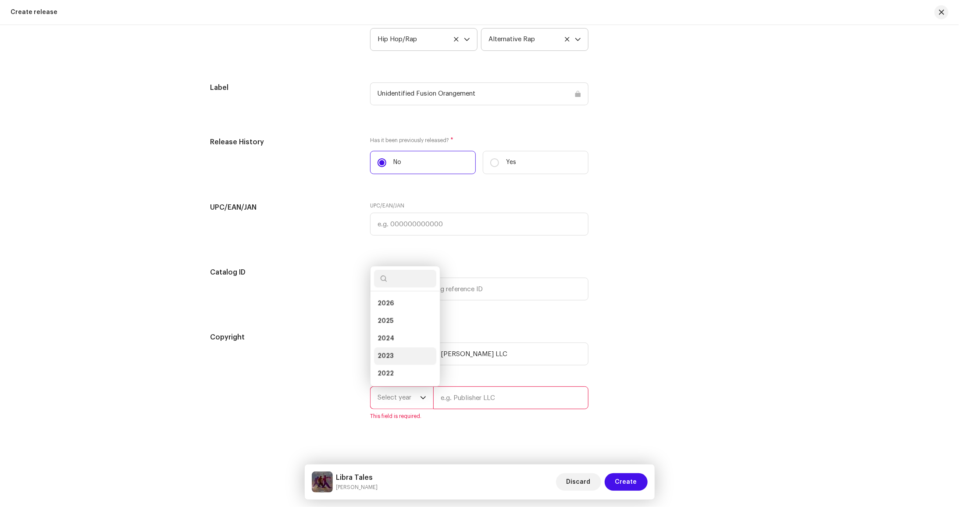
scroll to position [14, 0]
click at [390, 311] on span "2025" at bounding box center [386, 307] width 16 height 9
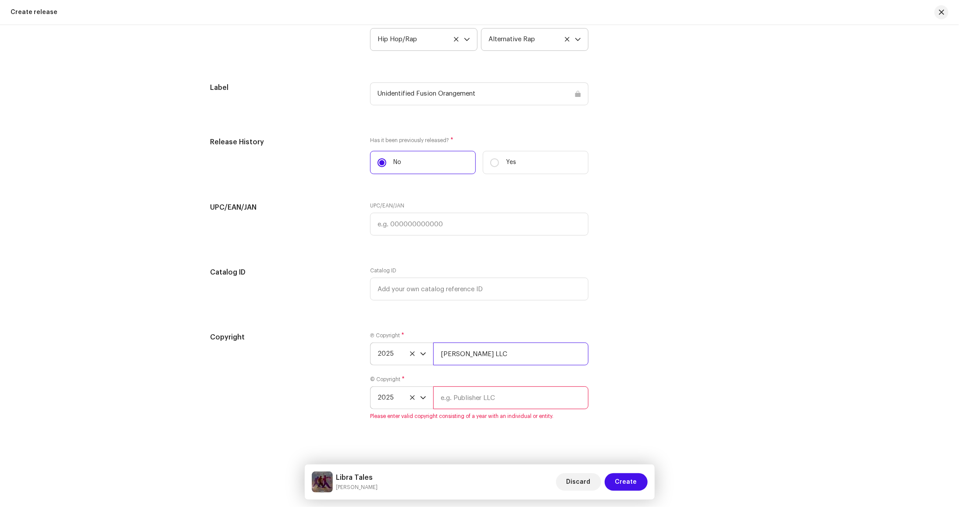
drag, startPoint x: 500, startPoint y: 355, endPoint x: 576, endPoint y: 357, distance: 75.9
click at [576, 357] on input "[PERSON_NAME] LLC" at bounding box center [510, 354] width 155 height 23
click at [471, 406] on input "text" at bounding box center [510, 397] width 155 height 23
type input "UNIDENTIFIED FUSION ORANGEMENT"
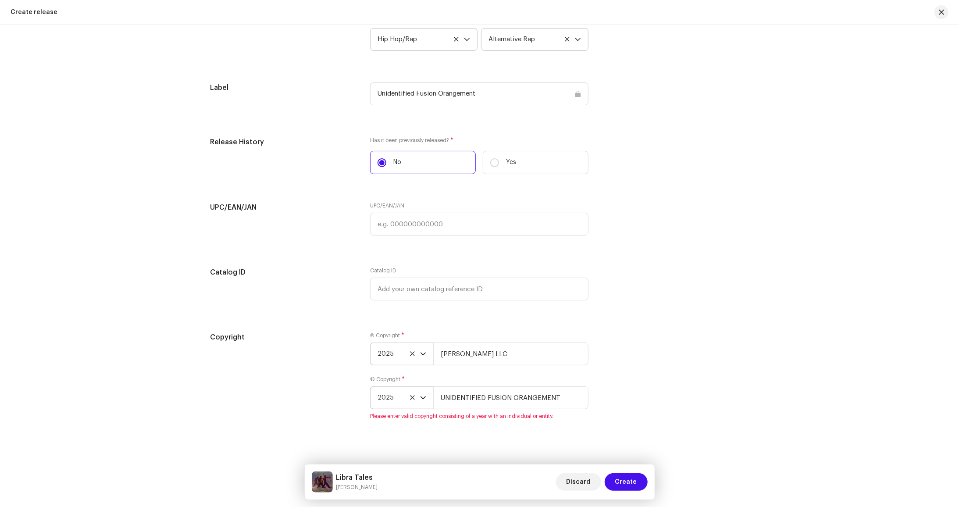
click at [659, 391] on div "Copyright Ⓟ Copyright * 2025 [PERSON_NAME] LLC © Copyright * 2025 UNIDENTIFIED …" at bounding box center [480, 381] width 539 height 98
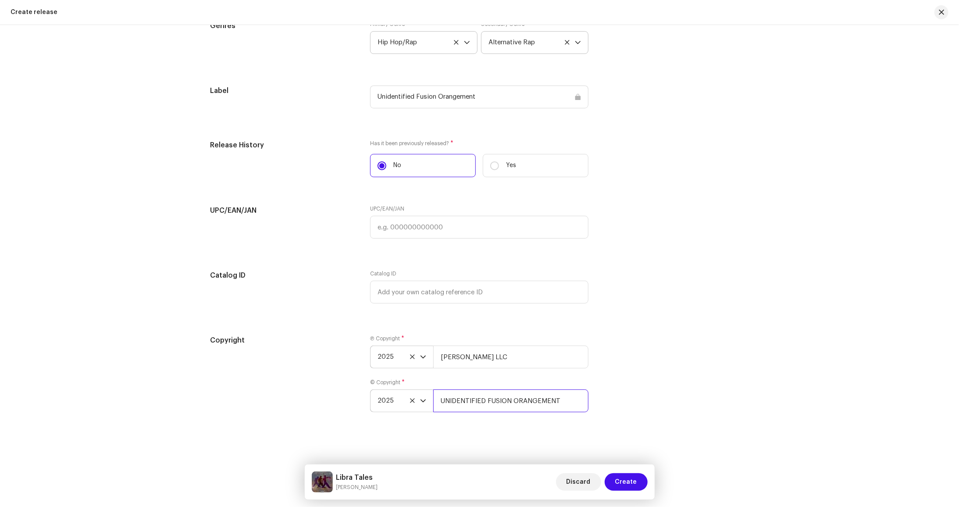
drag, startPoint x: 573, startPoint y: 395, endPoint x: 565, endPoint y: 400, distance: 9.4
click at [573, 395] on input "UNIDENTIFIED FUSION ORANGEMENT" at bounding box center [510, 401] width 155 height 23
click at [565, 400] on input "UNIDENTIFIED FUSION ORANGEMENT" at bounding box center [510, 401] width 155 height 23
click at [643, 390] on div "Copyright Ⓟ Copyright * 2025 [PERSON_NAME] LLC © Copyright * 2025 UNIDENTIFIED …" at bounding box center [480, 379] width 539 height 88
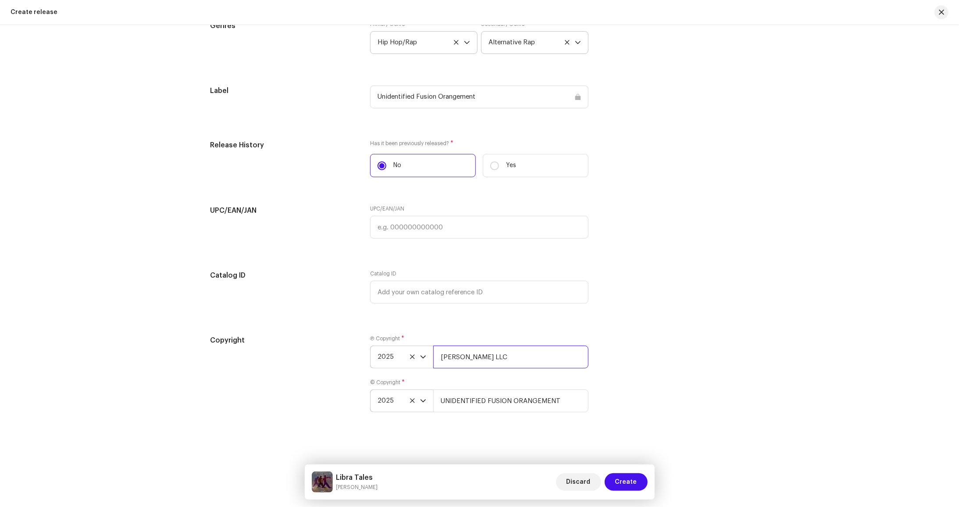
click at [528, 357] on input "[PERSON_NAME] LLC" at bounding box center [510, 357] width 155 height 23
drag, startPoint x: 549, startPoint y: 359, endPoint x: 502, endPoint y: 357, distance: 47.0
click at [502, 357] on input "[PERSON_NAME] LLC" at bounding box center [510, 357] width 155 height 23
type input "[PERSON_NAME] LLC"
click at [674, 369] on div "Copyright Ⓟ Copyright * 2025 [PERSON_NAME] LLC © Copyright * 2025 UNIDENTIFIED …" at bounding box center [480, 379] width 539 height 88
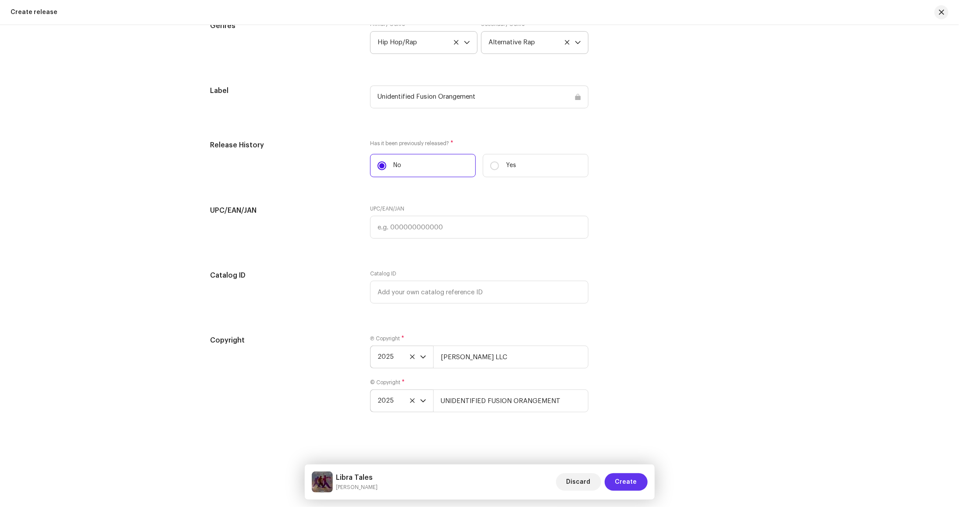
click at [635, 484] on span "Create" at bounding box center [626, 482] width 22 height 18
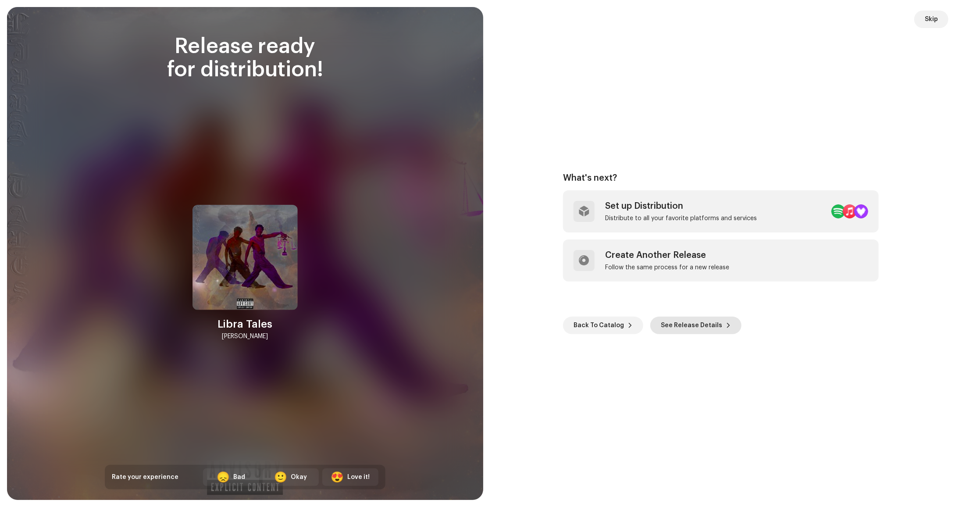
click at [690, 323] on span "See Release Details" at bounding box center [691, 326] width 61 height 18
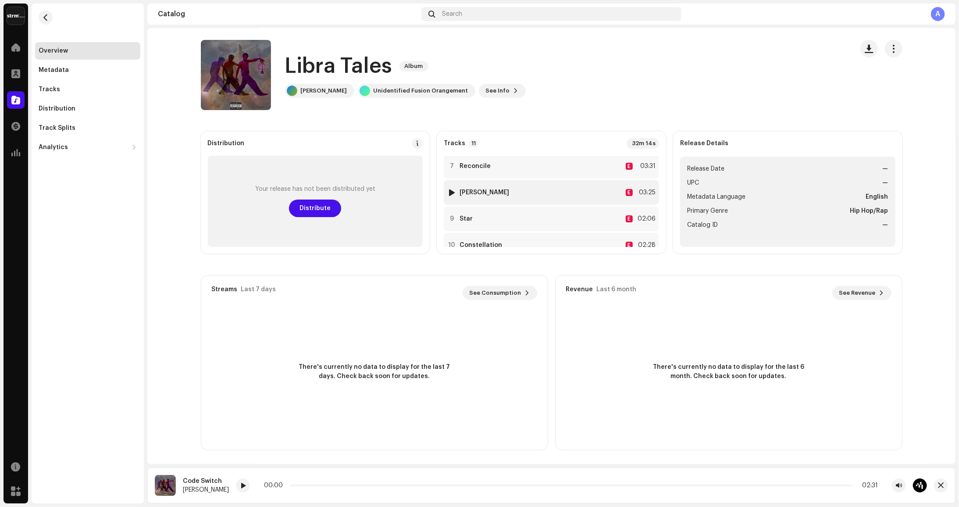
scroll to position [204, 0]
click at [897, 43] on button "button" at bounding box center [894, 49] width 18 height 18
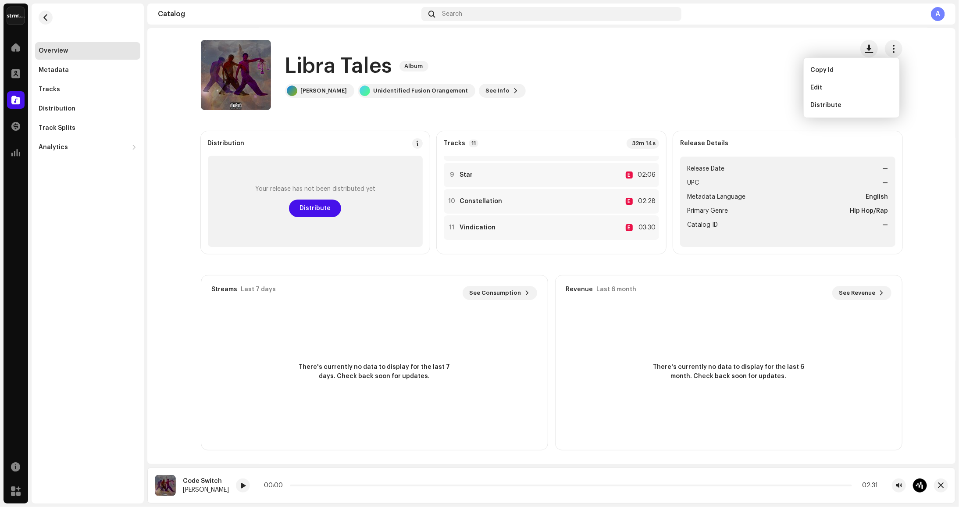
click at [667, 345] on div "There's currently no data to display for the last 6 month. Check back soon for …" at bounding box center [729, 372] width 347 height 123
click at [55, 111] on div "Distribution" at bounding box center [57, 108] width 37 height 7
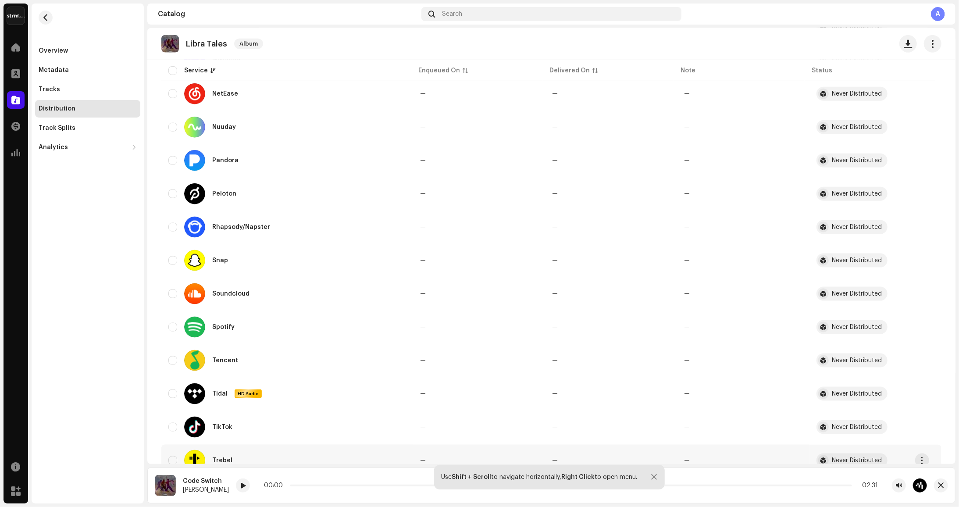
scroll to position [792, 0]
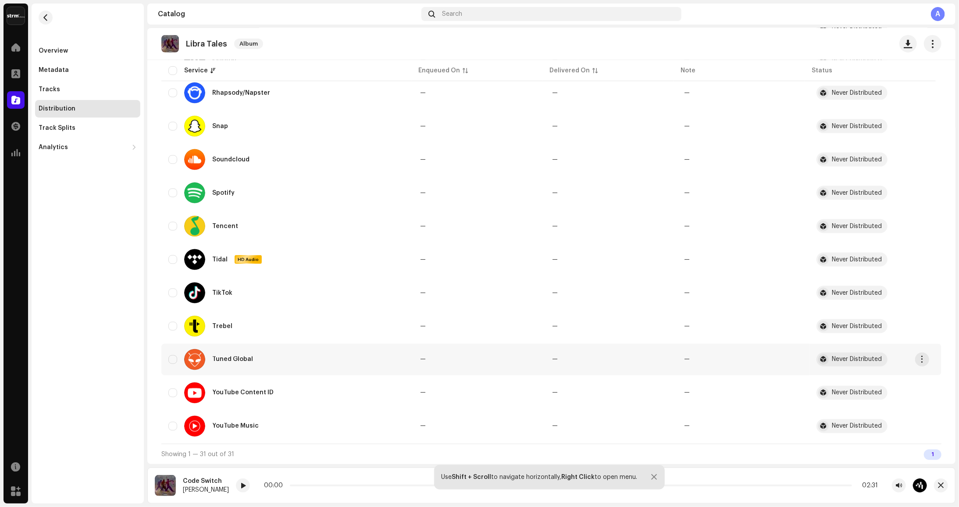
drag, startPoint x: 544, startPoint y: 372, endPoint x: 551, endPoint y: 342, distance: 30.5
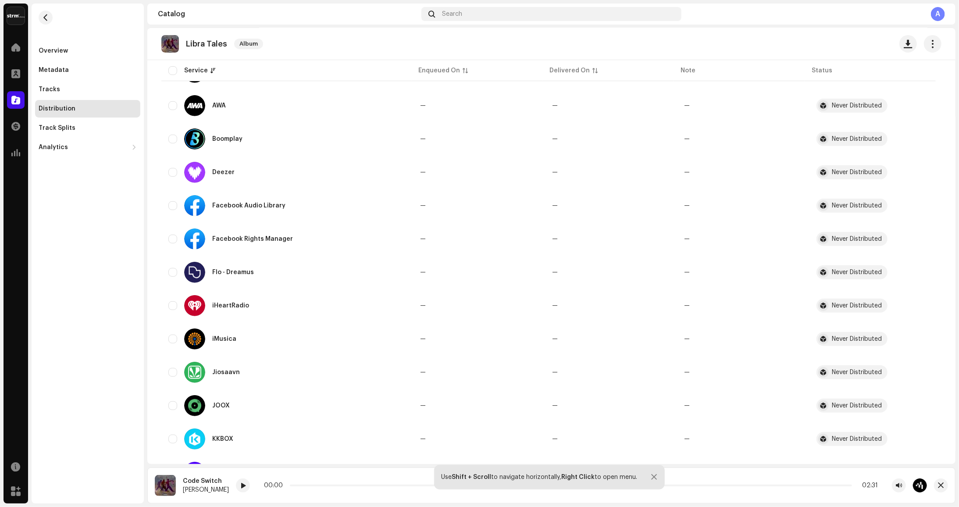
scroll to position [0, 0]
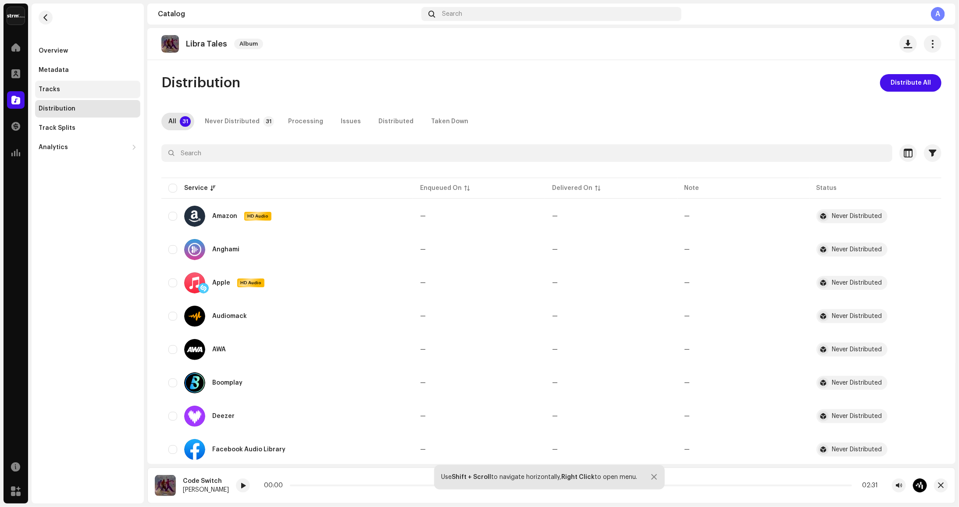
click at [62, 82] on div "Tracks" at bounding box center [87, 90] width 105 height 18
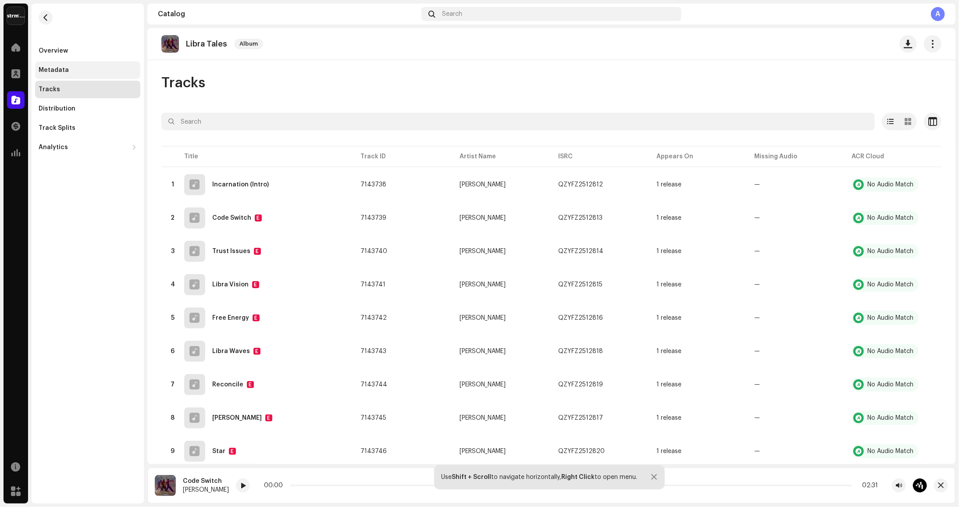
click at [66, 74] on div "Metadata" at bounding box center [87, 70] width 105 height 18
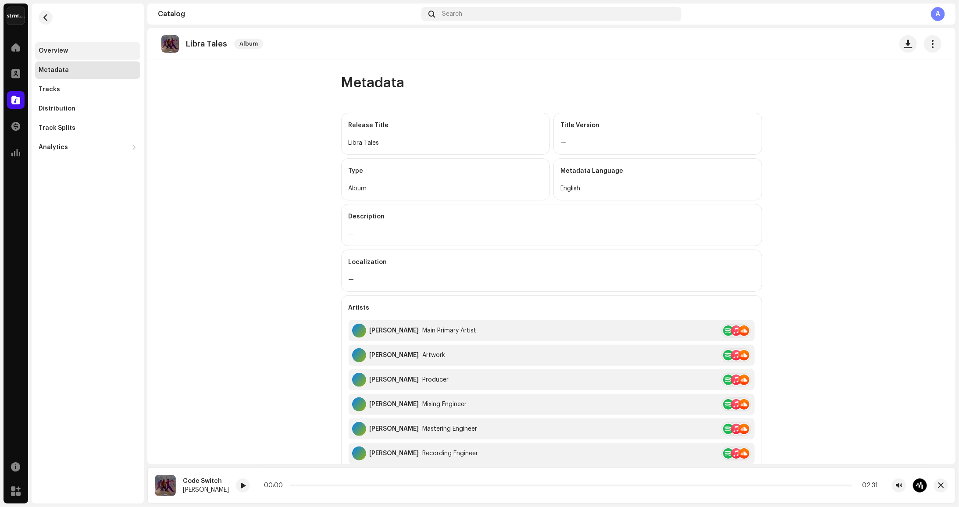
click at [71, 51] on div "Overview" at bounding box center [88, 50] width 98 height 7
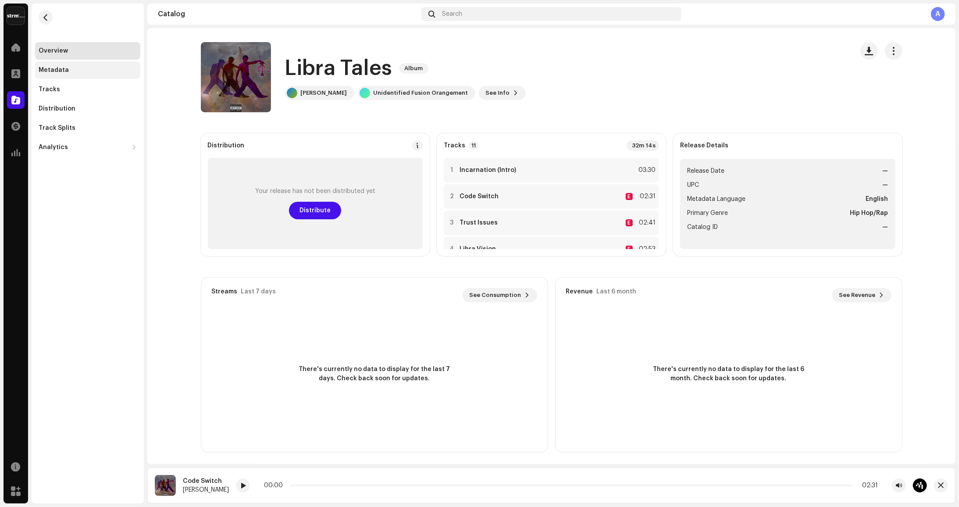
click at [68, 70] on div "Metadata" at bounding box center [88, 70] width 98 height 7
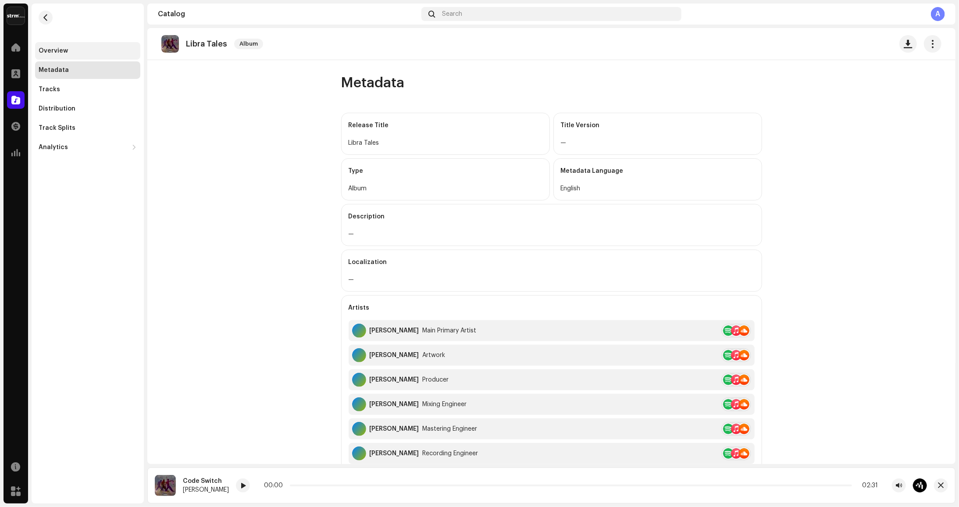
click at [73, 47] on div "Overview" at bounding box center [88, 50] width 98 height 7
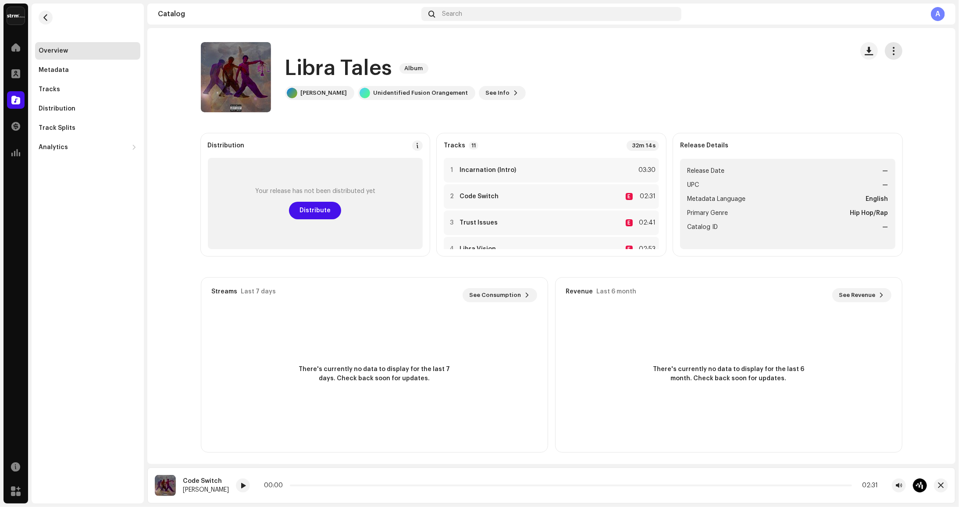
click at [891, 50] on span "button" at bounding box center [894, 50] width 8 height 7
click at [848, 89] on div "Edit" at bounding box center [852, 89] width 82 height 7
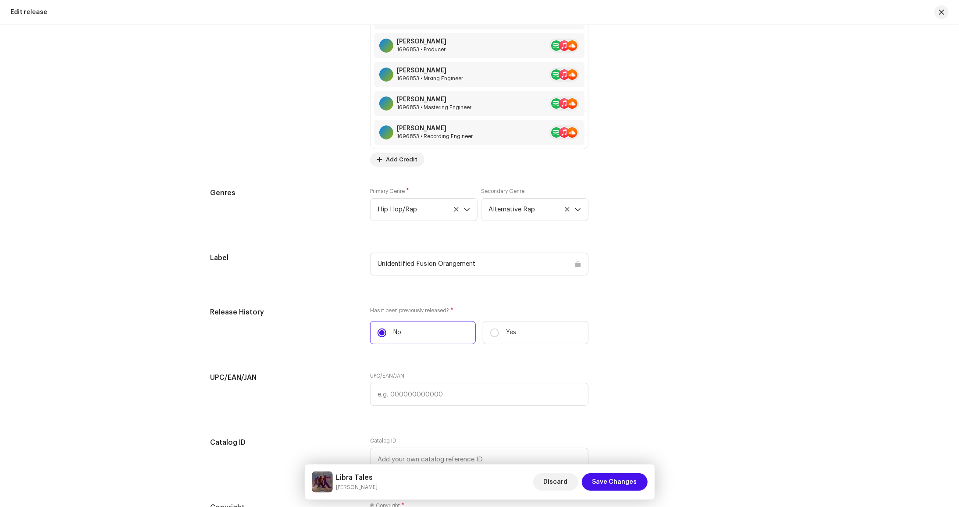
scroll to position [1618, 0]
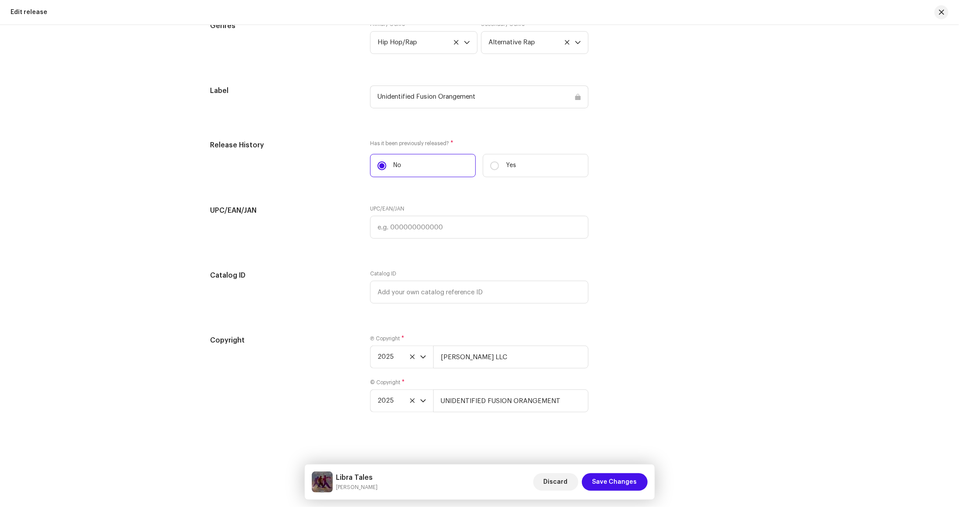
drag, startPoint x: 831, startPoint y: 367, endPoint x: 855, endPoint y: 314, distance: 57.7
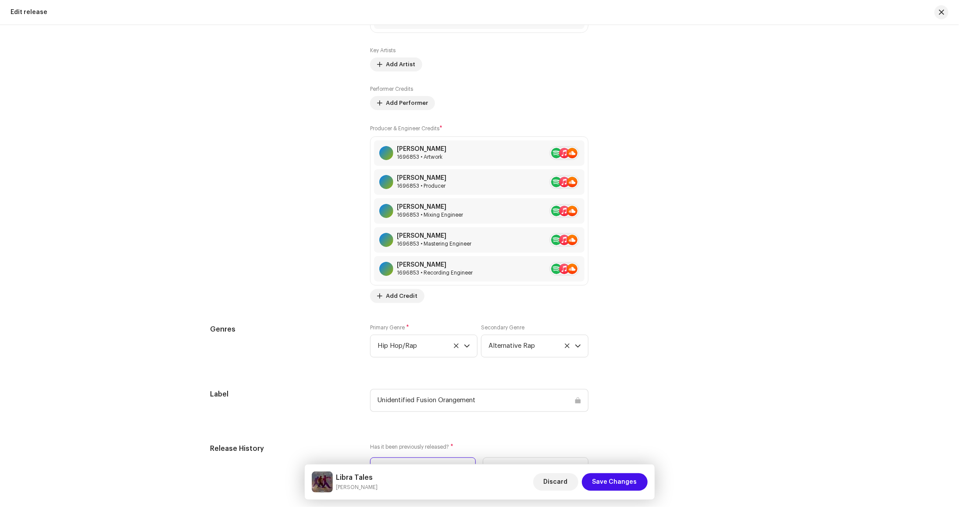
scroll to position [0, 0]
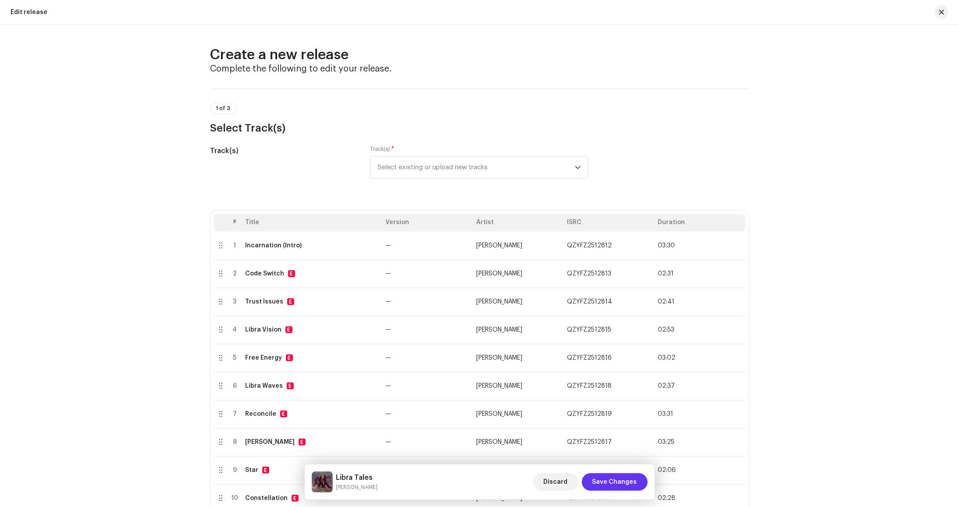
click at [631, 481] on span "Save Changes" at bounding box center [615, 482] width 45 height 18
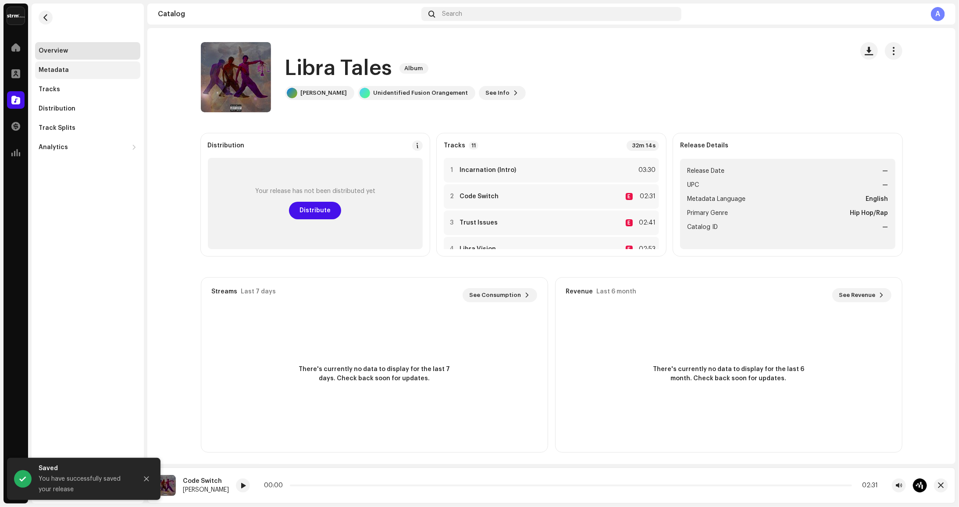
click at [77, 67] on div "Metadata" at bounding box center [88, 70] width 98 height 7
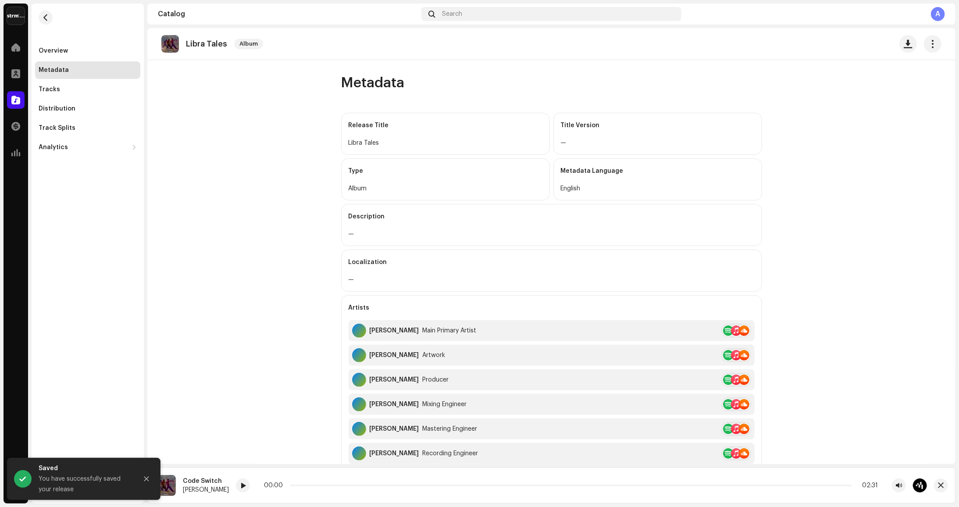
click at [77, 72] on div "Metadata" at bounding box center [88, 70] width 98 height 7
click at [76, 84] on div "Tracks" at bounding box center [87, 90] width 105 height 18
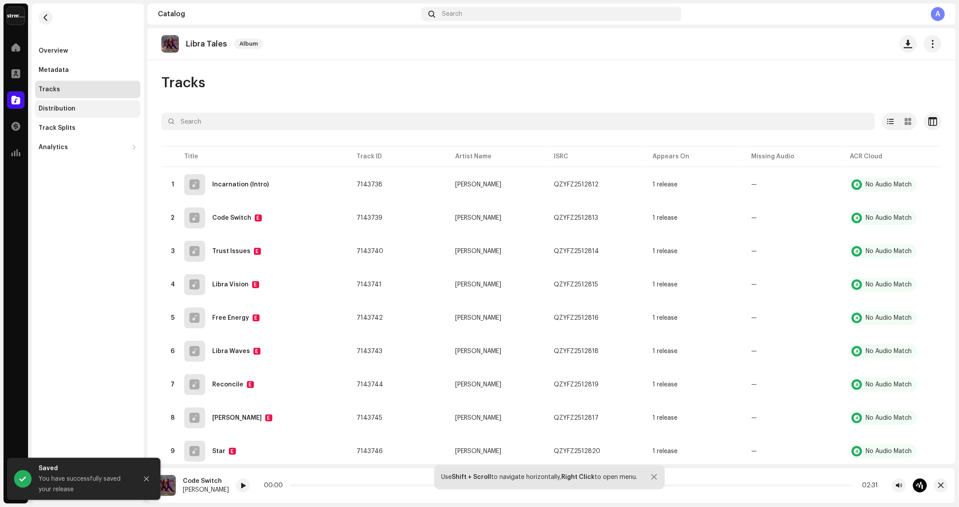
click at [79, 110] on div "Distribution" at bounding box center [88, 108] width 98 height 7
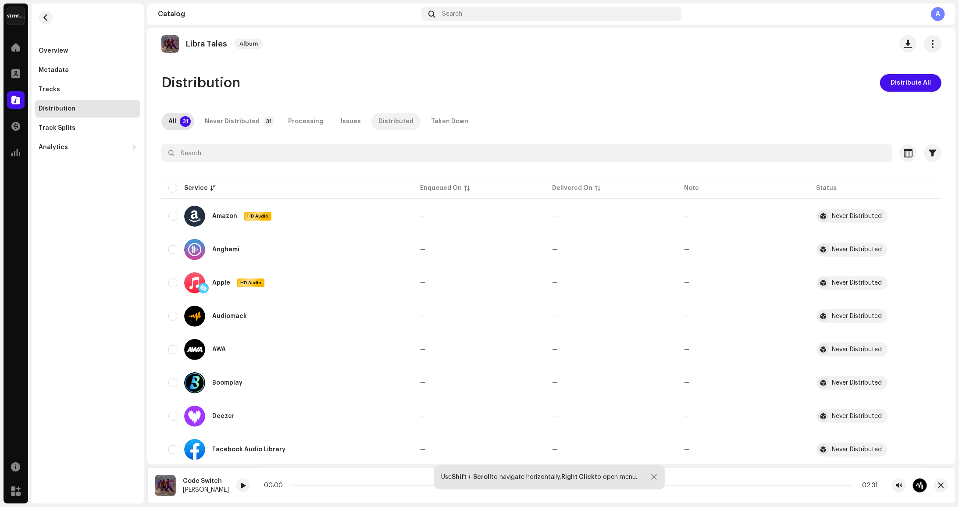
click at [384, 117] on div "Distributed" at bounding box center [396, 122] width 35 height 18
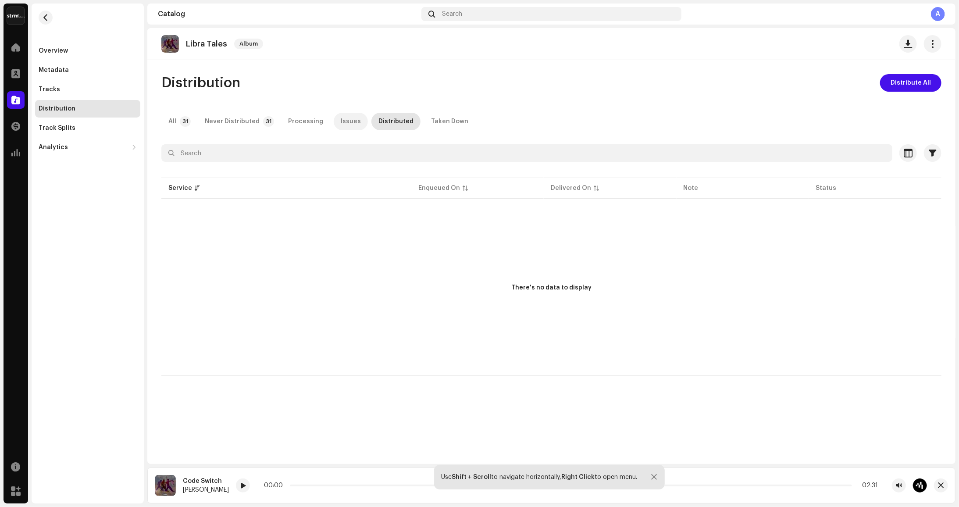
click at [354, 117] on p-tab "Issues" at bounding box center [351, 122] width 34 height 18
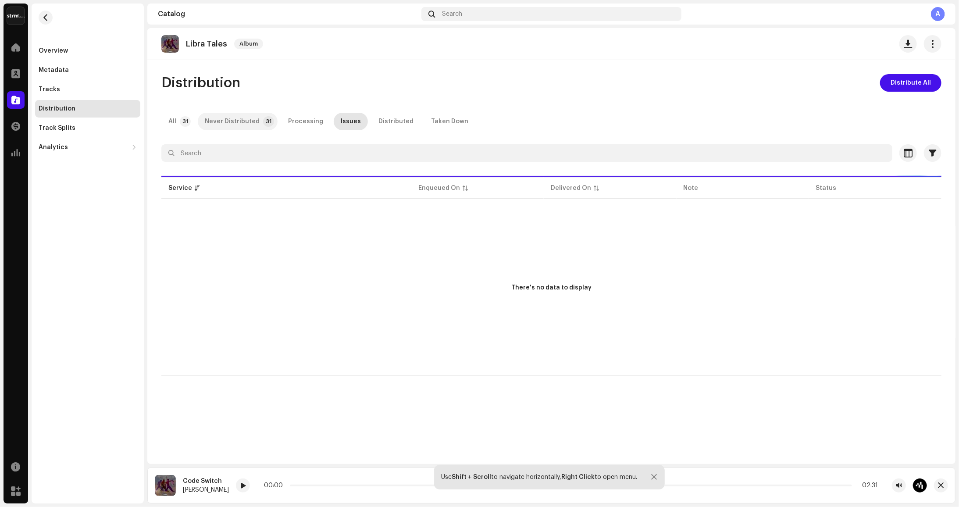
click at [248, 119] on div "Never Distributed" at bounding box center [232, 122] width 55 height 18
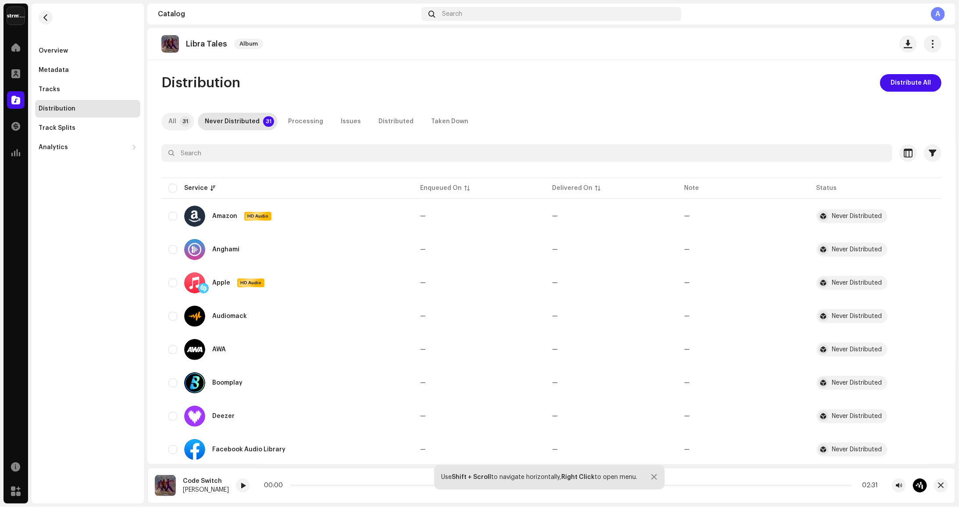
click at [172, 119] on div "All" at bounding box center [172, 122] width 8 height 18
click at [929, 44] on span "button" at bounding box center [933, 43] width 8 height 7
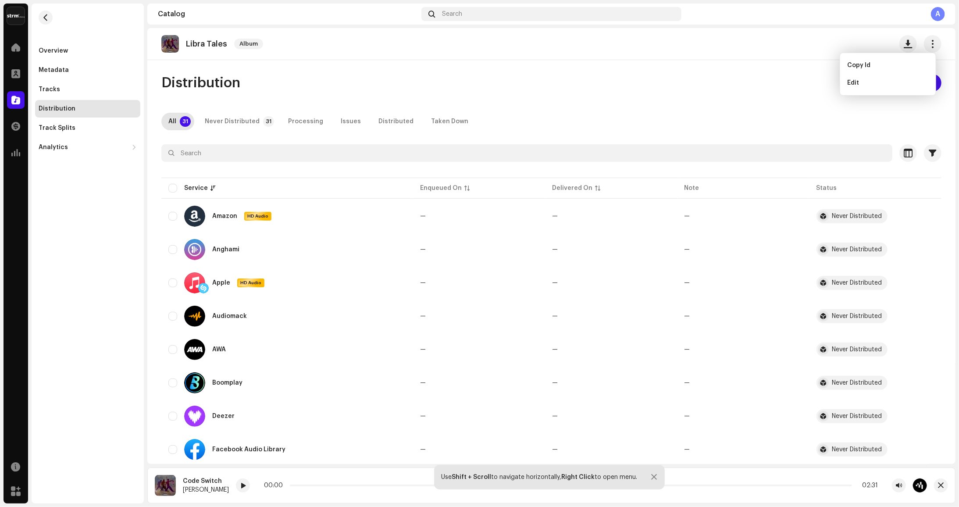
click at [754, 75] on div "Distribution Distribute All" at bounding box center [551, 83] width 780 height 18
click at [71, 125] on div "Track Splits" at bounding box center [57, 128] width 37 height 7
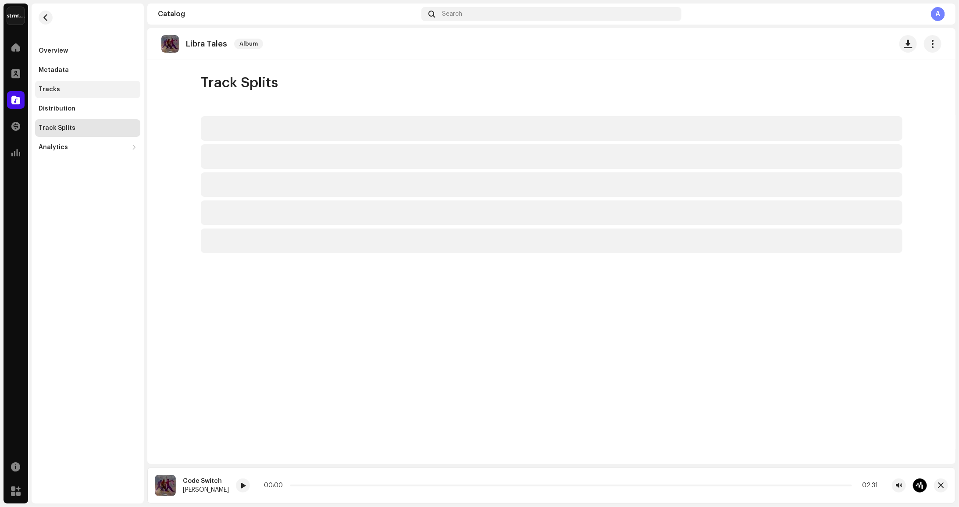
click at [71, 91] on div "Tracks" at bounding box center [88, 89] width 98 height 7
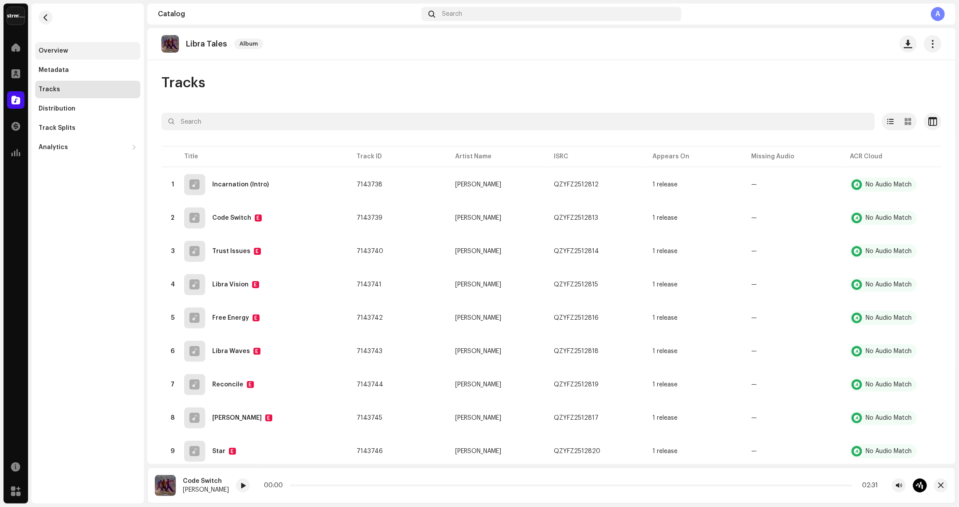
click at [74, 49] on div "Overview" at bounding box center [88, 50] width 98 height 7
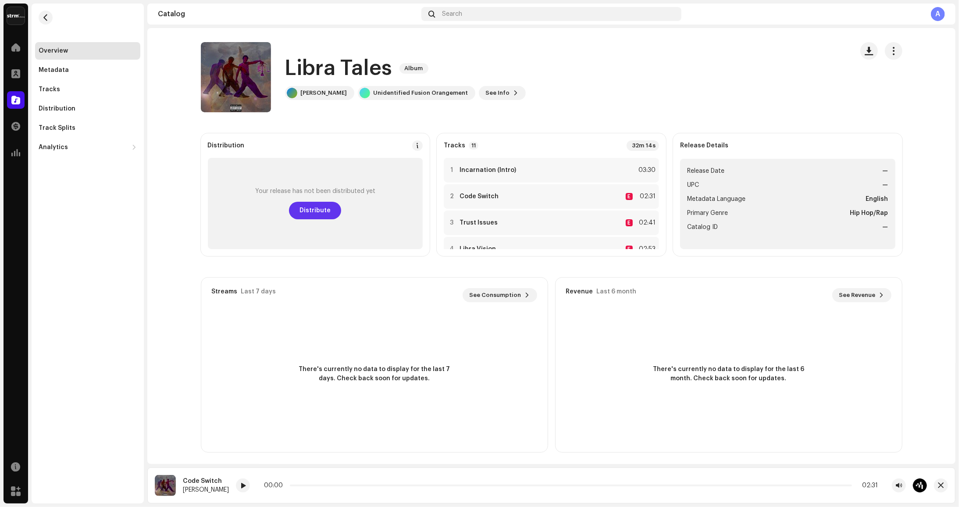
click at [313, 217] on span "Distribute" at bounding box center [315, 211] width 31 height 18
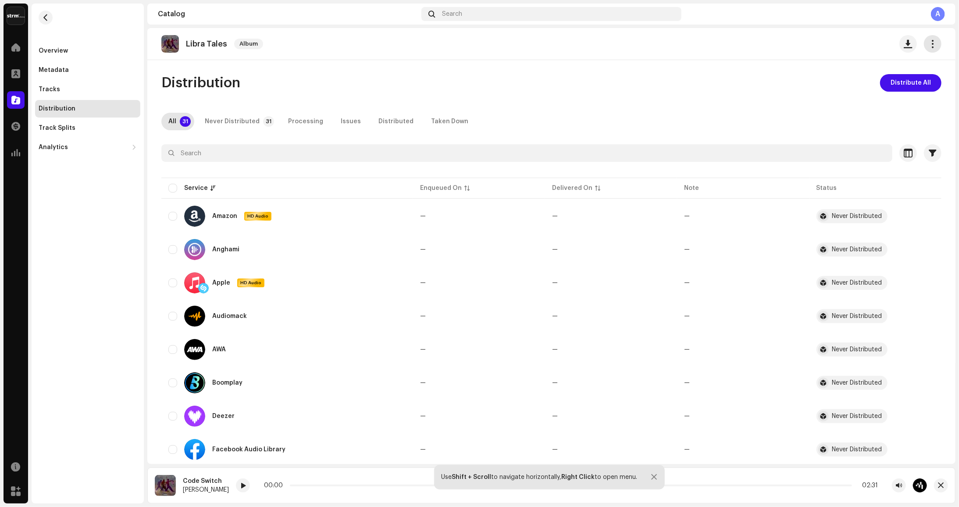
click at [930, 48] on button "button" at bounding box center [933, 44] width 18 height 18
click at [862, 82] on div "Edit" at bounding box center [889, 82] width 82 height 7
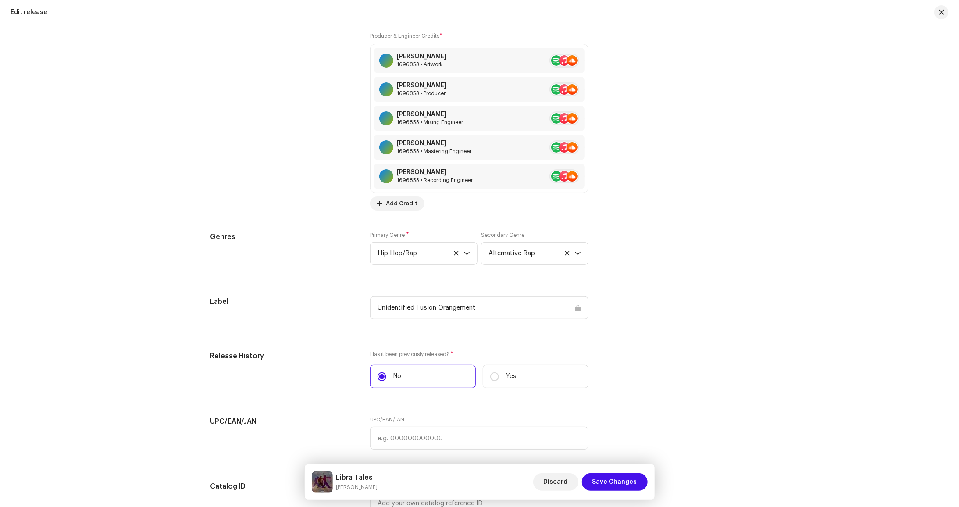
scroll to position [1618, 0]
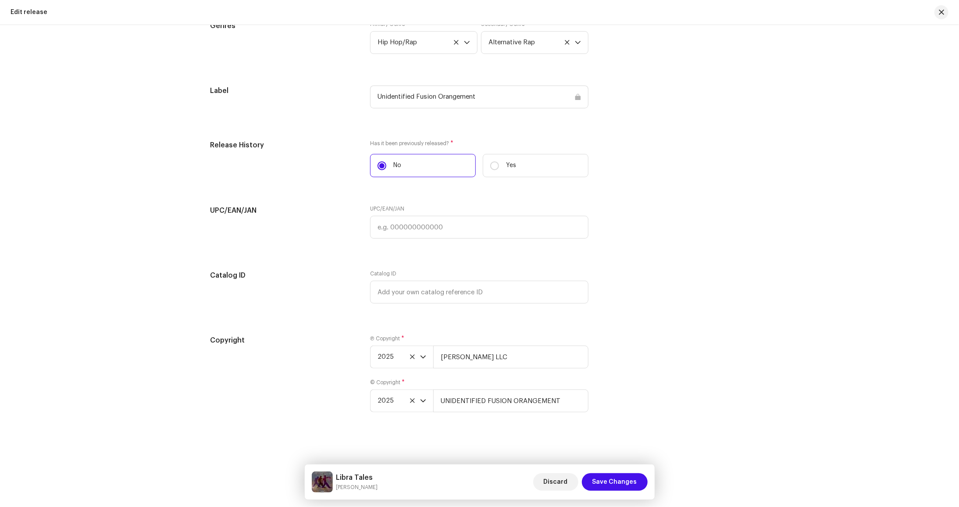
drag, startPoint x: 871, startPoint y: 380, endPoint x: 743, endPoint y: 142, distance: 269.9
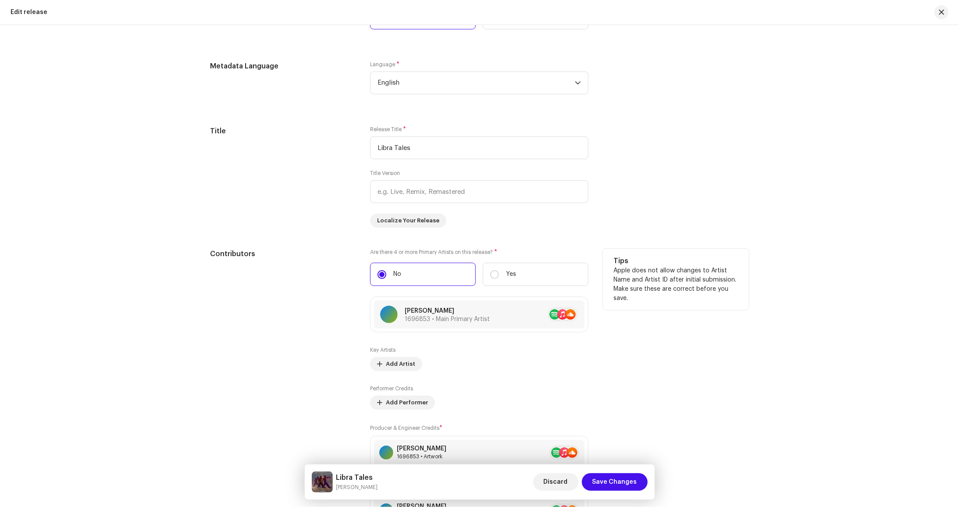
scroll to position [924, 0]
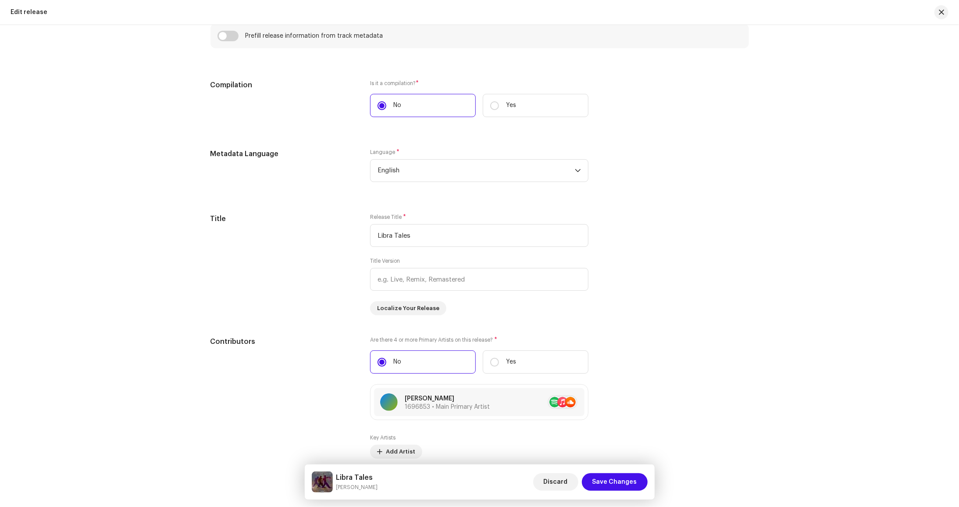
drag, startPoint x: 819, startPoint y: 351, endPoint x: 867, endPoint y: 132, distance: 224.6
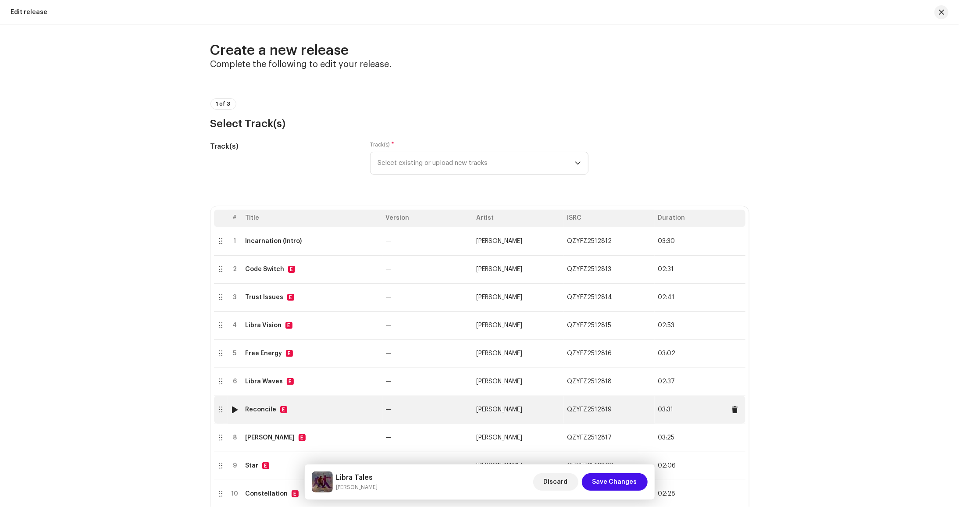
scroll to position [0, 0]
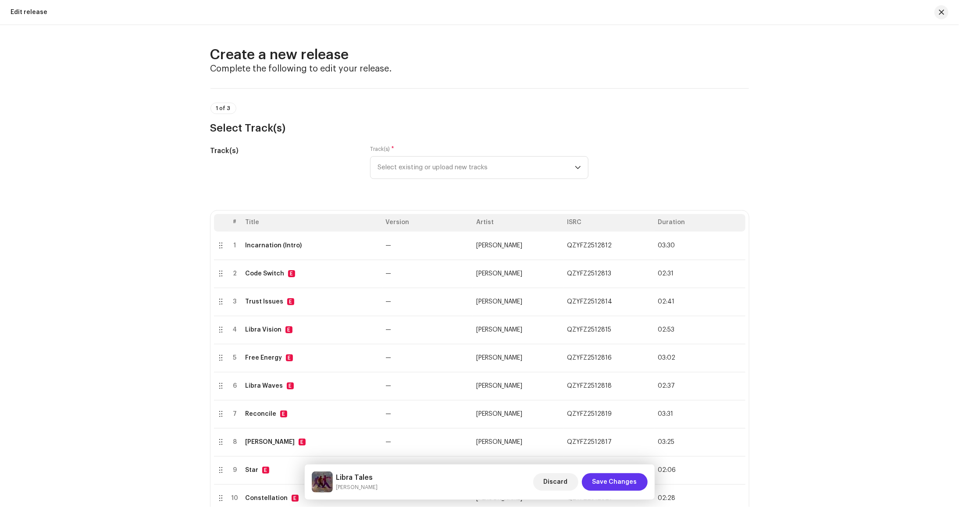
click at [611, 483] on span "Save Changes" at bounding box center [615, 482] width 45 height 18
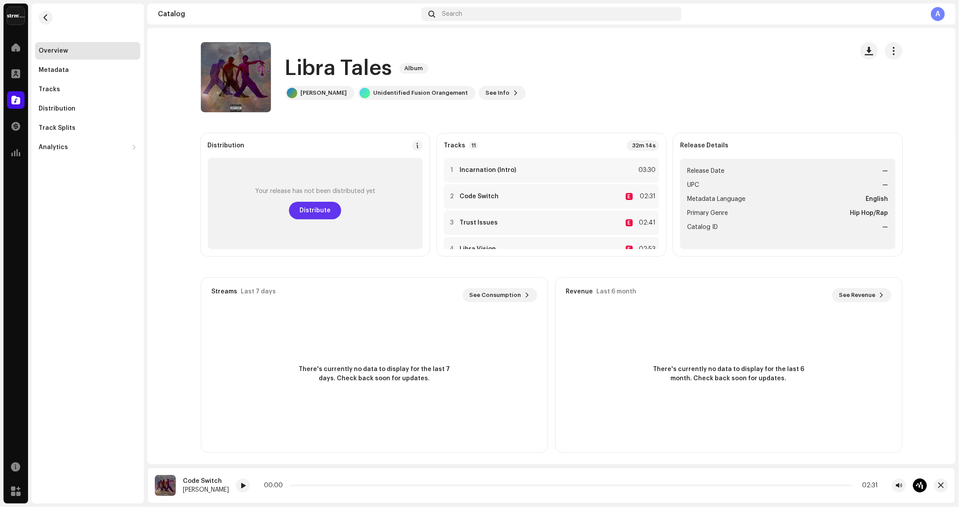
click at [304, 209] on span "Distribute" at bounding box center [315, 211] width 31 height 18
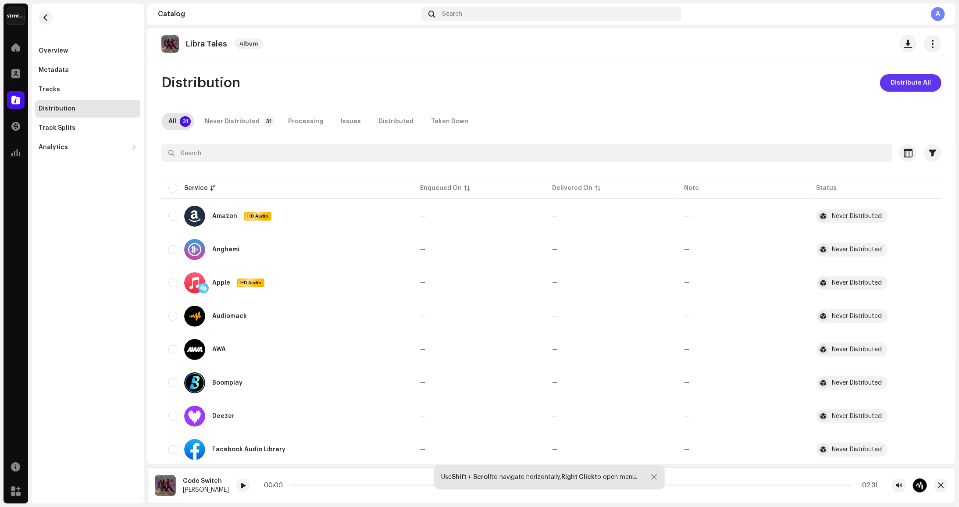
click at [919, 83] on span "Distribute All" at bounding box center [911, 83] width 40 height 18
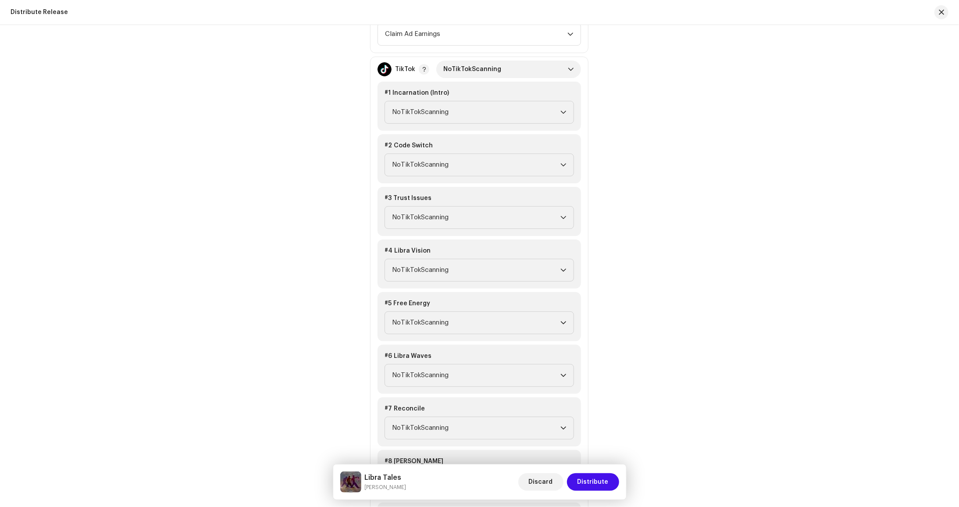
scroll to position [1777, 0]
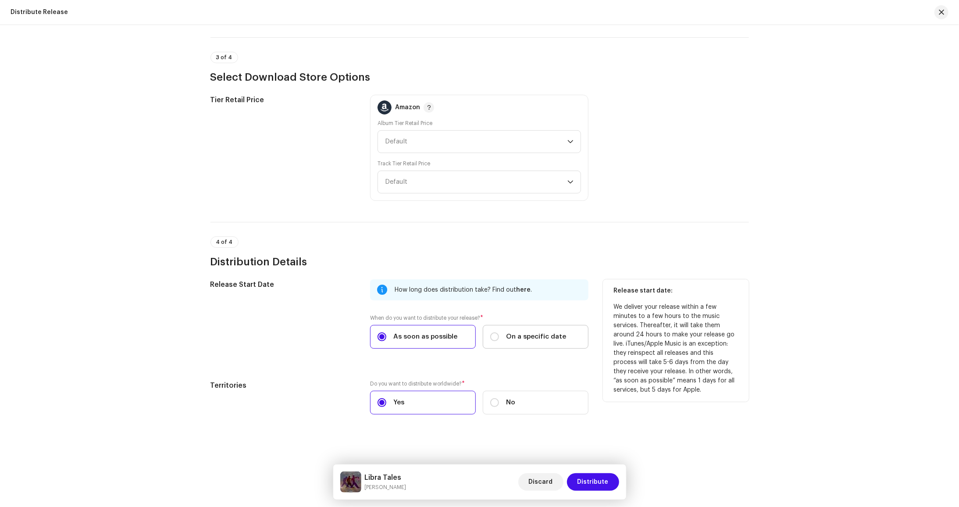
click at [543, 328] on label "On a specific date" at bounding box center [536, 337] width 106 height 24
click at [499, 333] on input "On a specific date" at bounding box center [494, 337] width 9 height 9
radio input "true"
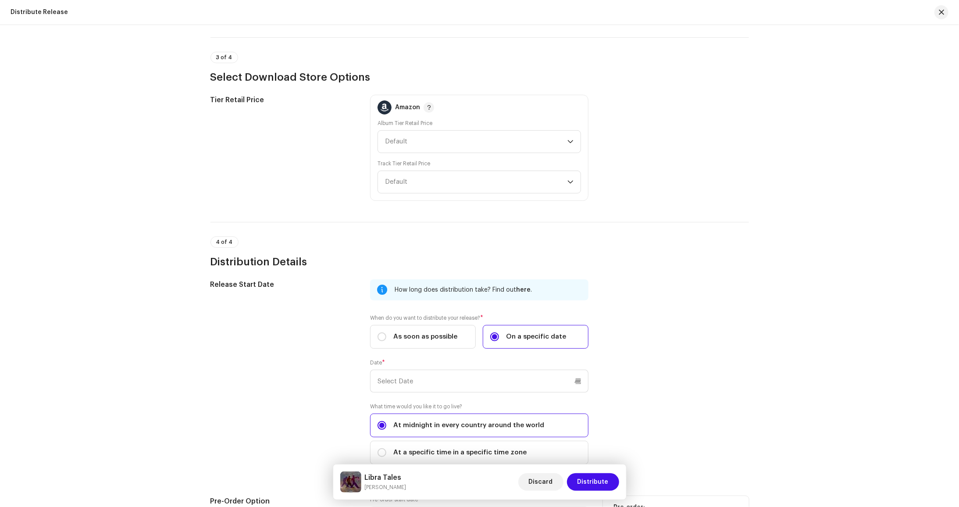
scroll to position [1953, 0]
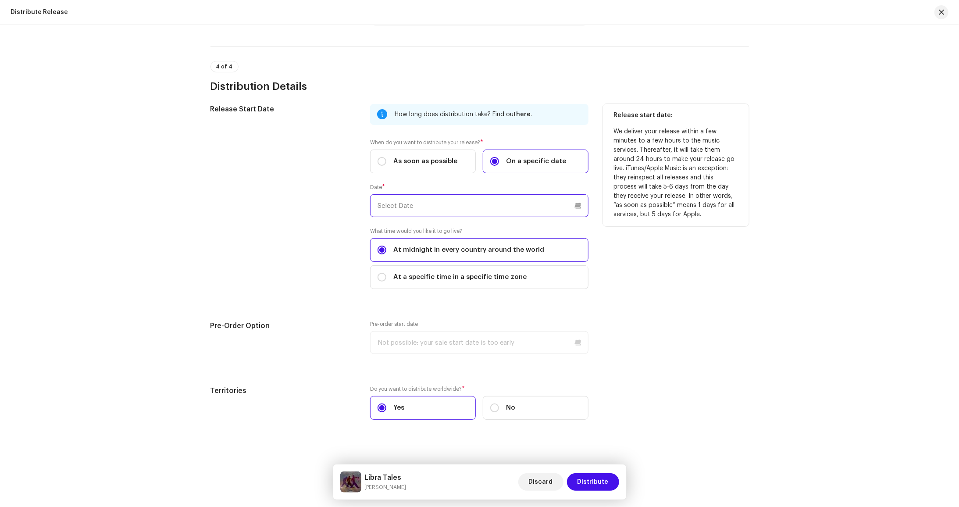
click at [434, 206] on input "text" at bounding box center [479, 205] width 218 height 23
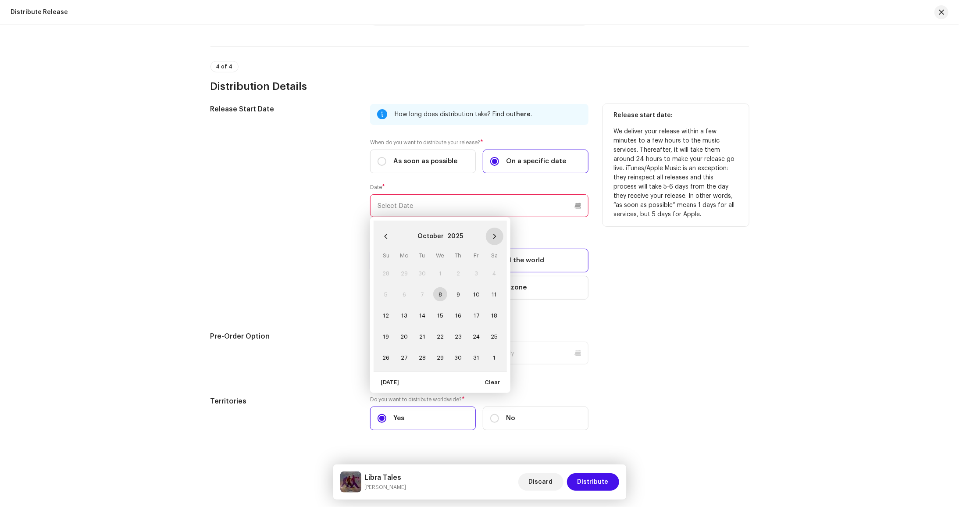
click at [497, 234] on button "Next Month" at bounding box center [495, 237] width 18 height 18
click at [476, 294] on span "7" at bounding box center [476, 294] width 14 height 14
type input "[DATE]"
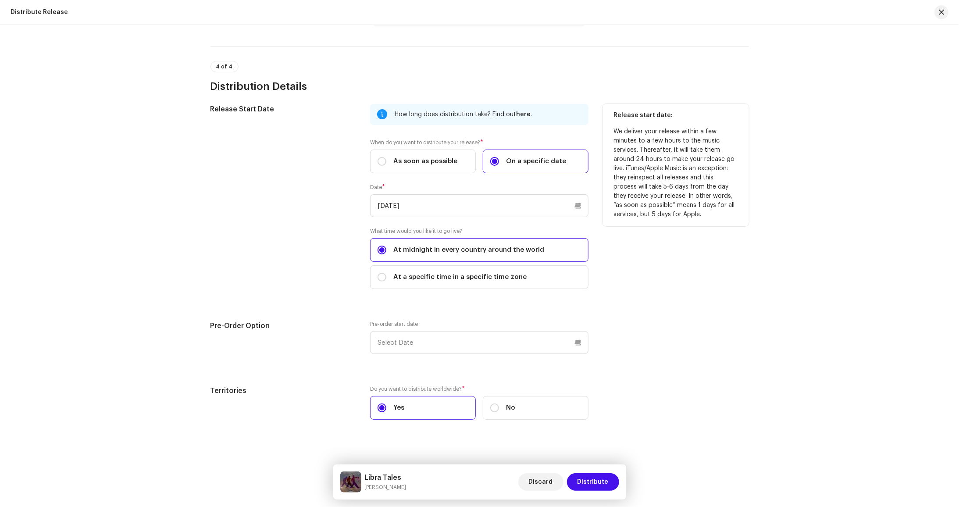
click at [765, 283] on div "Distribute Release Complete the following to distribute your release to selecte…" at bounding box center [479, 266] width 959 height 482
click at [504, 279] on span "At a specific time in a specific time zone" at bounding box center [459, 277] width 133 height 10
click at [386, 279] on input "At a specific time in a specific time zone" at bounding box center [382, 277] width 9 height 9
radio input "true"
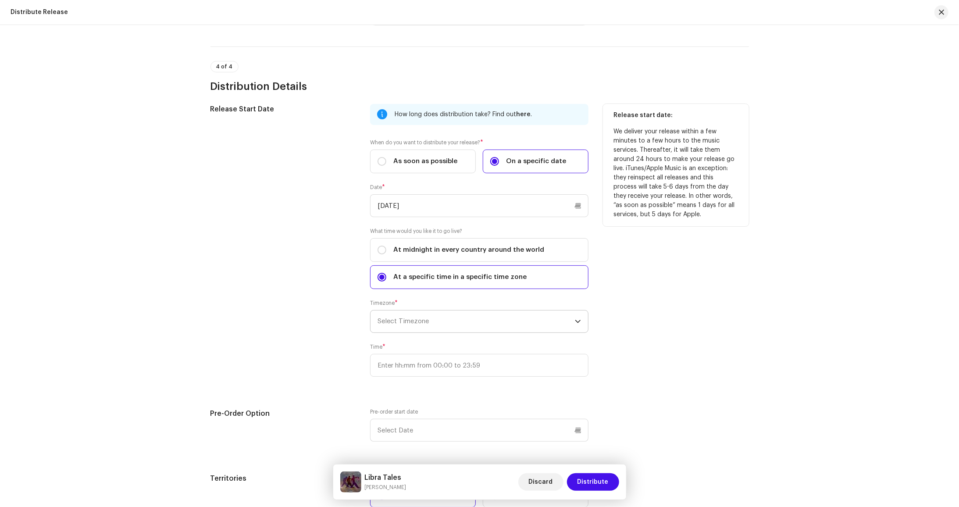
click at [488, 317] on span "Select Timezone" at bounding box center [476, 322] width 197 height 22
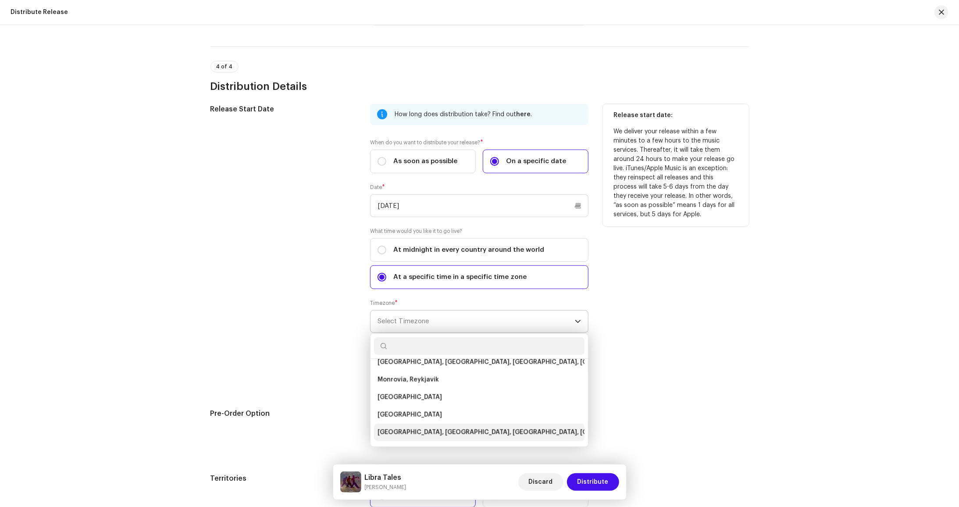
scroll to position [702, 0]
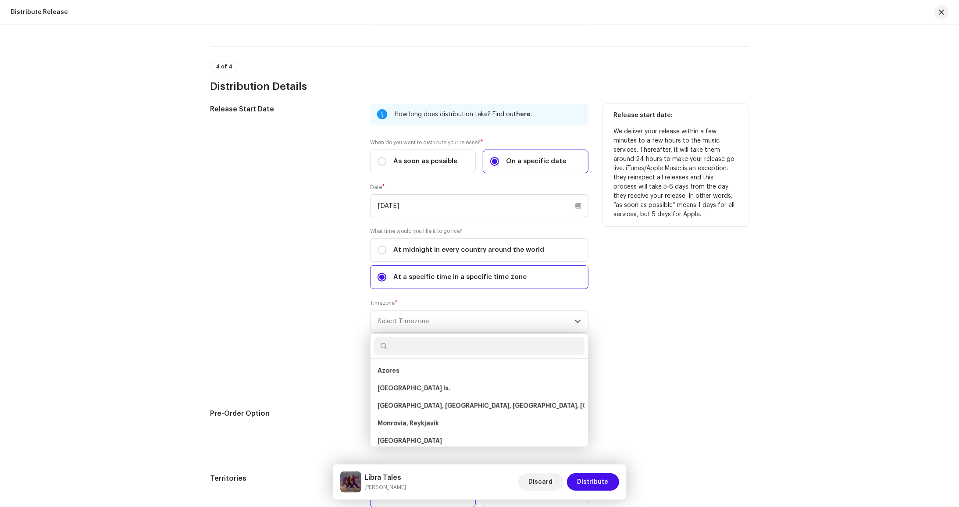
click at [647, 278] on div "Release start date: We deliver your release within a few minutes to a few hours…" at bounding box center [676, 245] width 146 height 283
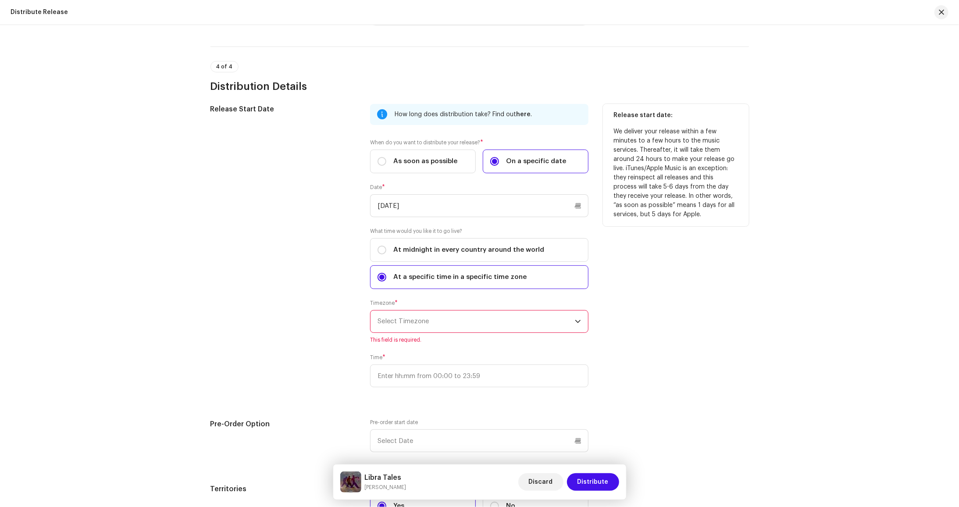
click at [495, 320] on span "Select Timezone" at bounding box center [476, 322] width 197 height 22
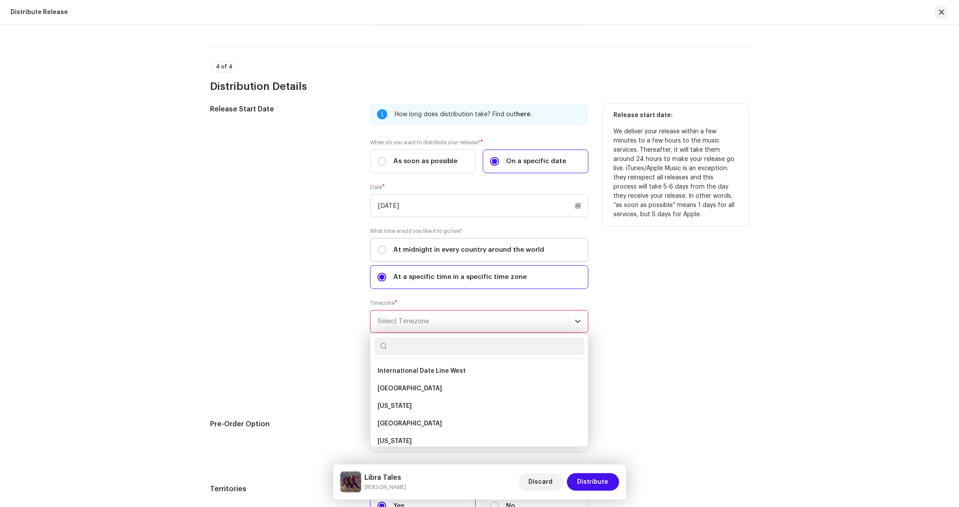
click at [483, 247] on span "At midnight in every country around the world" at bounding box center [468, 250] width 151 height 10
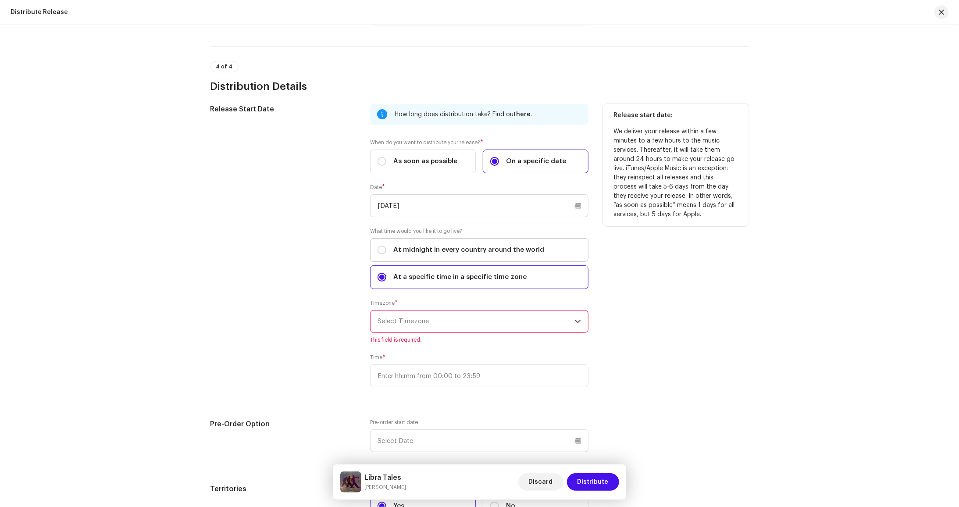
click at [386, 247] on input "At midnight in every country around the world" at bounding box center [382, 250] width 9 height 9
radio input "true"
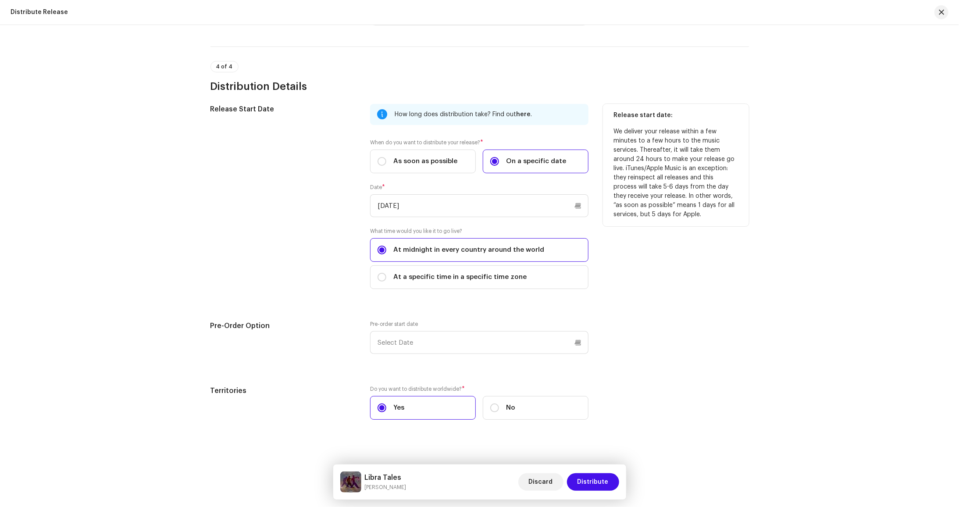
click at [290, 255] on div "Release Start Date" at bounding box center [284, 202] width 146 height 196
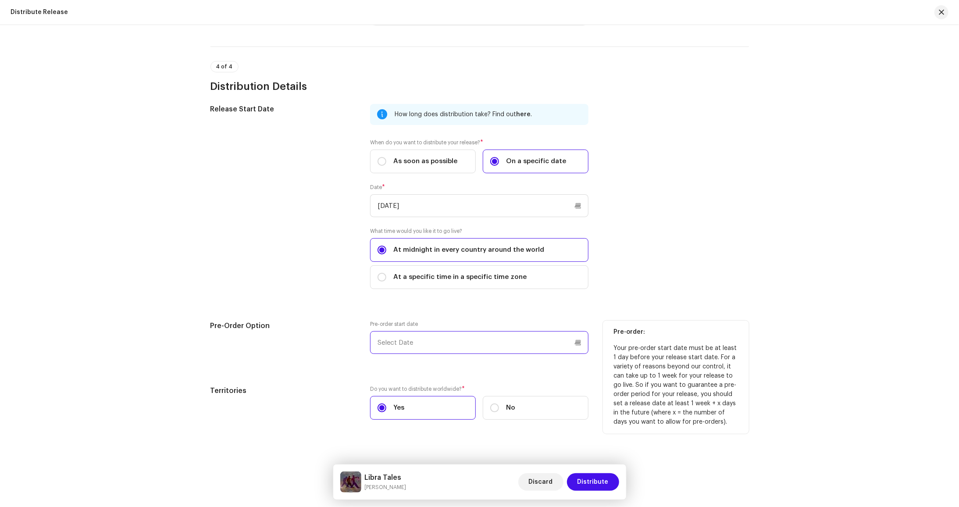
click at [438, 332] on input "text" at bounding box center [479, 342] width 218 height 23
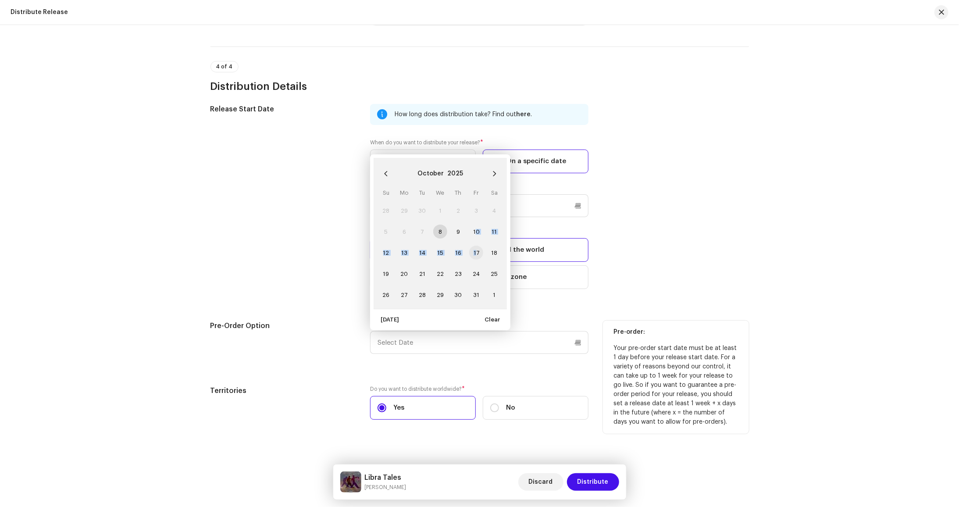
drag, startPoint x: 476, startPoint y: 235, endPoint x: 474, endPoint y: 254, distance: 18.9
click at [474, 254] on tbody "28 29 30 1 2 3 4 5 6 7 8 9 10 11 12 13 14 15 16 17 18 19 20 21 22 23 24 25 26 2…" at bounding box center [440, 252] width 126 height 105
click at [474, 253] on span "17" at bounding box center [476, 253] width 14 height 14
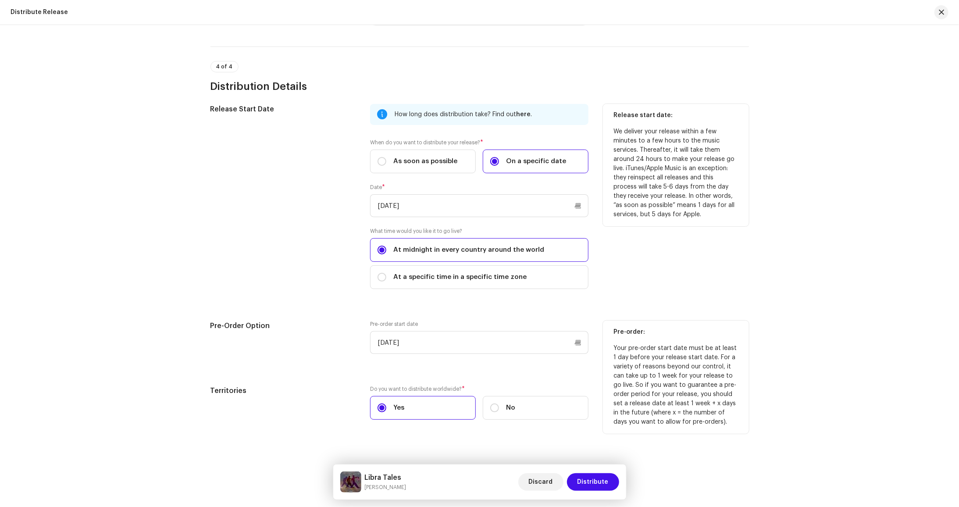
click at [281, 294] on div "Release Start Date" at bounding box center [284, 202] width 146 height 196
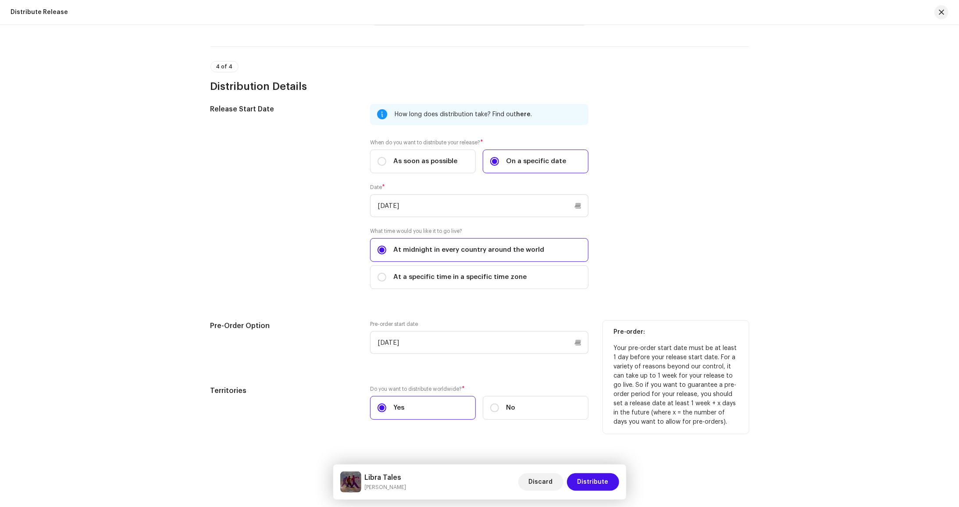
scroll to position [1958, 0]
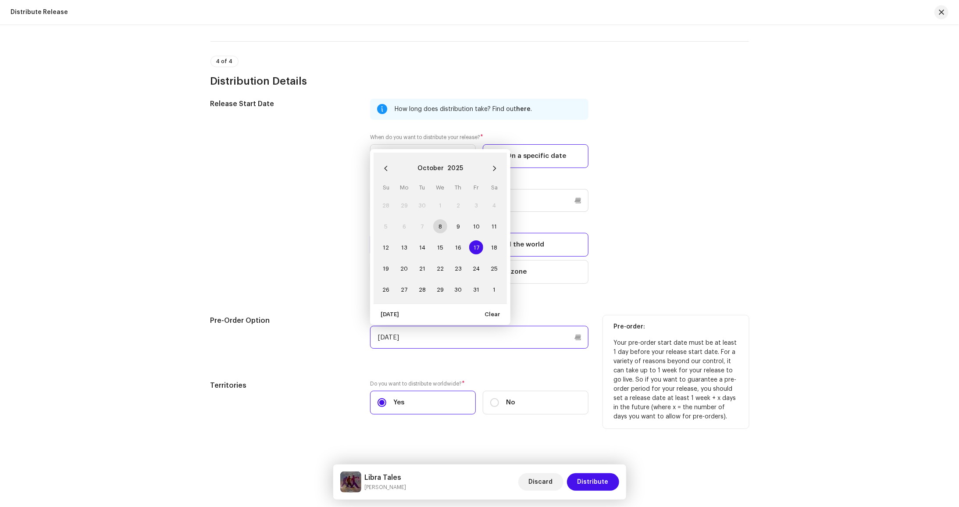
click at [580, 335] on input "[DATE]" at bounding box center [479, 337] width 218 height 23
click at [478, 263] on span "24" at bounding box center [476, 268] width 14 height 14
type input "[DATE]"
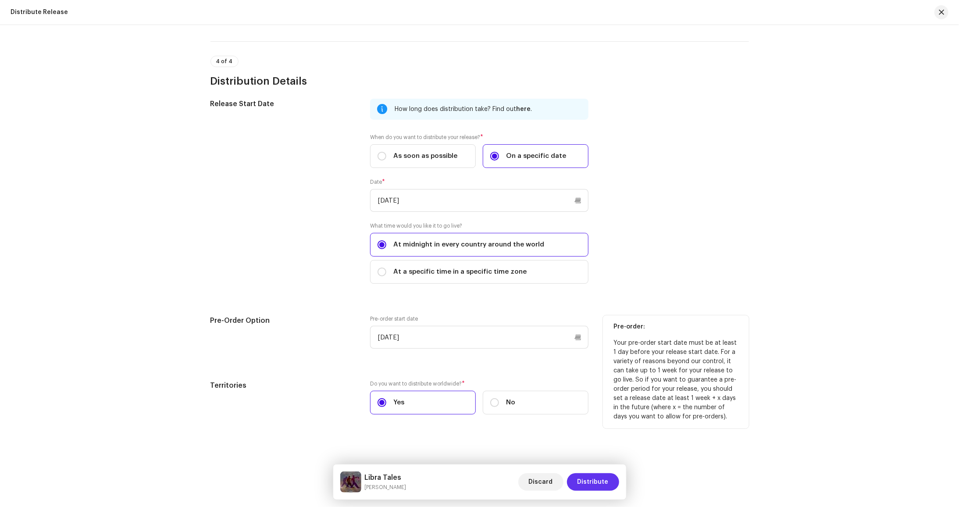
click at [599, 487] on span "Distribute" at bounding box center [593, 482] width 31 height 18
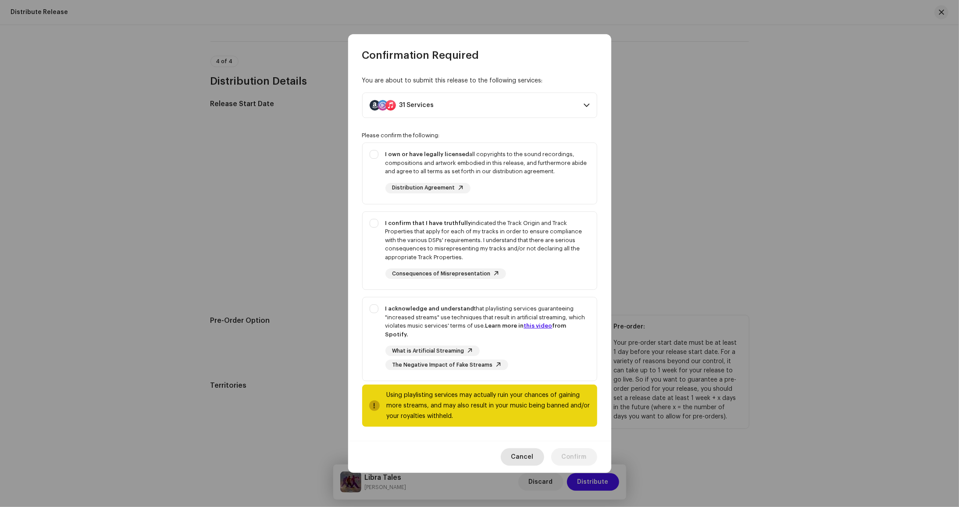
click at [537, 450] on button "Cancel" at bounding box center [522, 457] width 43 height 18
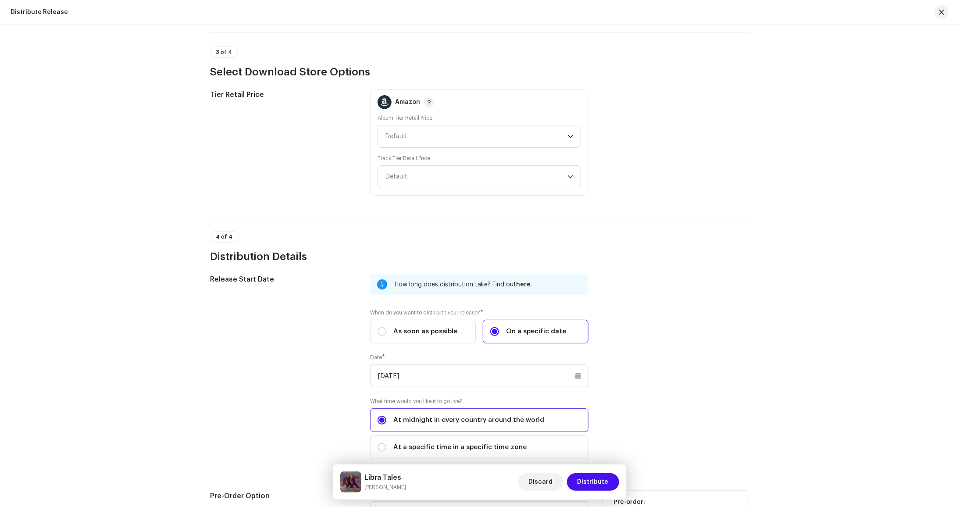
scroll to position [1607, 0]
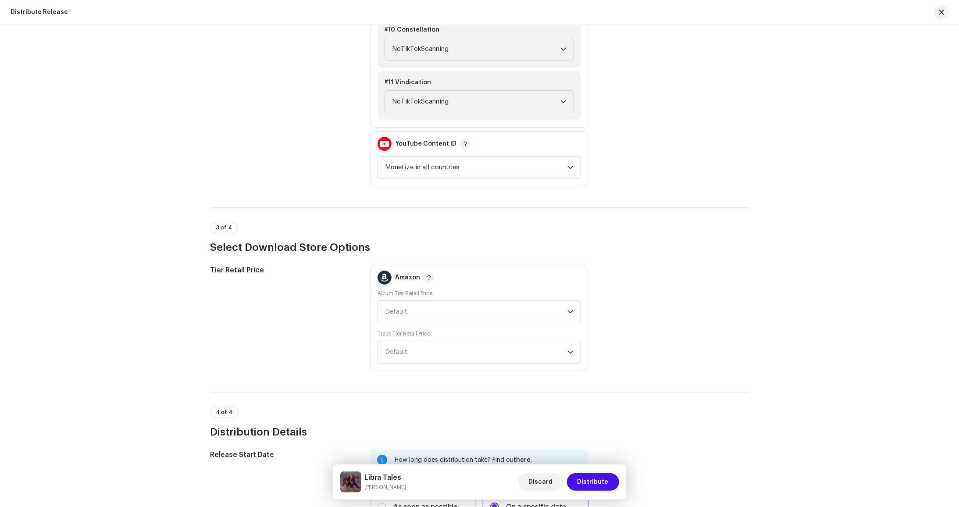
click at [672, 341] on div "Tier Retail Price Amazon Album Tier Retail Price Default Track Tier Retail Pric…" at bounding box center [480, 318] width 539 height 106
click at [407, 275] on div "Amazon" at bounding box center [407, 277] width 25 height 7
click at [419, 313] on span "Default" at bounding box center [476, 312] width 182 height 22
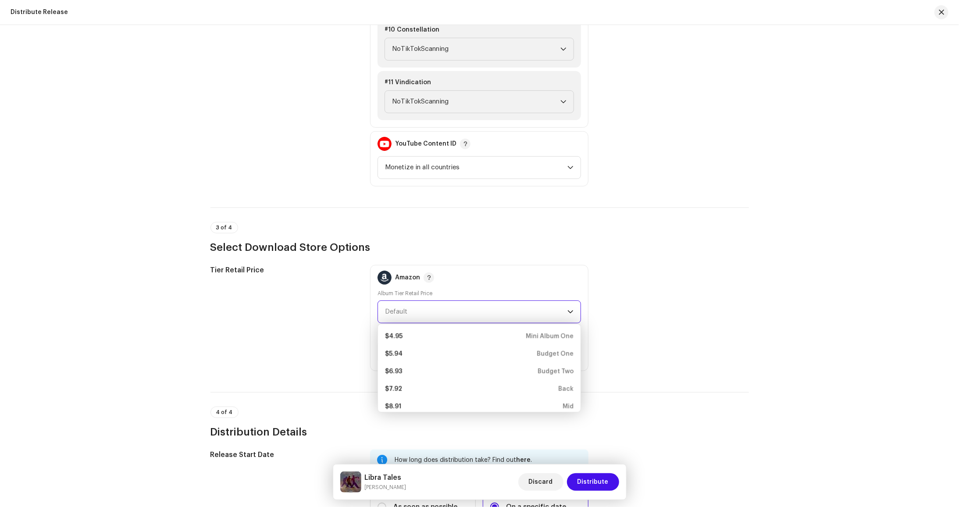
scroll to position [132, 0]
click at [411, 384] on li "$9.90 Mid/Front" at bounding box center [480, 381] width 196 height 18
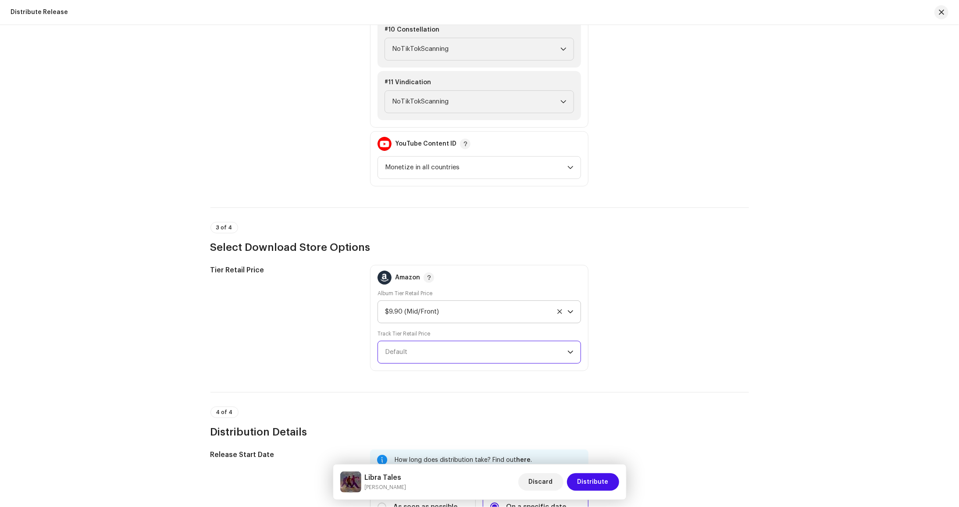
click at [399, 349] on span "Default" at bounding box center [396, 352] width 22 height 7
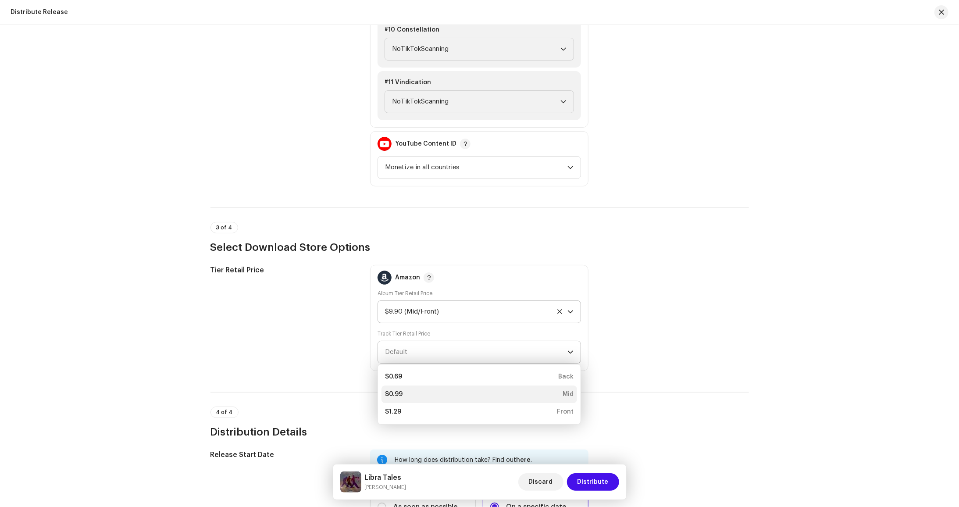
click at [396, 386] on li "$0.99 Mid" at bounding box center [480, 395] width 196 height 18
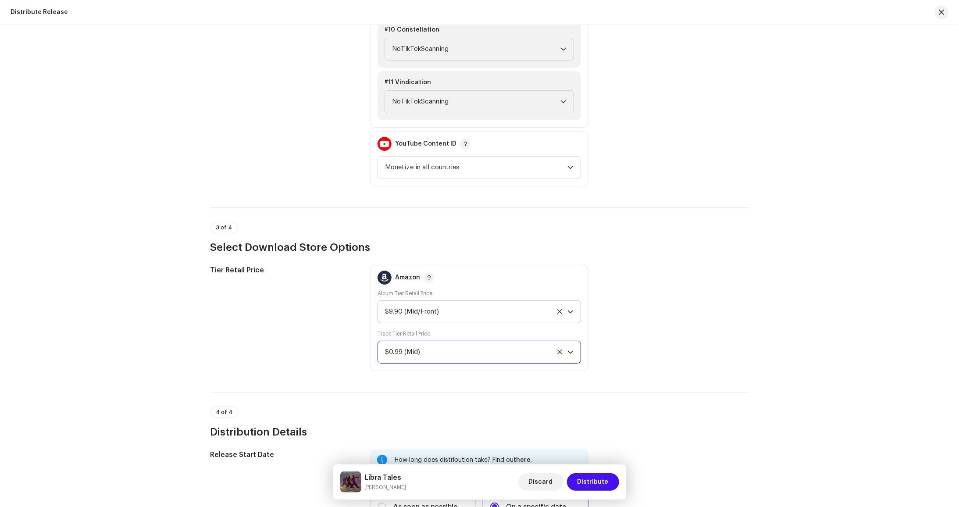
click at [309, 361] on div "Tier Retail Price" at bounding box center [284, 318] width 146 height 106
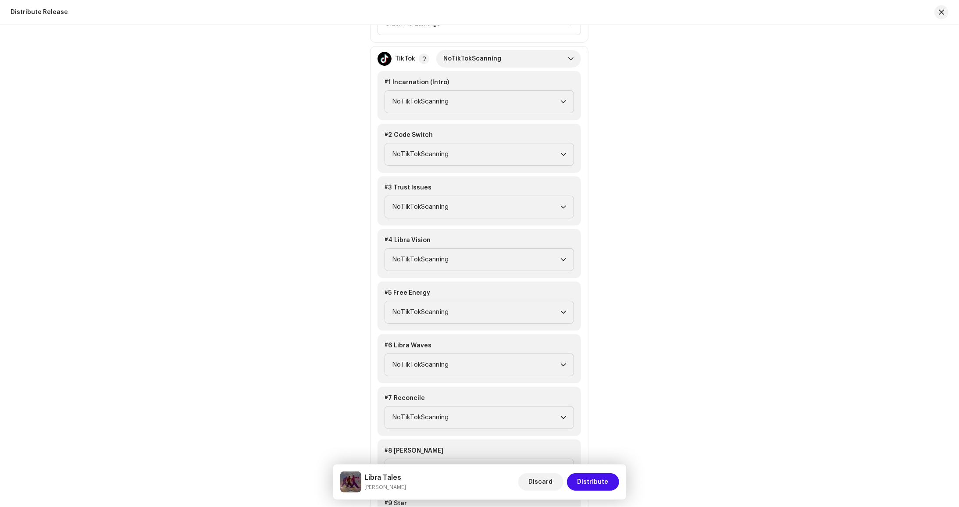
scroll to position [1037, 0]
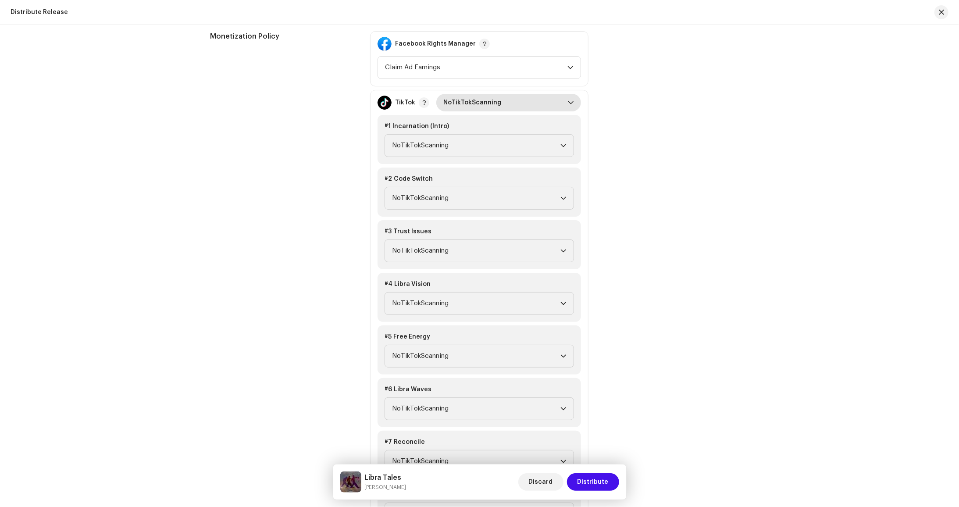
click at [468, 102] on span "NoTikTokScanning" at bounding box center [505, 103] width 125 height 18
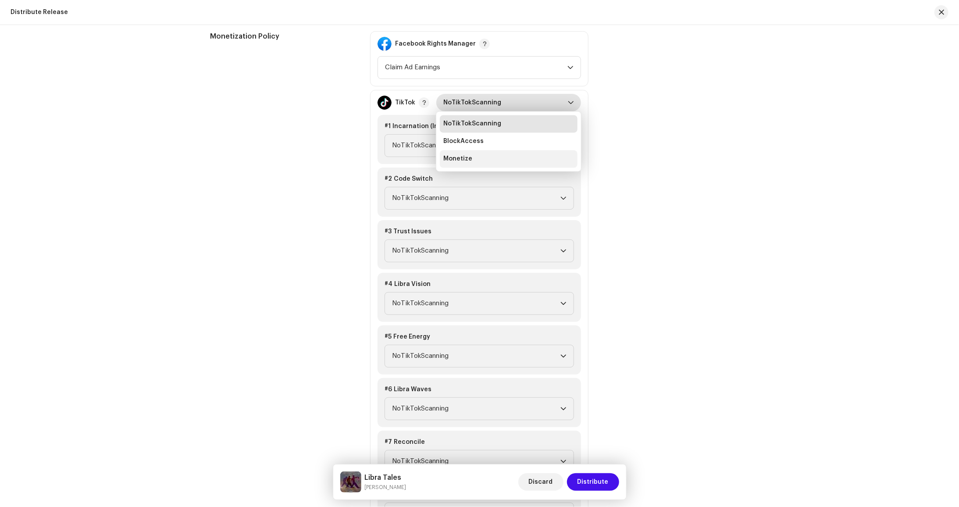
click at [498, 153] on li "Monetize" at bounding box center [509, 159] width 138 height 18
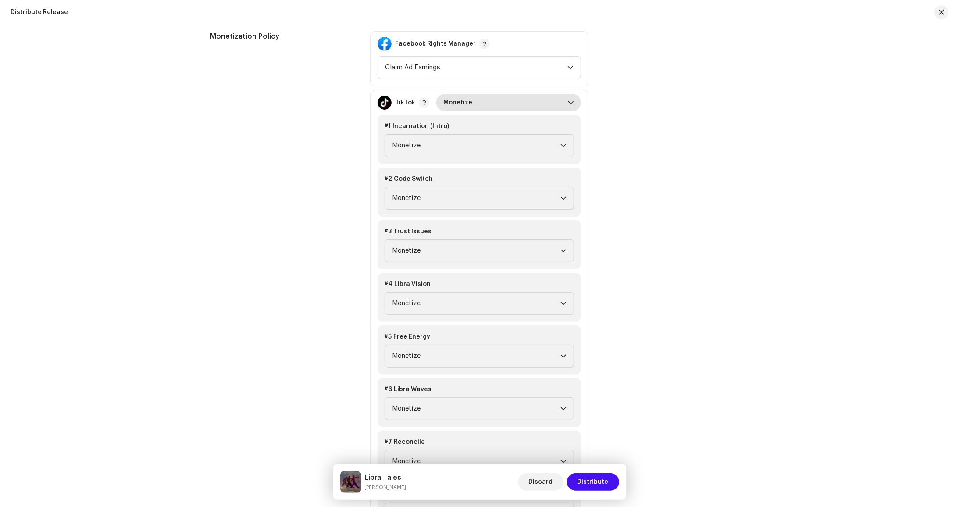
click at [795, 235] on div "Distribute Release Complete the following to distribute your release to selecte…" at bounding box center [479, 266] width 959 height 482
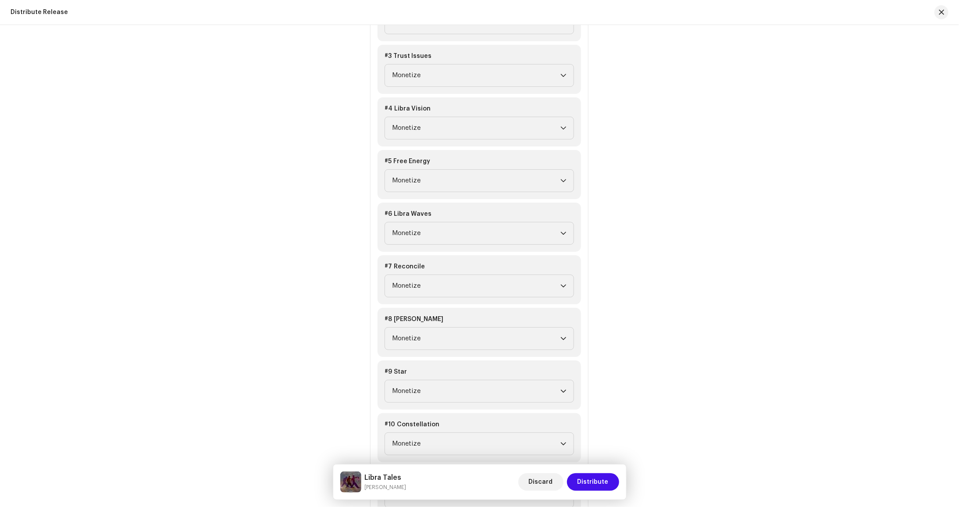
scroll to position [1432, 0]
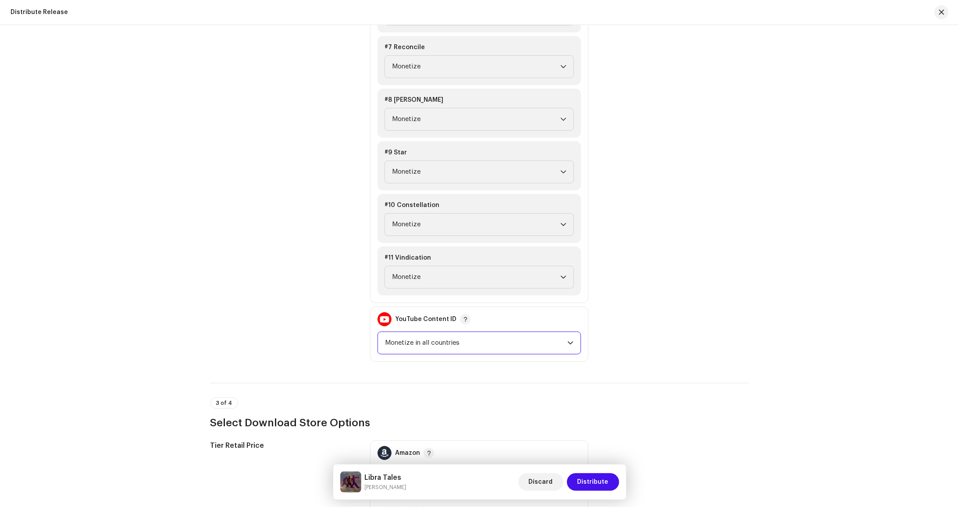
click at [531, 336] on span "Monetize in all countries" at bounding box center [476, 343] width 182 height 22
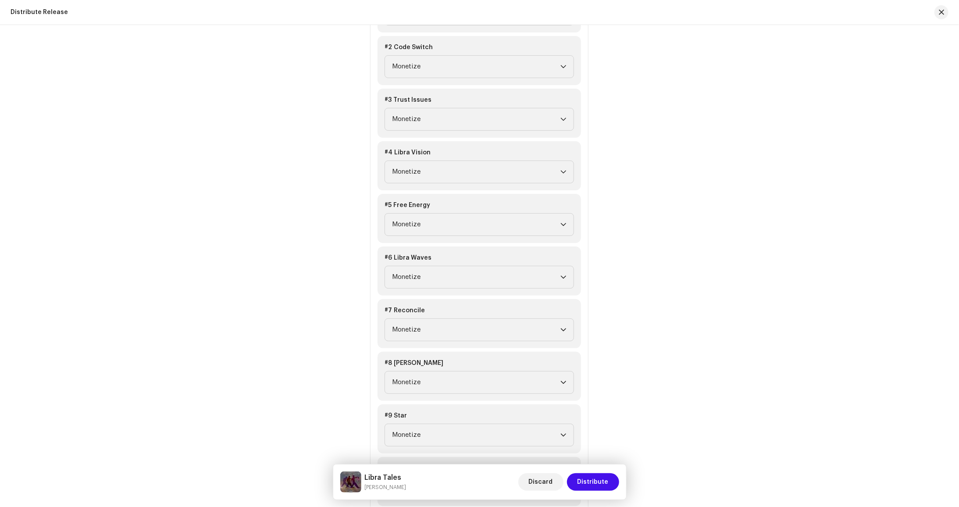
scroll to position [949, 0]
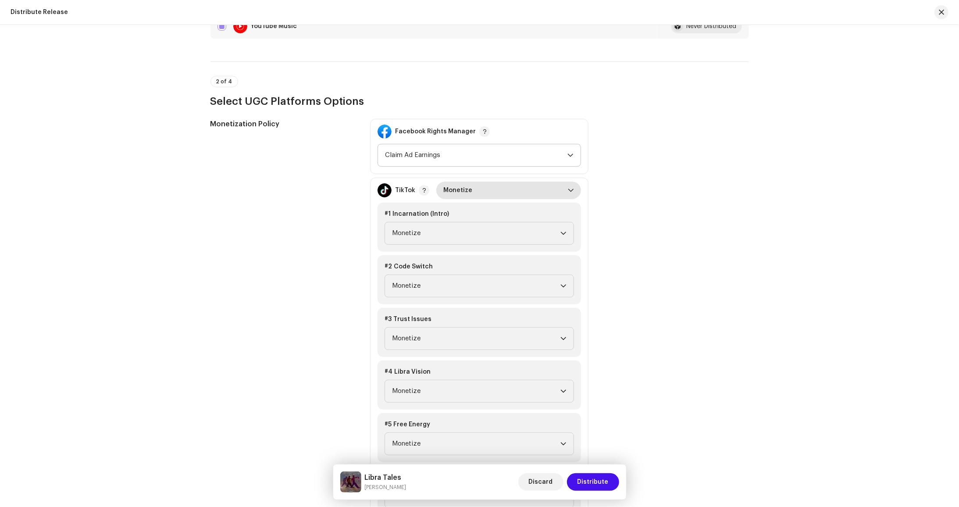
click at [504, 150] on span "Claim Ad Earnings" at bounding box center [476, 155] width 182 height 22
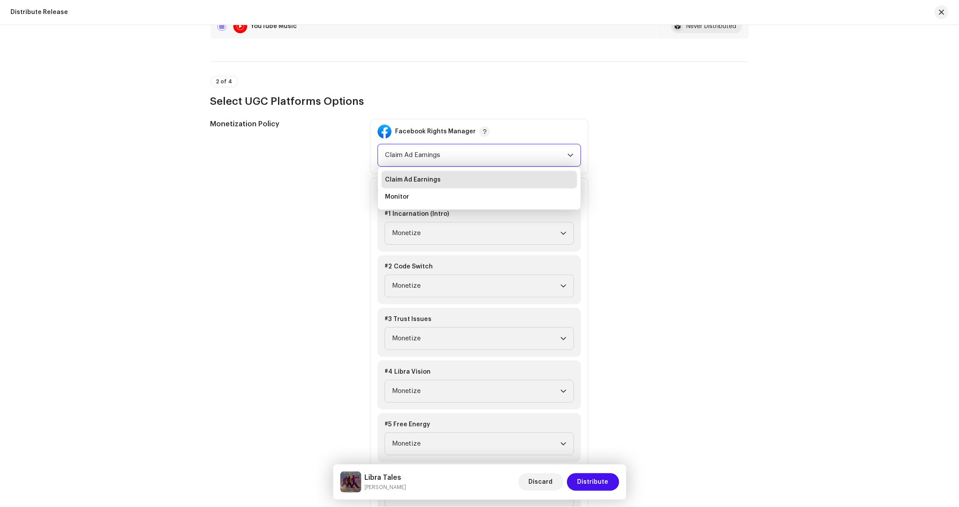
click at [513, 151] on span "Claim Ad Earnings" at bounding box center [476, 155] width 182 height 22
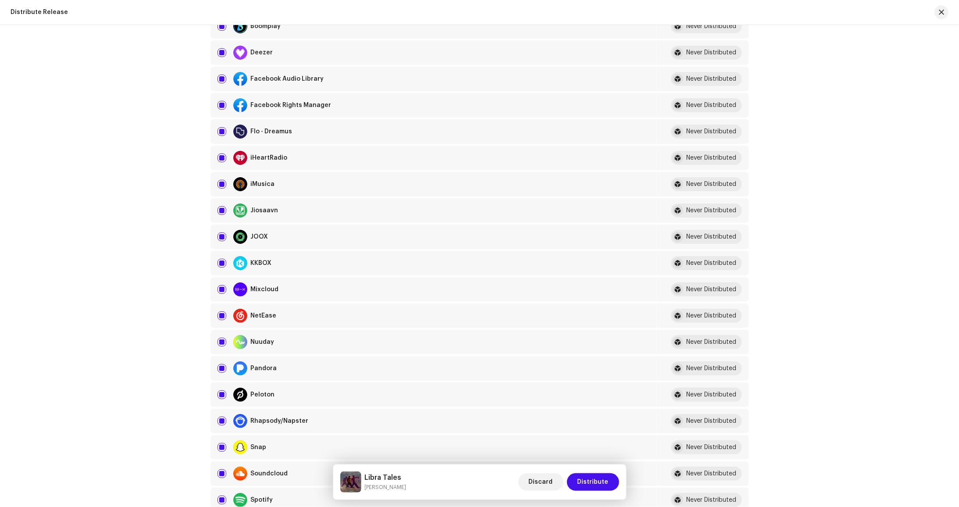
scroll to position [467, 0]
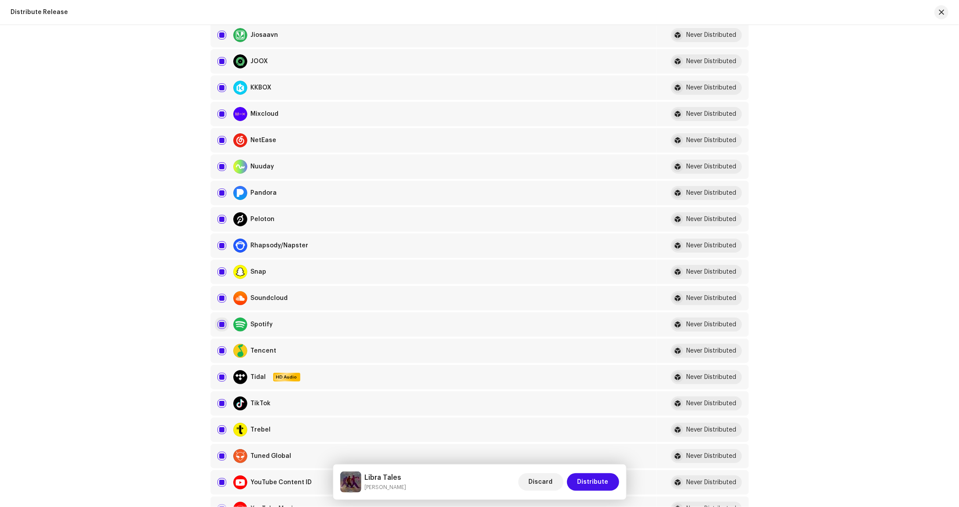
click at [220, 322] on input "checkbox" at bounding box center [222, 324] width 9 height 9
checkbox input "false"
click at [220, 322] on input "Row Unselected" at bounding box center [222, 324] width 9 height 9
checkbox input "true"
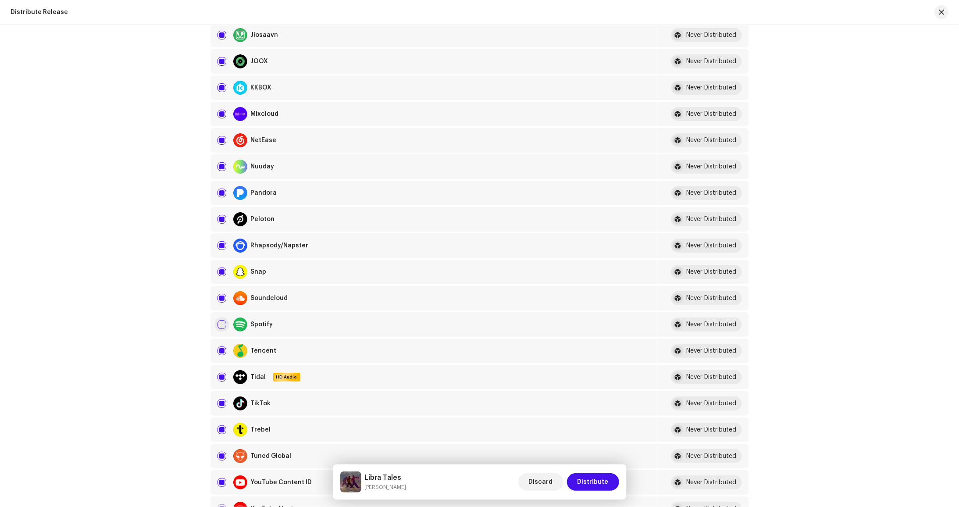
checkbox input "true"
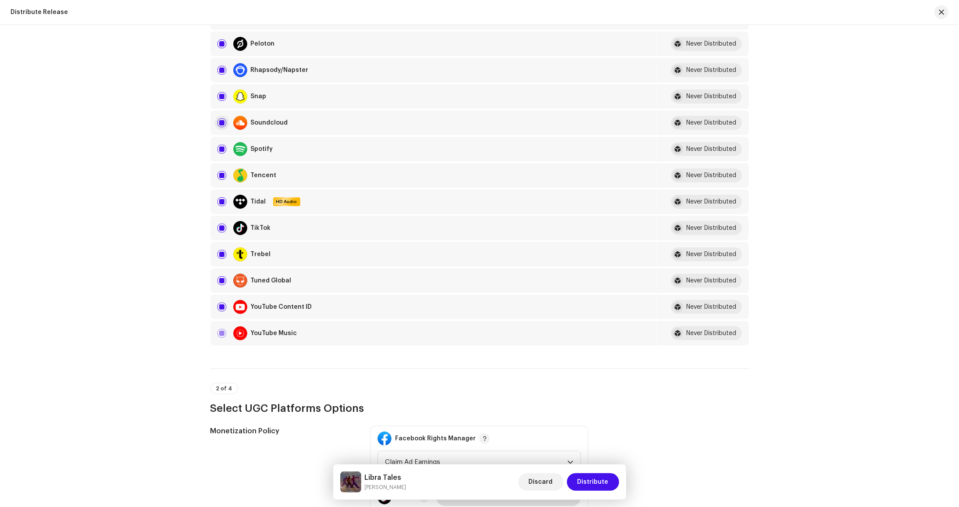
click at [222, 122] on input "Row Selected" at bounding box center [222, 122] width 9 height 9
checkbox input "false"
click at [222, 122] on input "Row Unselected" at bounding box center [222, 122] width 9 height 9
checkbox input "true"
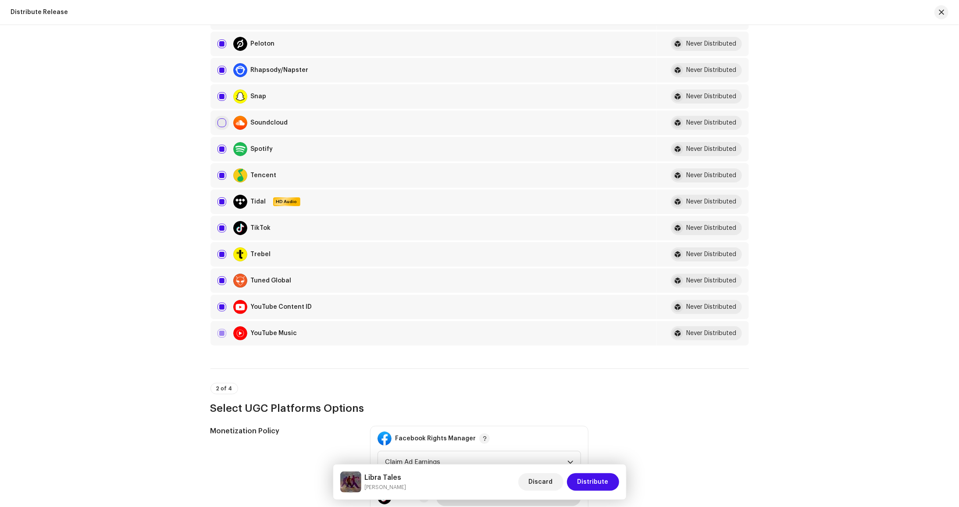
checkbox input "true"
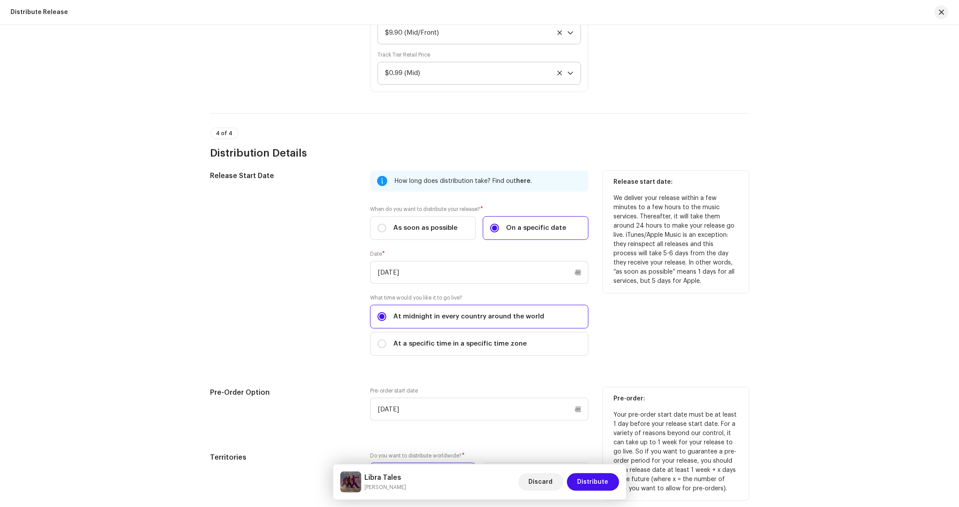
scroll to position [1958, 0]
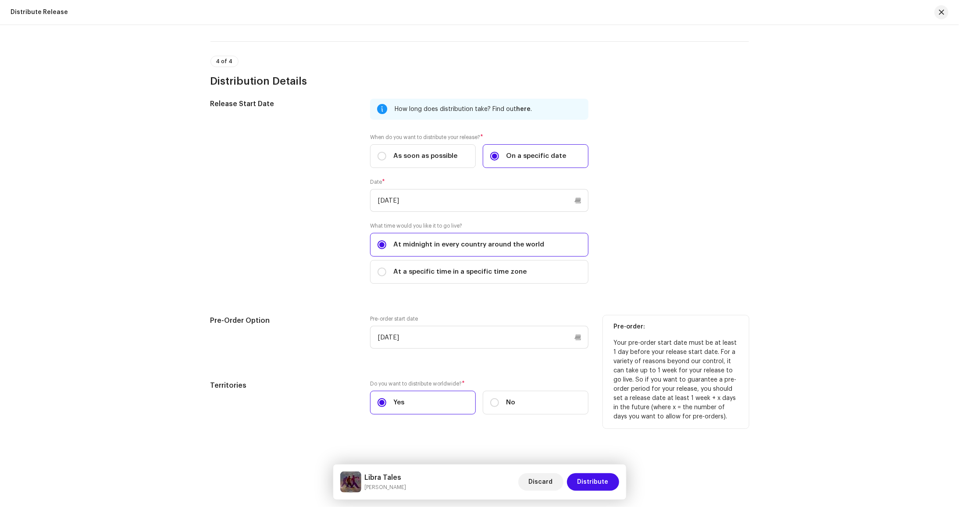
click at [617, 476] on div "Discard Distribute" at bounding box center [569, 482] width 101 height 21
click at [614, 480] on button "Distribute" at bounding box center [593, 482] width 52 height 18
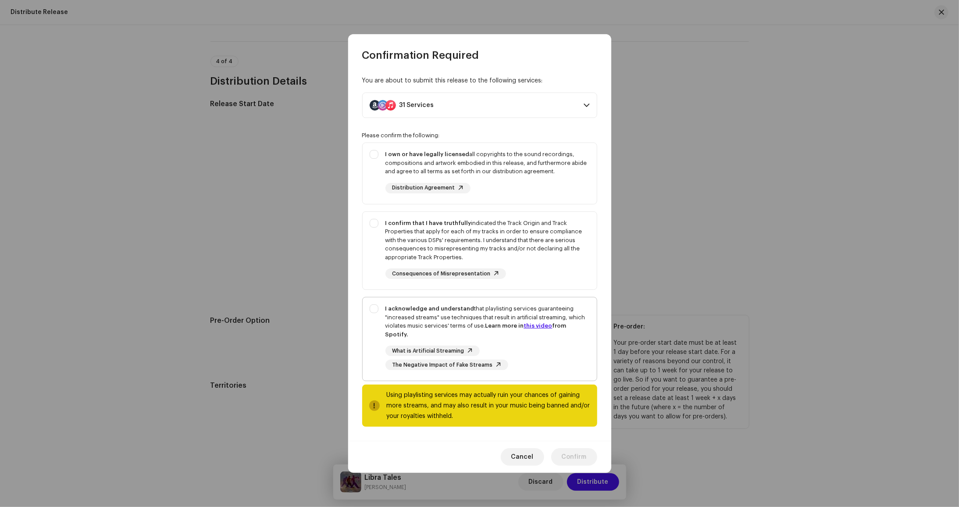
click at [537, 346] on div "What is Artificial Streaming The Negative Impact of Fake Streams" at bounding box center [488, 358] width 204 height 25
checkbox input "true"
click at [419, 242] on div "I confirm that I have truthfully indicated the Track Origin and Track Propertie…" at bounding box center [488, 240] width 204 height 43
checkbox input "true"
click at [442, 156] on strong "I own or have legally licensed" at bounding box center [428, 154] width 84 height 6
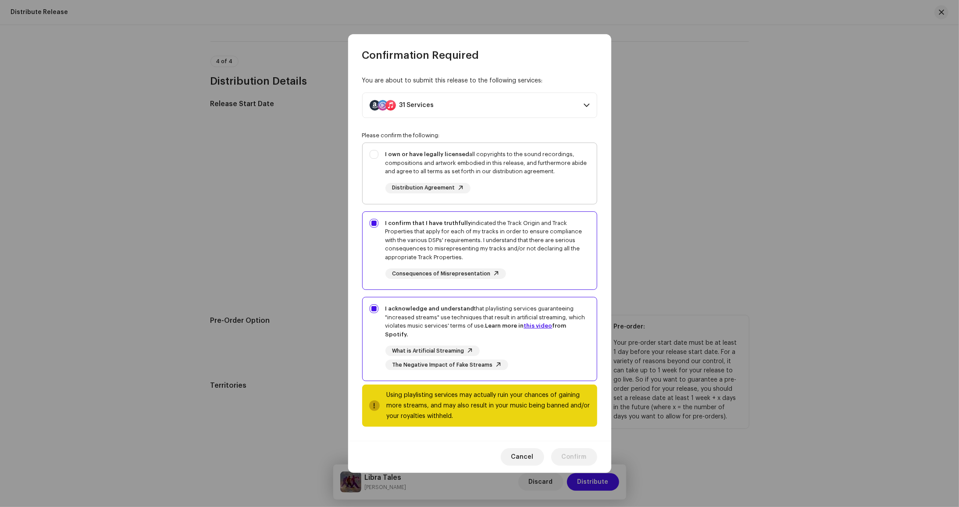
checkbox input "true"
click at [583, 451] on span "Confirm" at bounding box center [574, 457] width 25 height 18
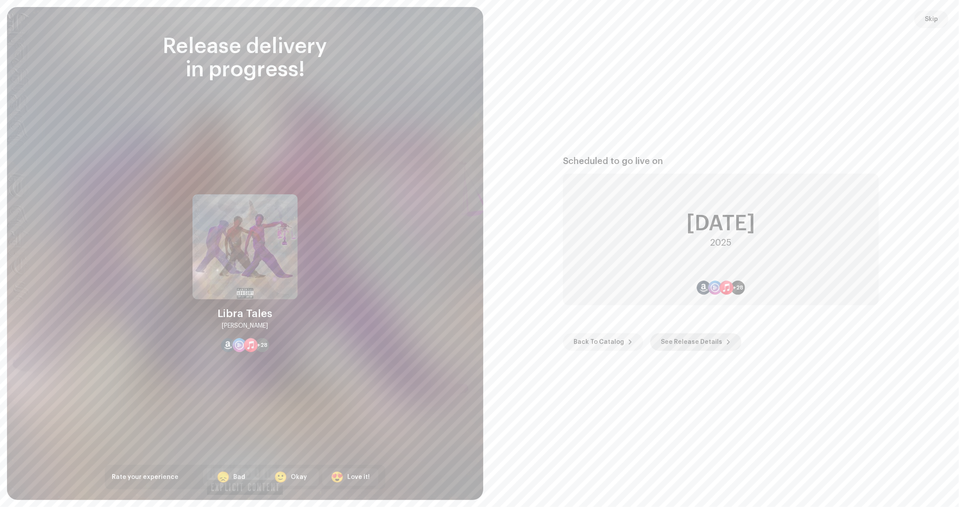
click at [678, 339] on span "See Release Details" at bounding box center [691, 342] width 61 height 18
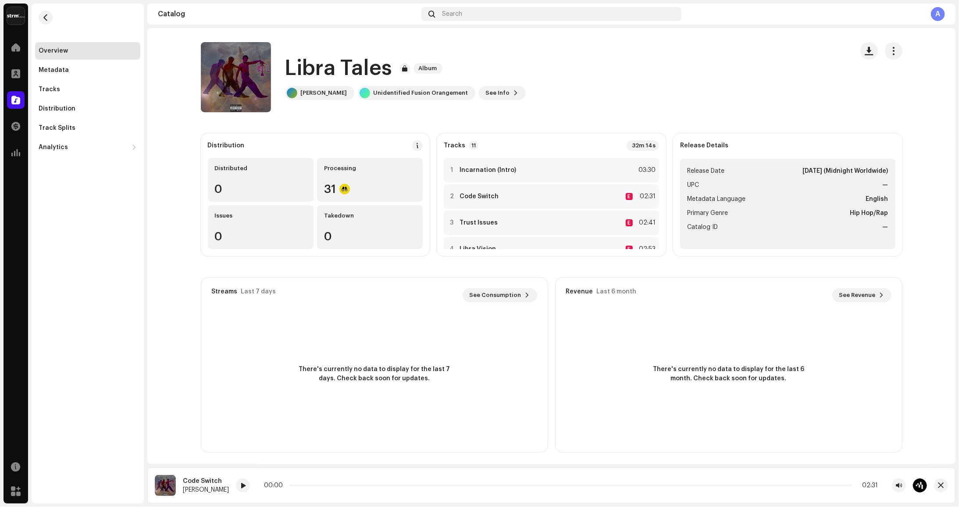
scroll to position [2, 0]
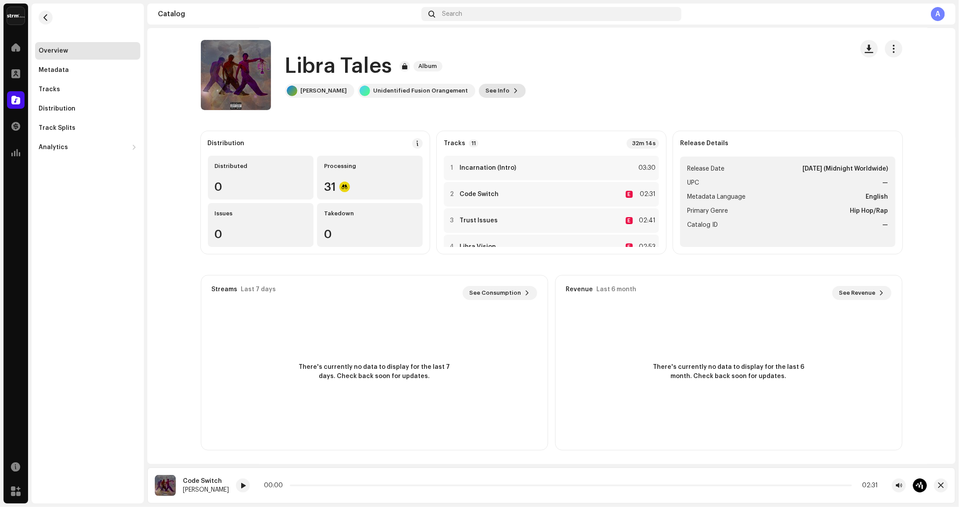
click at [498, 97] on span "See Info" at bounding box center [498, 91] width 24 height 18
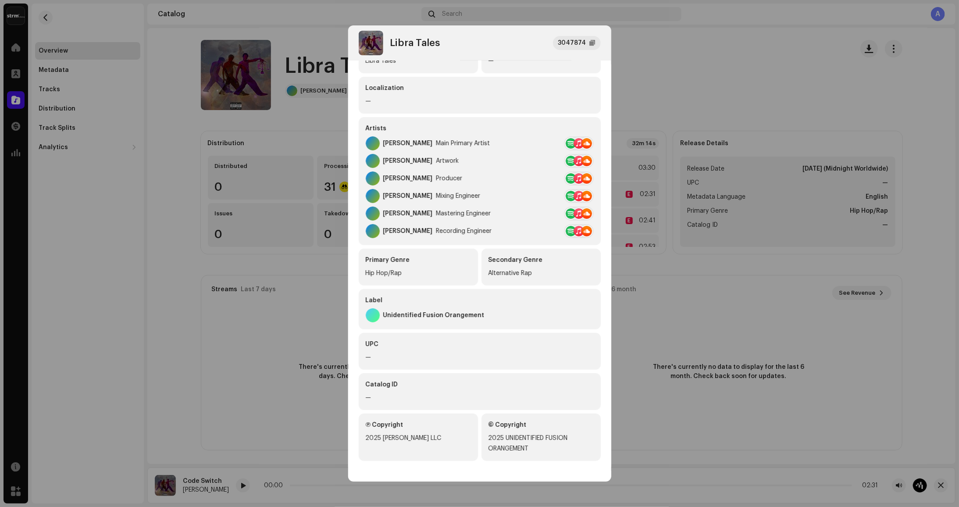
scroll to position [0, 0]
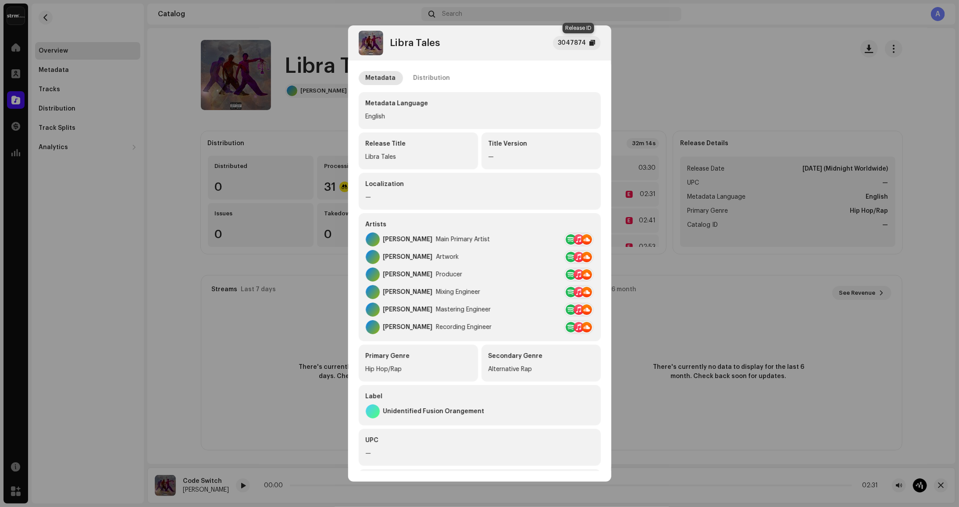
click at [583, 41] on div "3047874" at bounding box center [572, 43] width 28 height 11
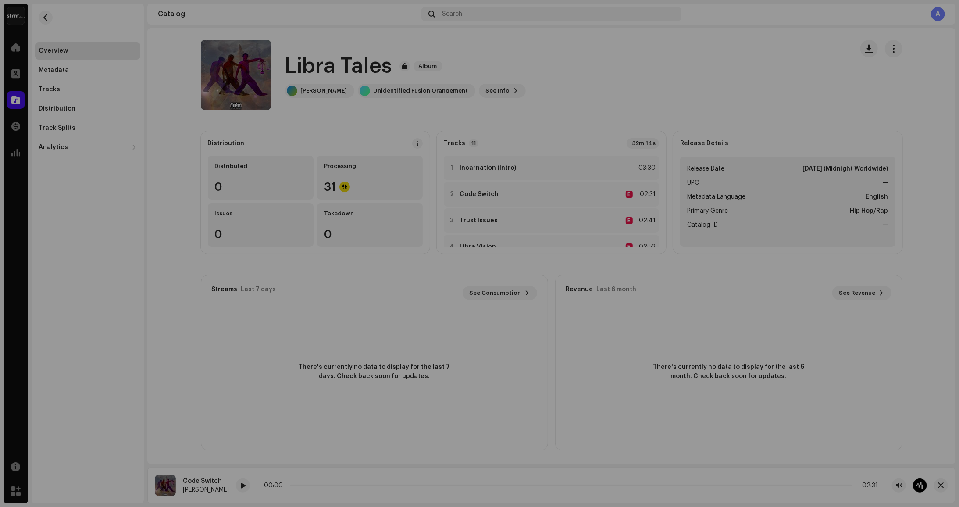
click at [237, 232] on div "Libra Tales 3047874 Metadata Distribution Metadata Language English Release Tit…" at bounding box center [479, 253] width 959 height 507
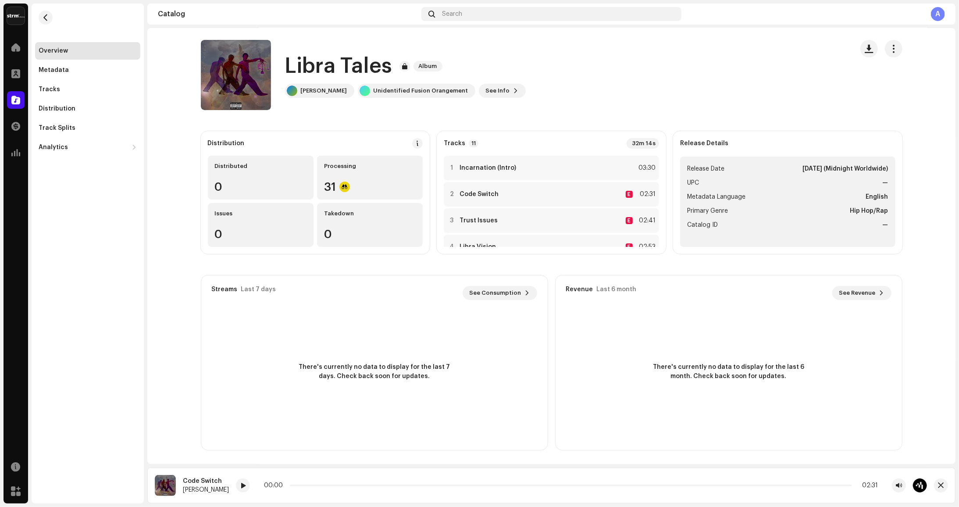
click at [826, 192] on li "Metadata Language English" at bounding box center [787, 197] width 201 height 11
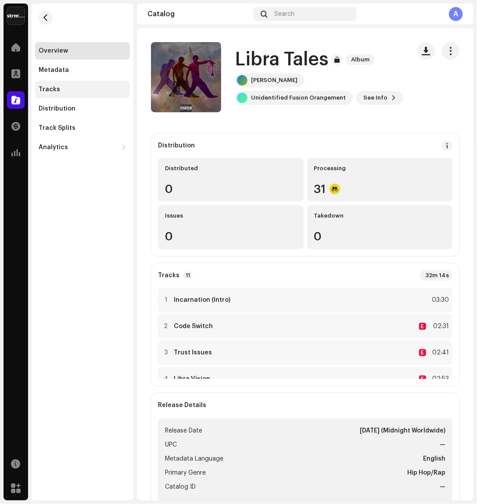
click at [56, 91] on div "Tracks" at bounding box center [49, 89] width 21 height 7
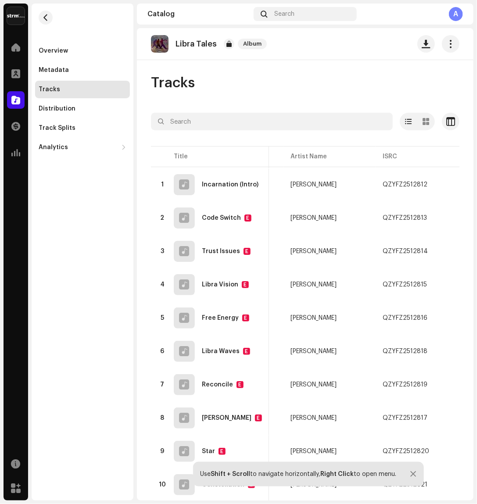
scroll to position [0, 106]
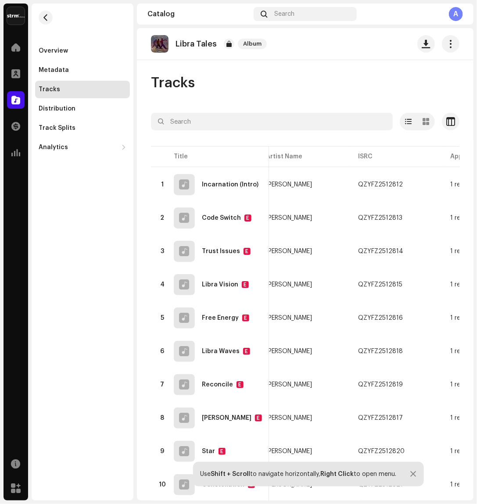
drag, startPoint x: 301, startPoint y: 147, endPoint x: 352, endPoint y: 151, distance: 51.1
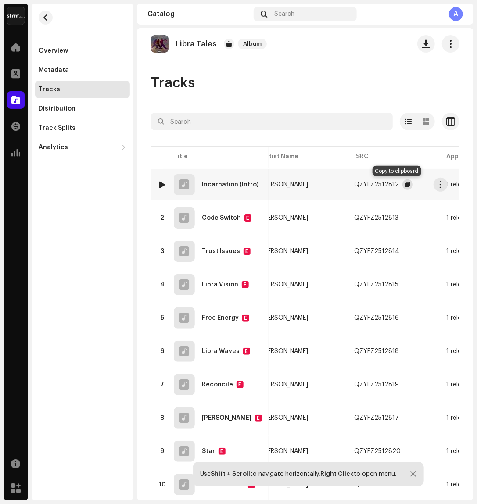
click at [402, 188] on button "button" at bounding box center [407, 184] width 11 height 11
click at [404, 216] on span "button" at bounding box center [406, 218] width 5 height 7
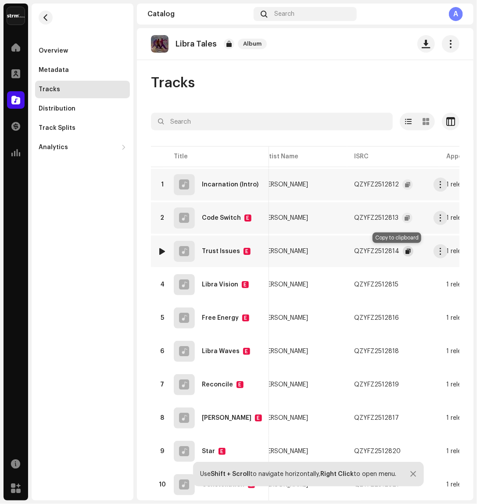
click at [405, 252] on span "button" at bounding box center [407, 251] width 5 height 7
click at [404, 286] on span "button" at bounding box center [406, 284] width 5 height 7
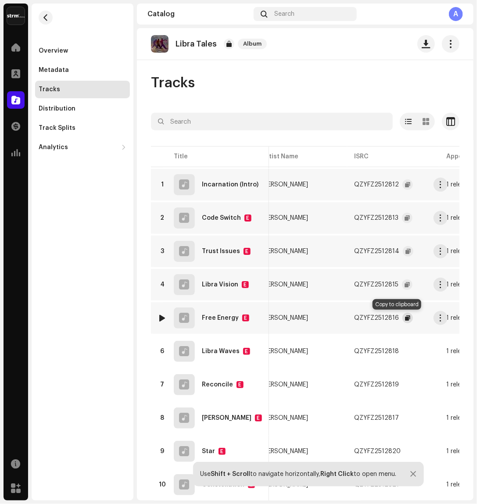
click at [405, 319] on span "button" at bounding box center [407, 318] width 5 height 7
click at [402, 356] on button "button" at bounding box center [407, 351] width 11 height 11
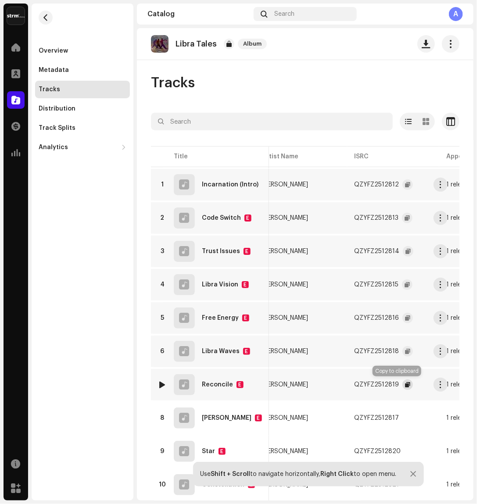
click at [405, 385] on span "button" at bounding box center [407, 384] width 5 height 7
click at [405, 417] on span "button" at bounding box center [407, 418] width 5 height 7
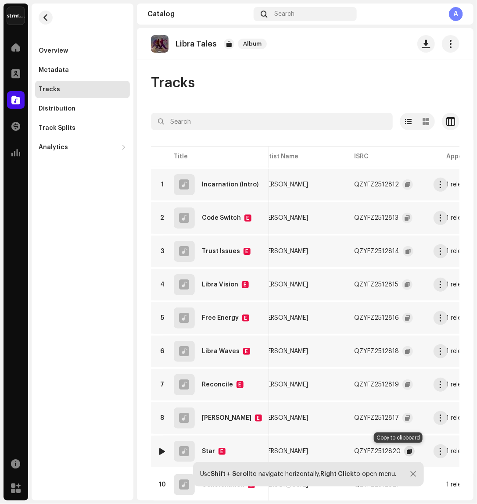
click at [407, 448] on span "button" at bounding box center [409, 451] width 5 height 7
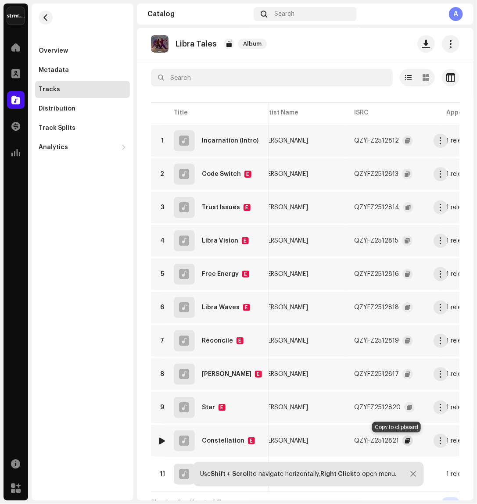
click at [402, 436] on button "button" at bounding box center [407, 441] width 11 height 11
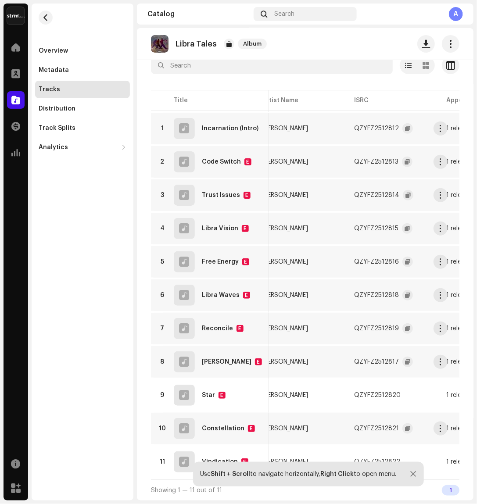
drag, startPoint x: 134, startPoint y: 442, endPoint x: 157, endPoint y: 442, distance: 22.8
click at [134, 442] on div "Alex Anderson Home Profile Catalog Transactions Analytics Resources Marketplace…" at bounding box center [238, 252] width 477 height 504
click at [415, 475] on div at bounding box center [414, 474] width 6 height 7
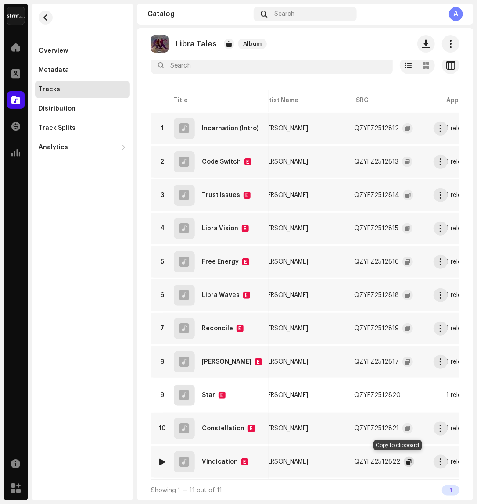
click at [406, 458] on span "button" at bounding box center [408, 461] width 5 height 7
